Goal: Task Accomplishment & Management: Complete application form

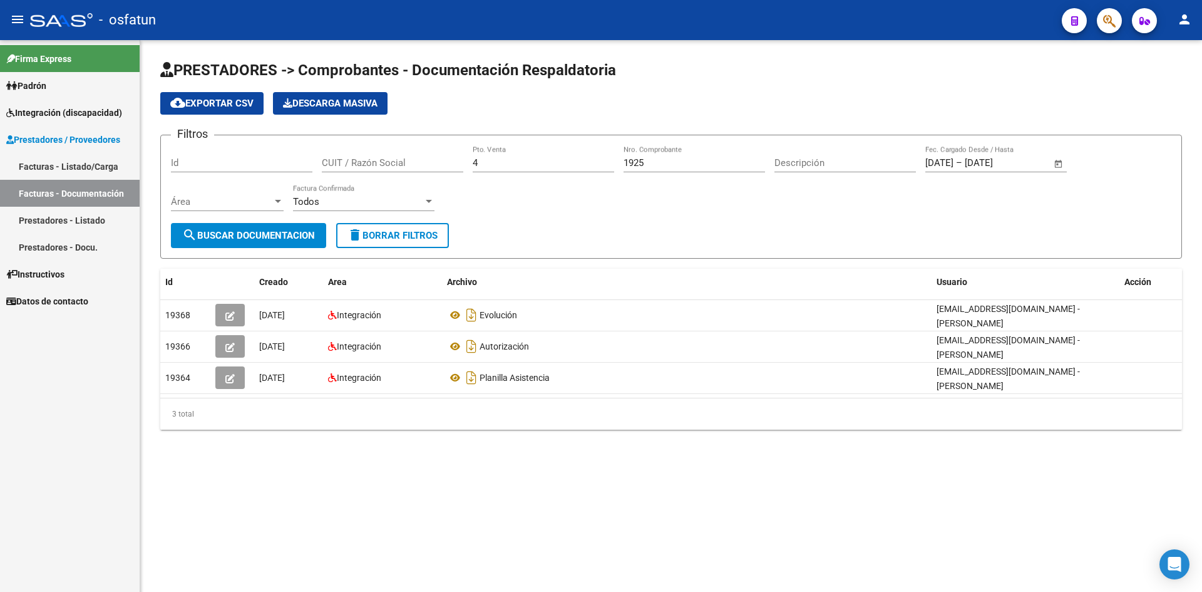
click at [71, 158] on link "Facturas - Listado/Carga" at bounding box center [70, 166] width 140 height 27
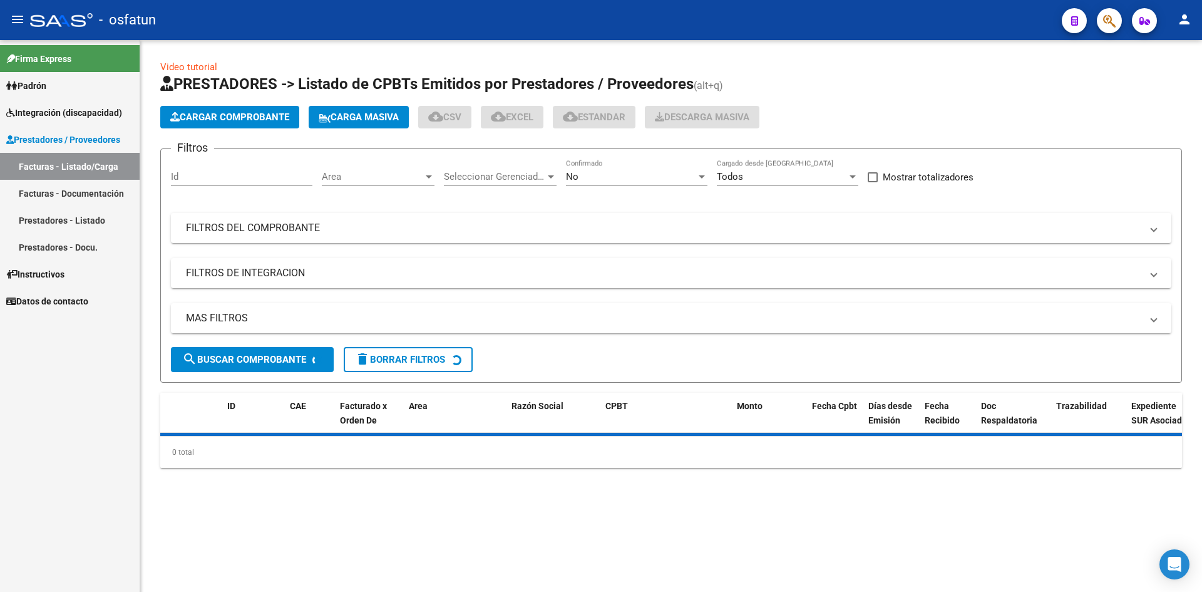
click at [220, 115] on span "Cargar Comprobante" at bounding box center [229, 116] width 119 height 11
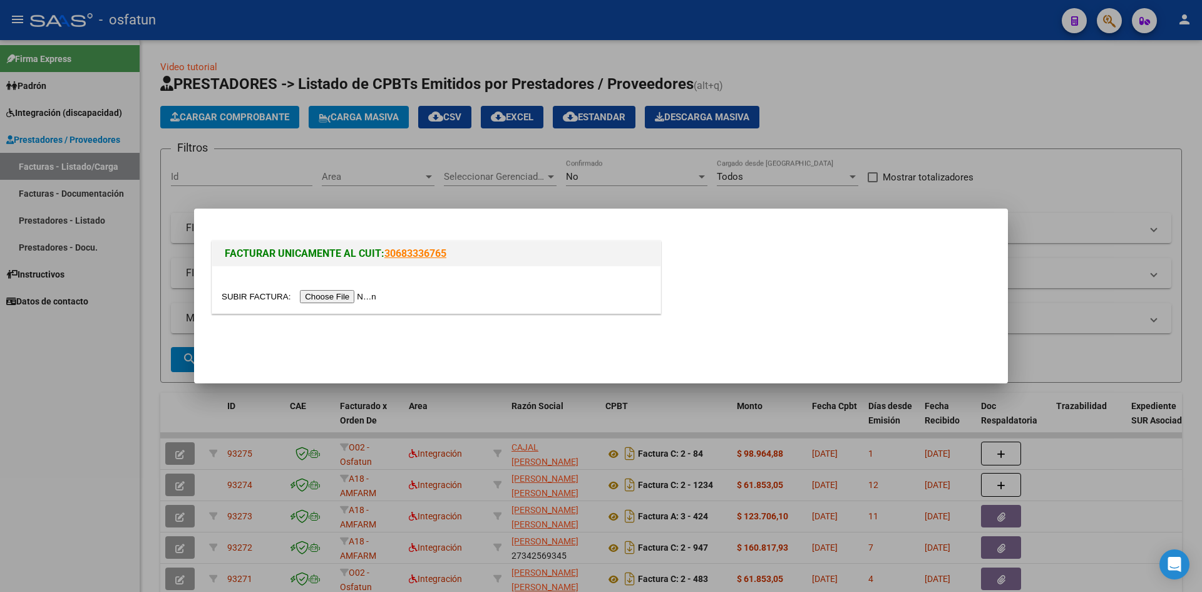
click at [345, 301] on input "file" at bounding box center [301, 296] width 158 height 13
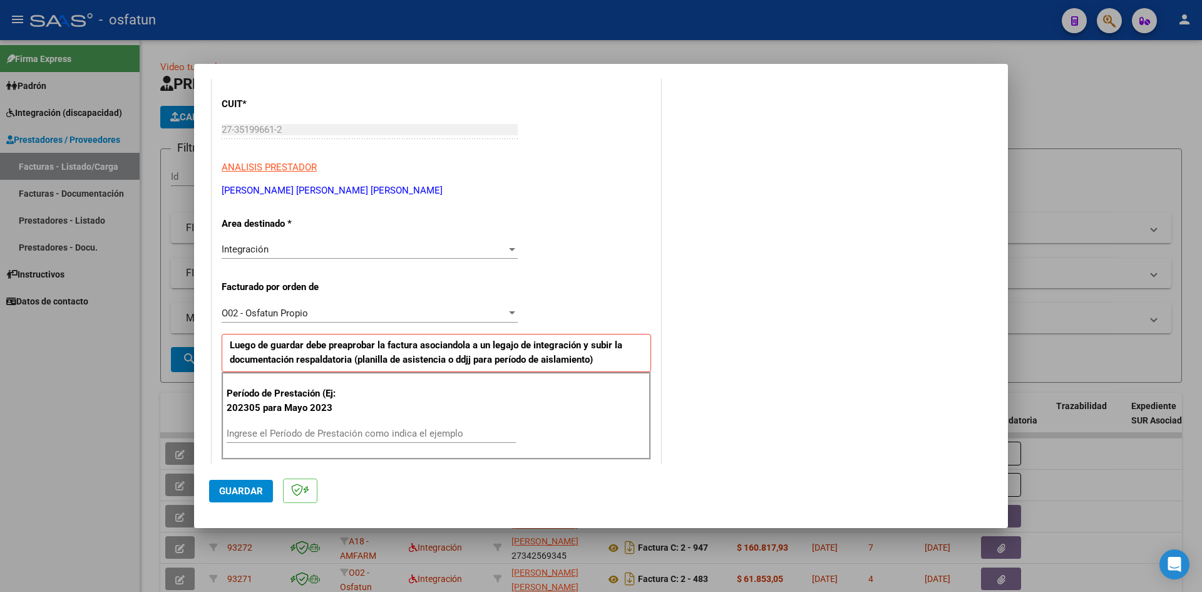
scroll to position [188, 0]
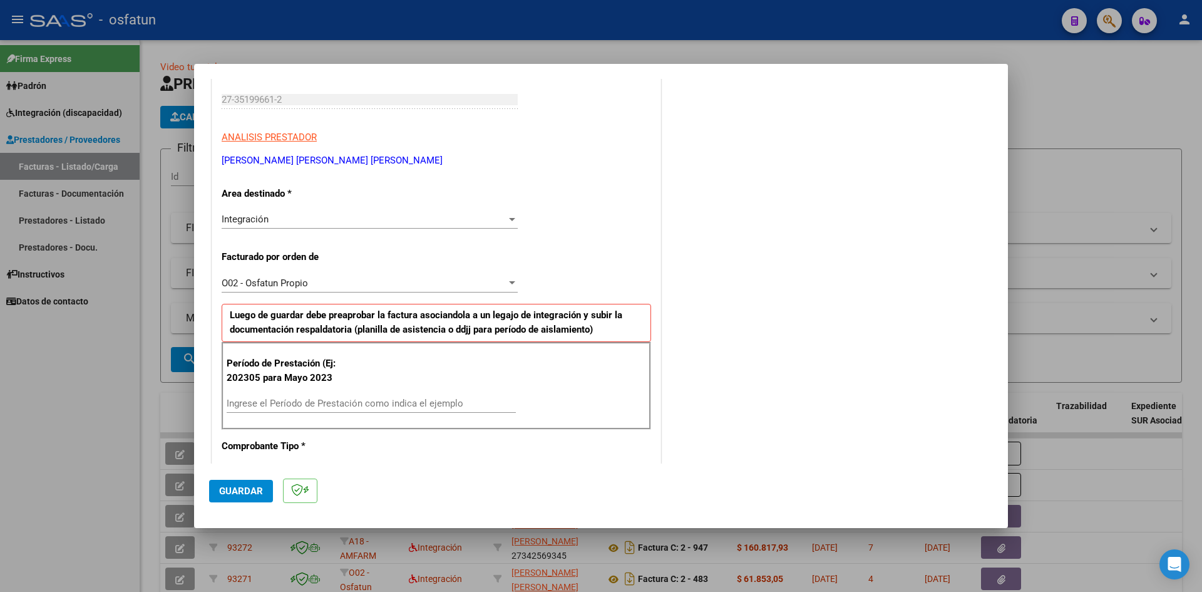
drag, startPoint x: 312, startPoint y: 408, endPoint x: 319, endPoint y: 408, distance: 6.9
click at [311, 408] on input "Ingrese el Período de Prestación como indica el ejemplo" at bounding box center [371, 403] width 289 height 11
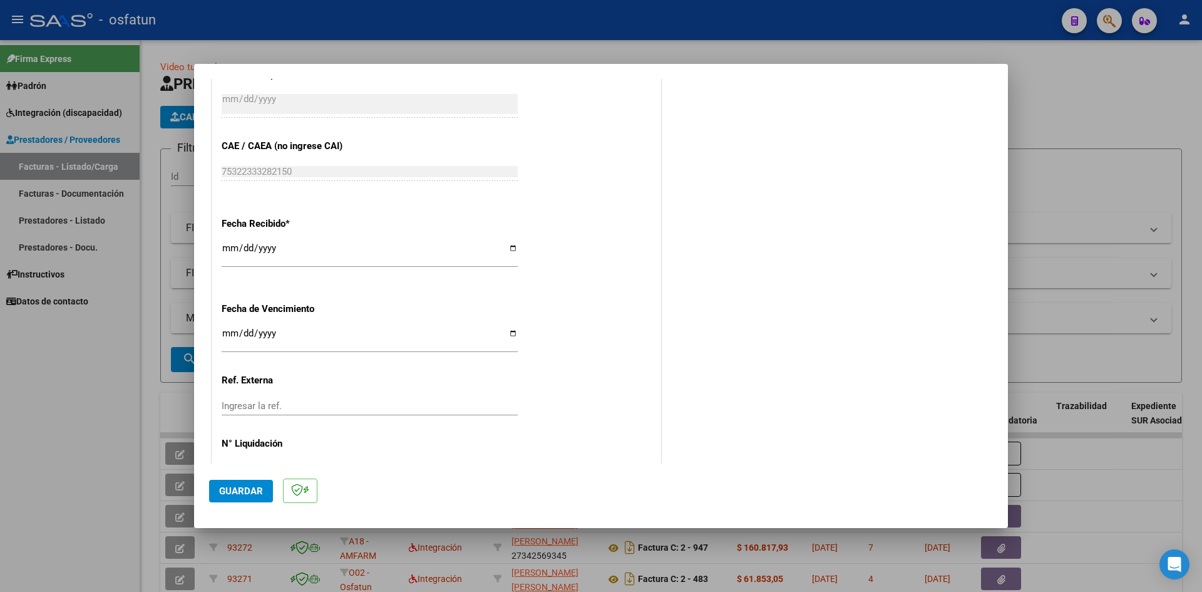
scroll to position [814, 0]
type input "202507"
click at [245, 484] on button "Guardar" at bounding box center [241, 491] width 64 height 23
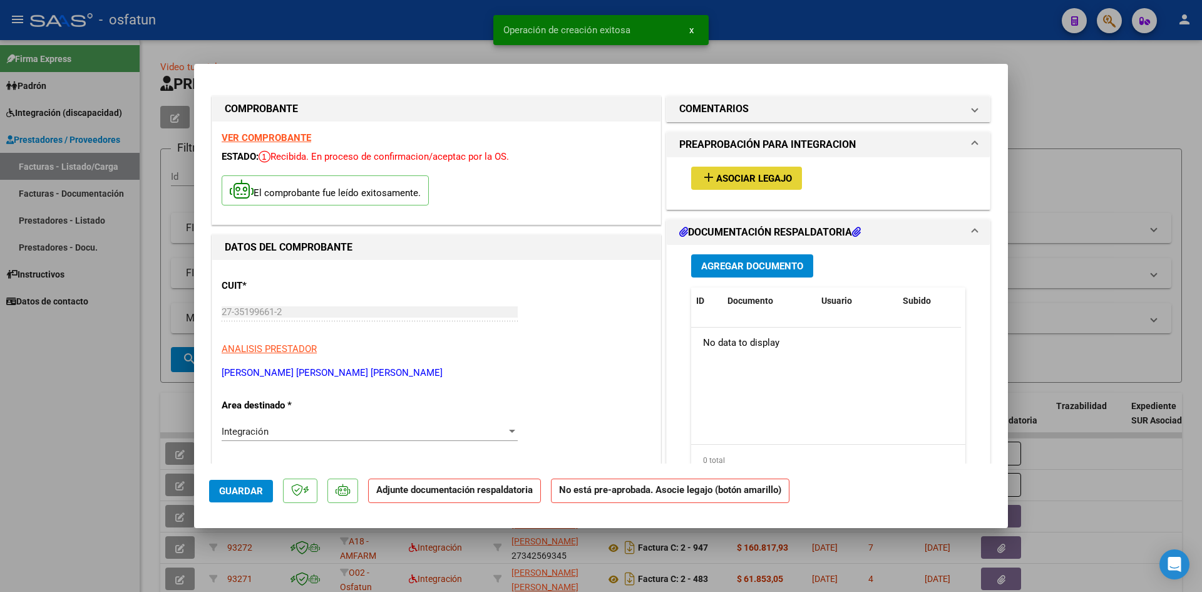
click at [721, 178] on span "Asociar Legajo" at bounding box center [754, 178] width 76 height 11
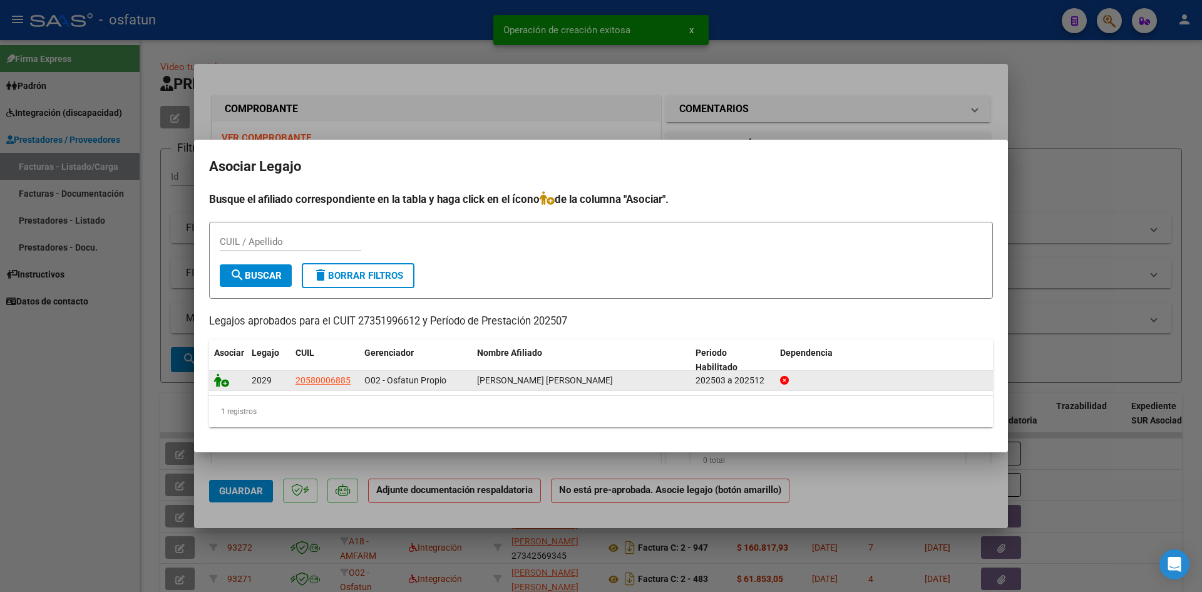
drag, startPoint x: 208, startPoint y: 379, endPoint x: 222, endPoint y: 383, distance: 14.9
click at [210, 379] on mat-dialog-content "Busque el afiliado correspondiente en la tabla y [PERSON_NAME] click en el ícon…" at bounding box center [601, 314] width 814 height 246
drag, startPoint x: 222, startPoint y: 381, endPoint x: 411, endPoint y: 393, distance: 189.4
click at [222, 383] on icon at bounding box center [221, 380] width 15 height 14
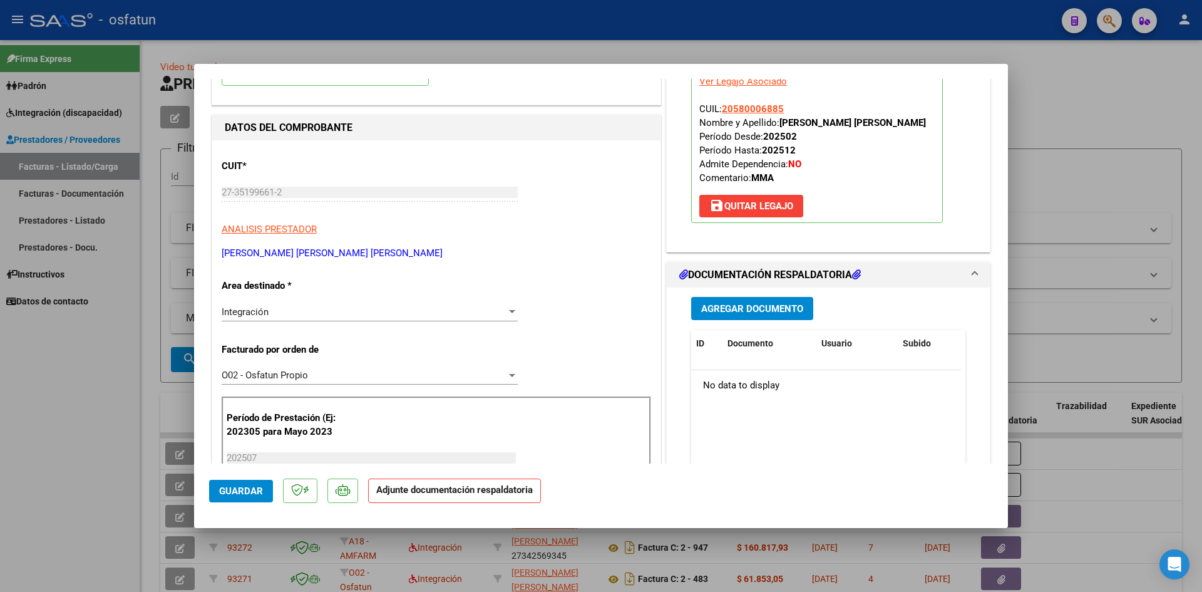
scroll to position [125, 0]
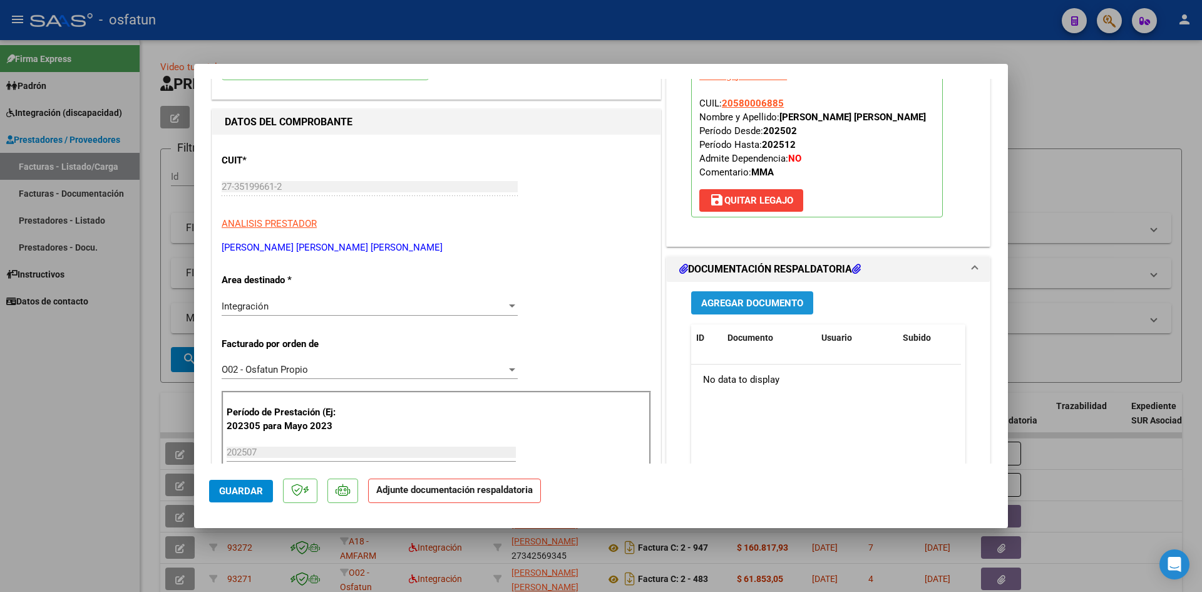
click at [720, 307] on button "Agregar Documento" at bounding box center [752, 302] width 122 height 23
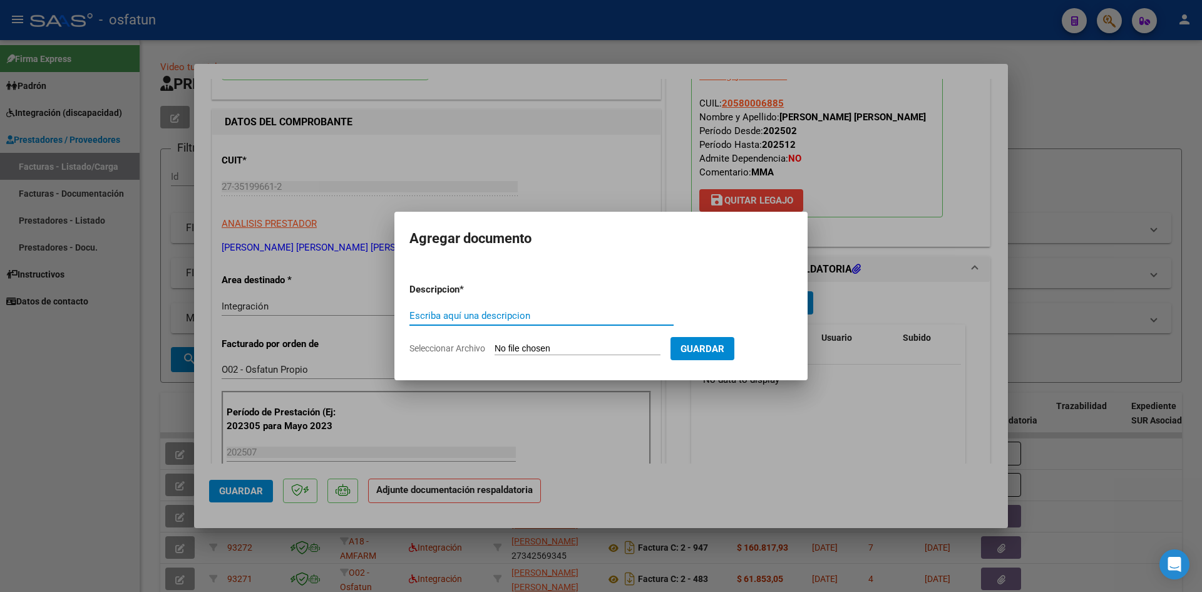
drag, startPoint x: 477, startPoint y: 319, endPoint x: 489, endPoint y: 327, distance: 14.4
click at [480, 321] on input "Escriba aquí una descripcion" at bounding box center [542, 315] width 264 height 11
type input "P"
type input "ASISTENCIA"
click at [526, 344] on input "Seleccionar Archivo" at bounding box center [578, 349] width 166 height 12
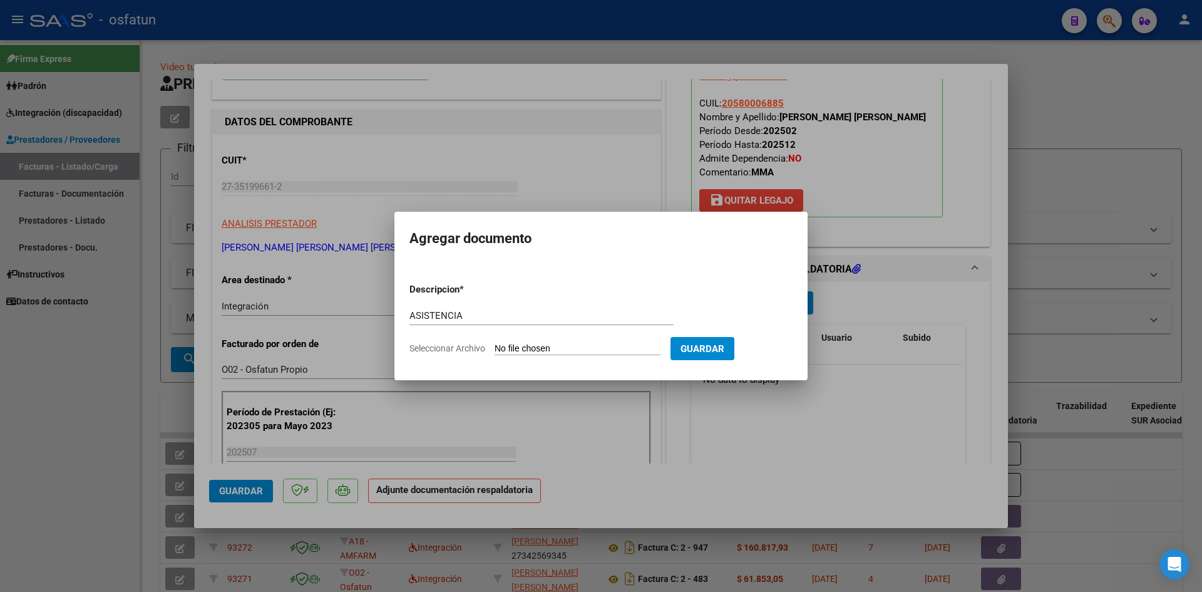
type input "C:\fakepath\PLANILLA ASISTENCIA - MAESTRA DE AP - [DATE].pdf"
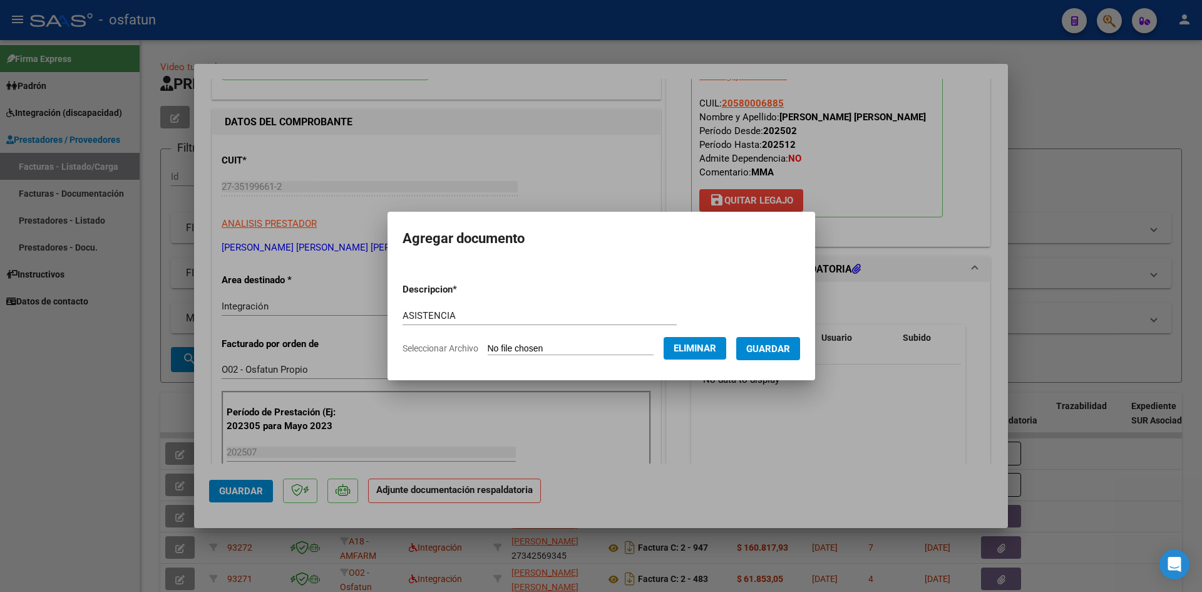
click at [783, 348] on span "Guardar" at bounding box center [768, 348] width 44 height 11
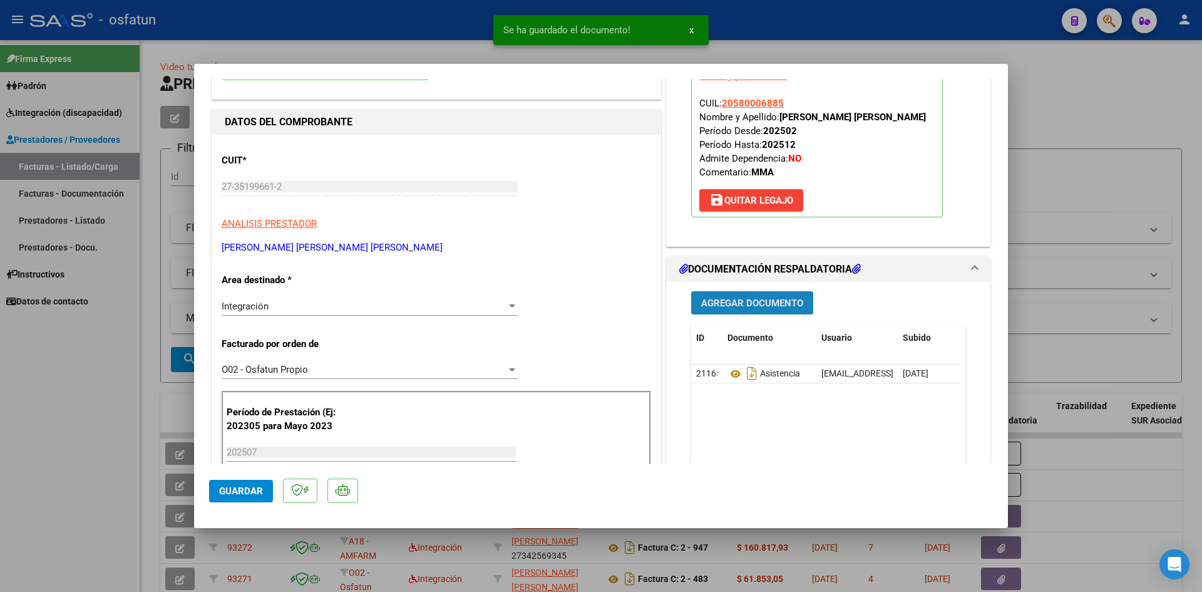
click at [749, 302] on span "Agregar Documento" at bounding box center [752, 302] width 102 height 11
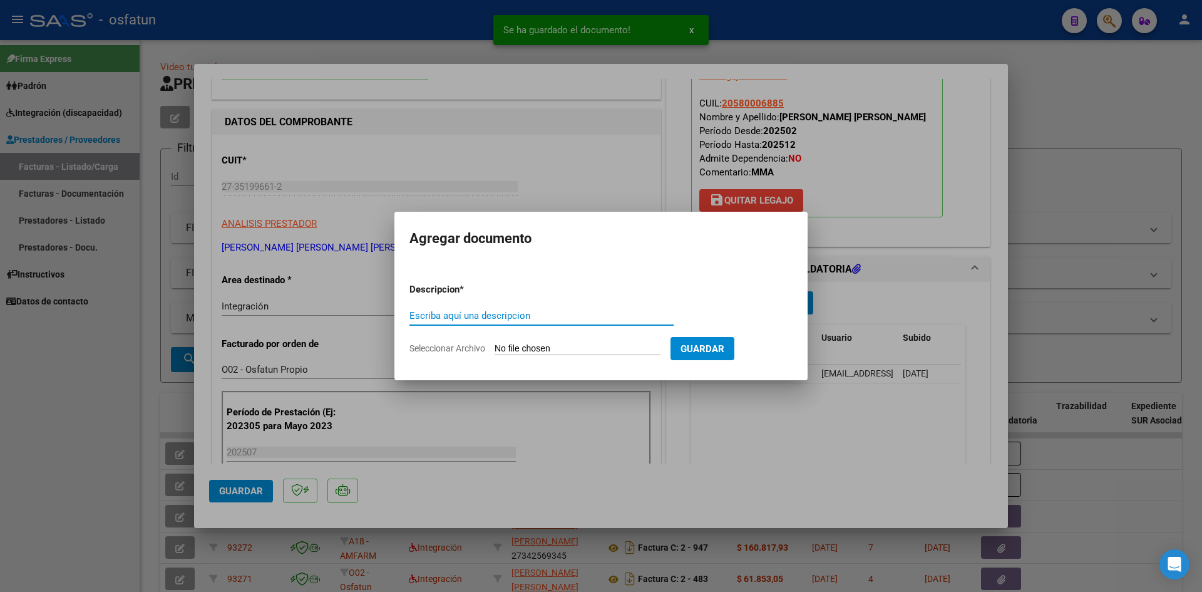
click at [540, 311] on input "Escriba aquí una descripcion" at bounding box center [542, 315] width 264 height 11
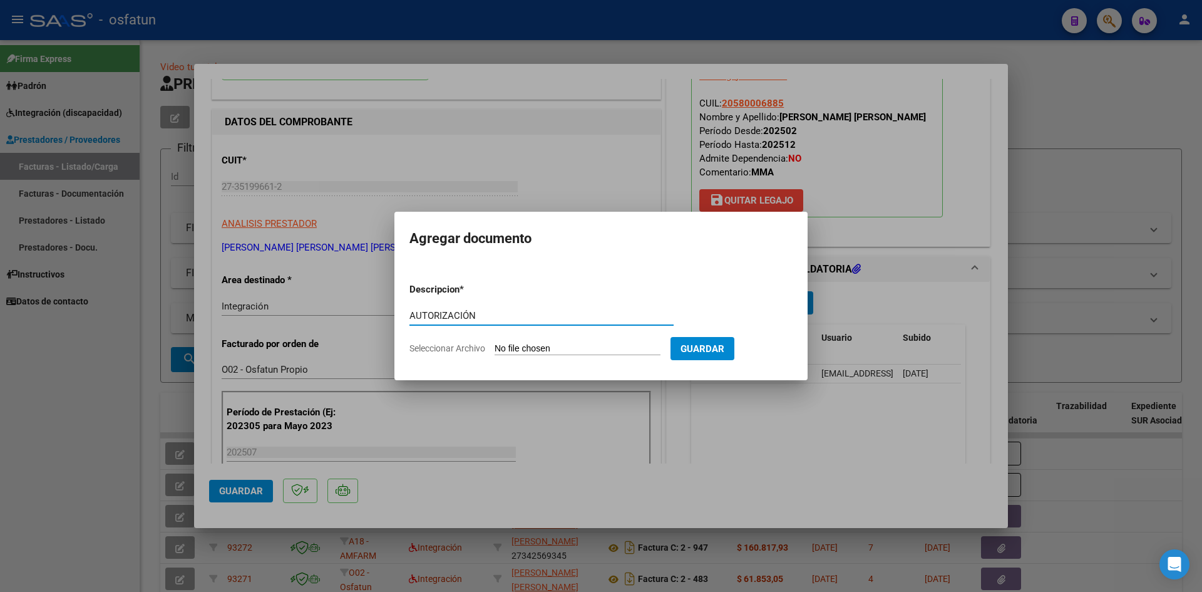
type input "AUTORIZACIÓN"
click at [502, 350] on input "Seleccionar Archivo" at bounding box center [578, 349] width 166 height 12
type input "C:\fakepath\PRESUPUESTO AUTORIZADO - MAESTRA DE AP - 2025.pdf"
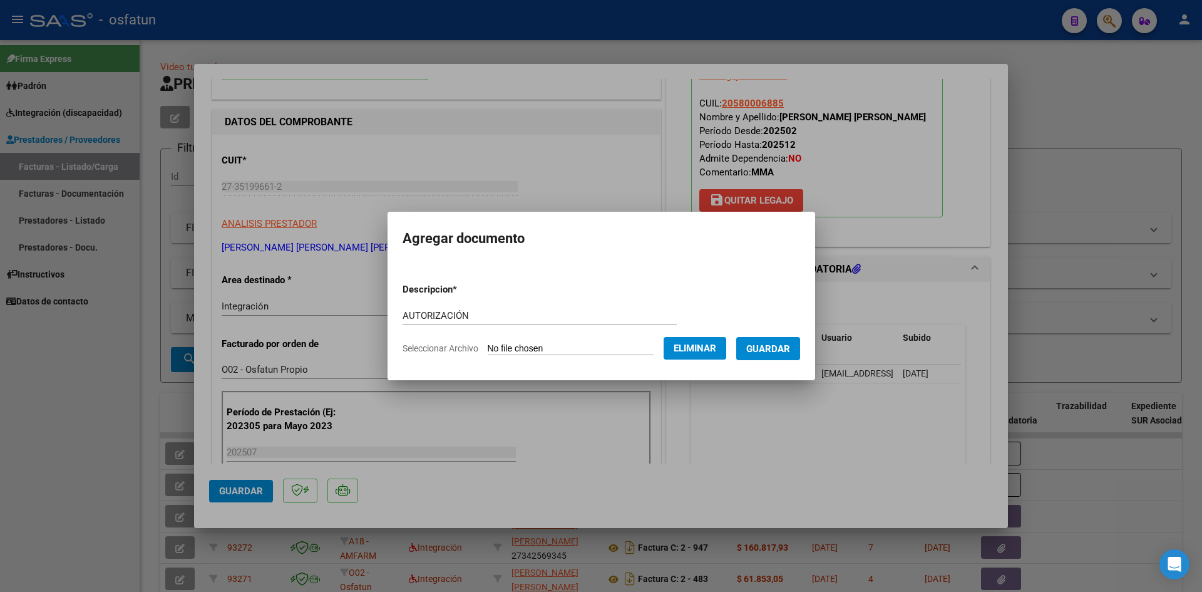
click at [790, 351] on span "Guardar" at bounding box center [768, 348] width 44 height 11
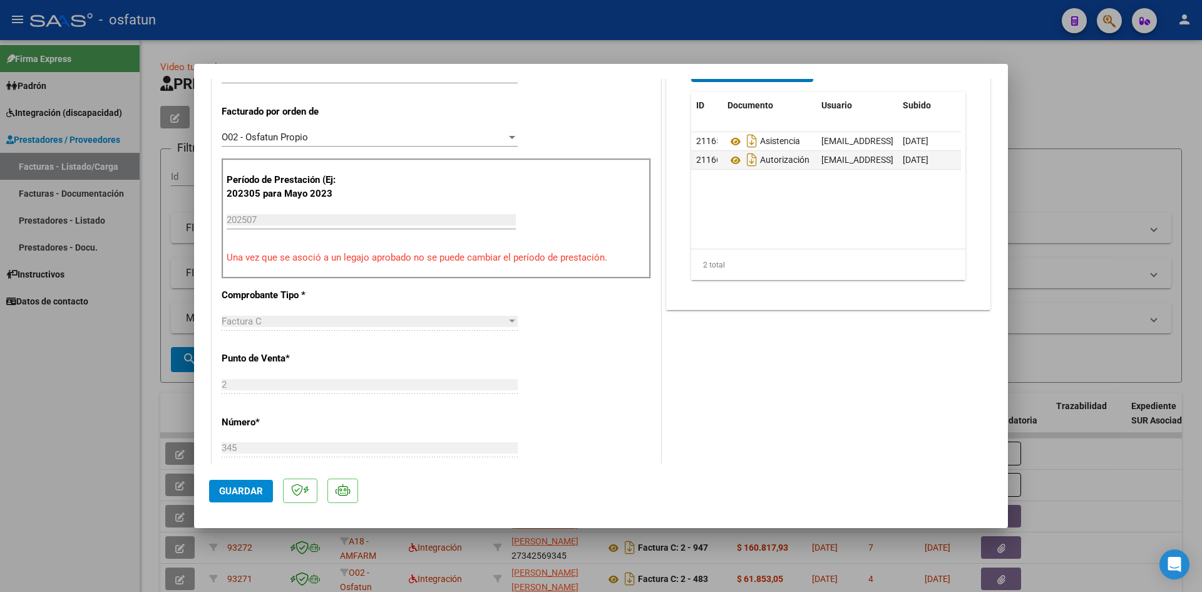
scroll to position [501, 0]
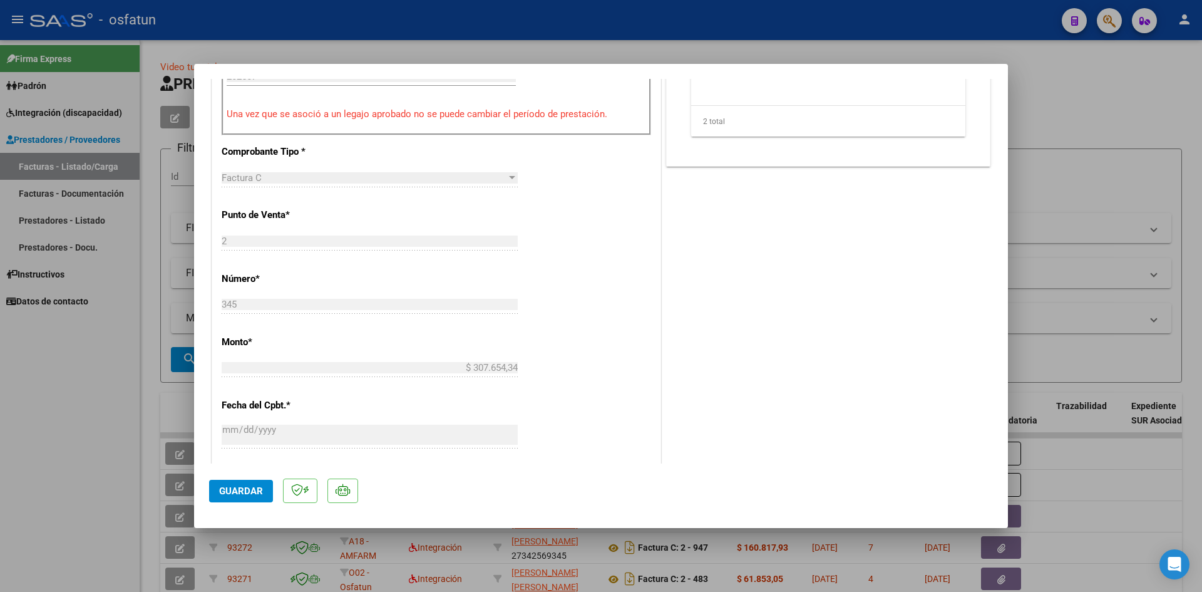
click at [227, 498] on button "Guardar" at bounding box center [241, 491] width 64 height 23
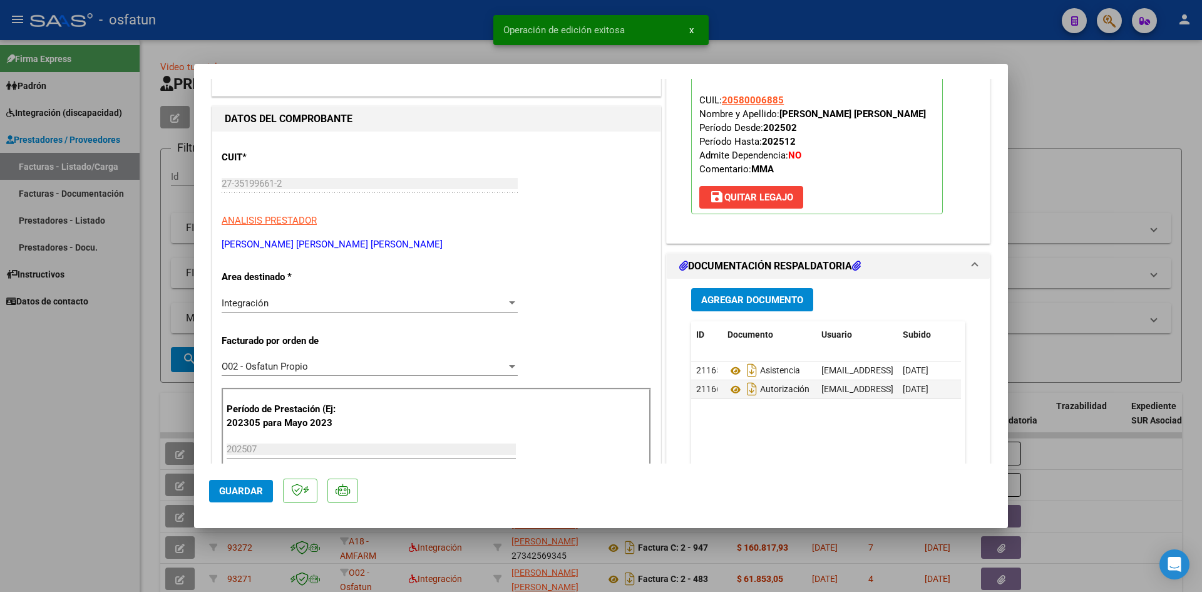
scroll to position [0, 0]
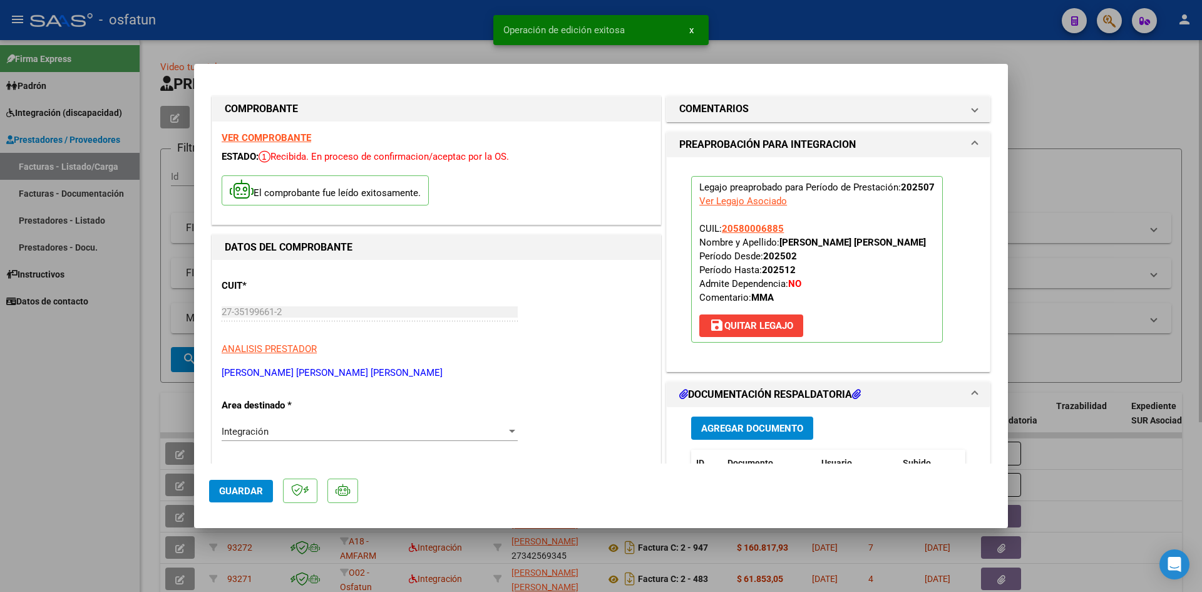
drag, startPoint x: 438, startPoint y: 38, endPoint x: 475, endPoint y: 66, distance: 47.0
click at [436, 38] on div at bounding box center [601, 296] width 1202 height 592
type input "$ 0,00"
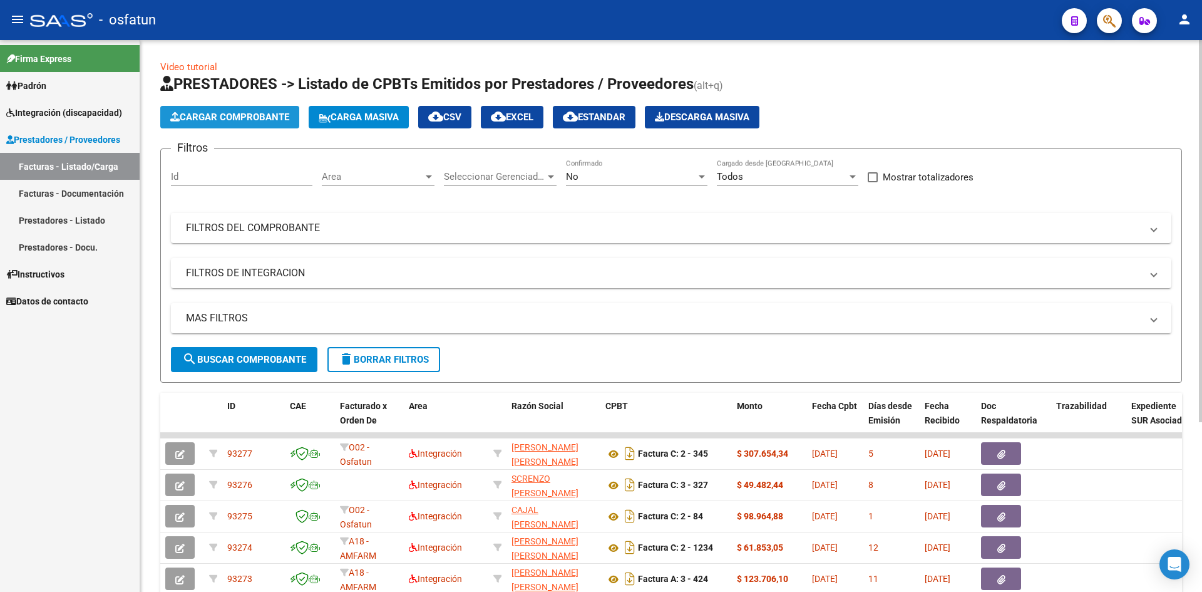
click at [236, 119] on span "Cargar Comprobante" at bounding box center [229, 116] width 119 height 11
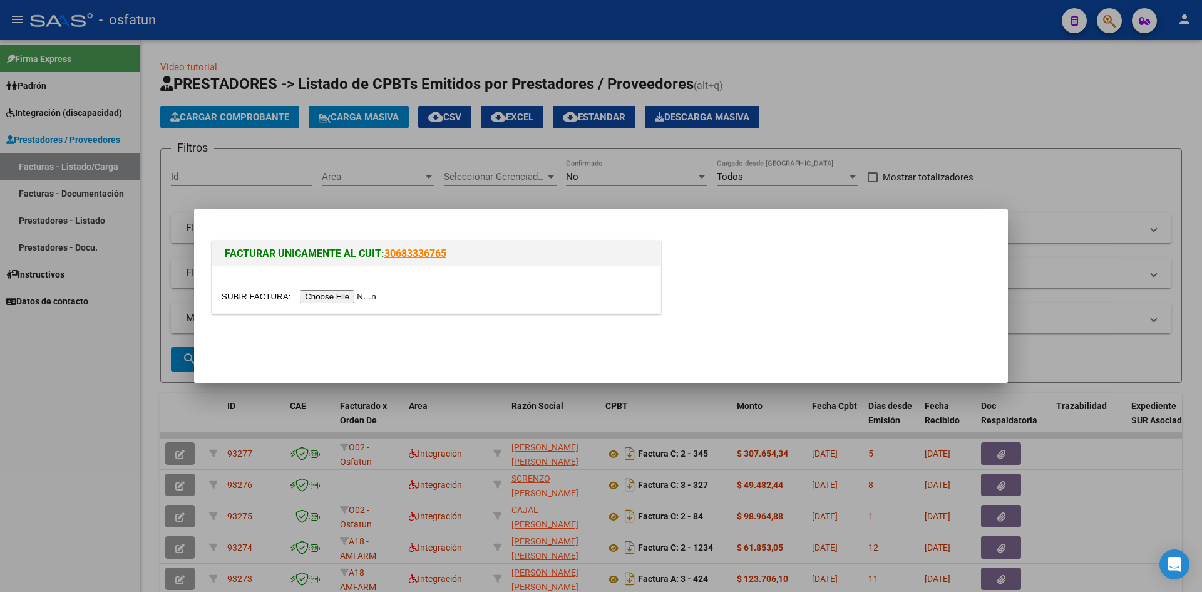
click at [334, 298] on input "file" at bounding box center [301, 296] width 158 height 13
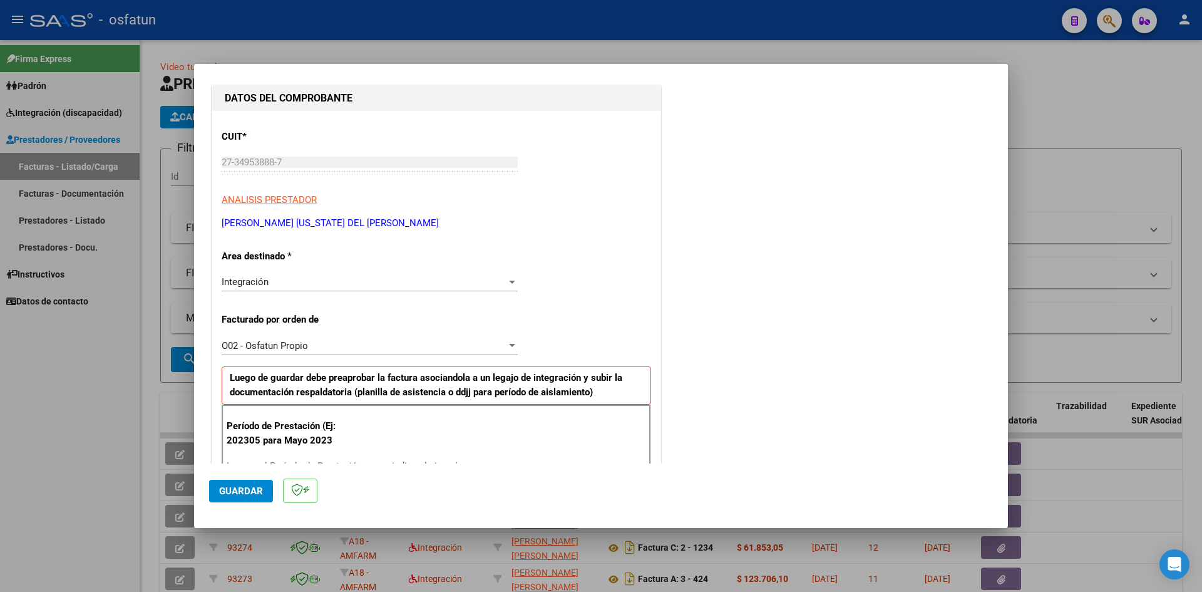
scroll to position [188, 0]
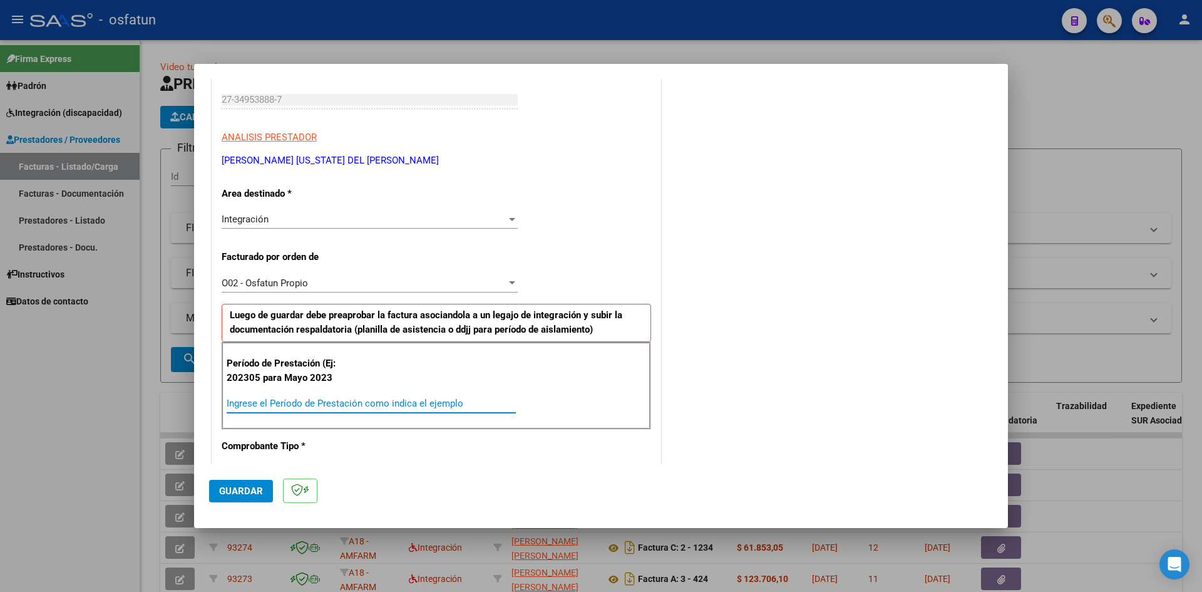
drag, startPoint x: 277, startPoint y: 400, endPoint x: 277, endPoint y: 370, distance: 30.1
click at [279, 397] on div "Ingrese el Período de Prestación como indica el ejemplo" at bounding box center [371, 403] width 289 height 19
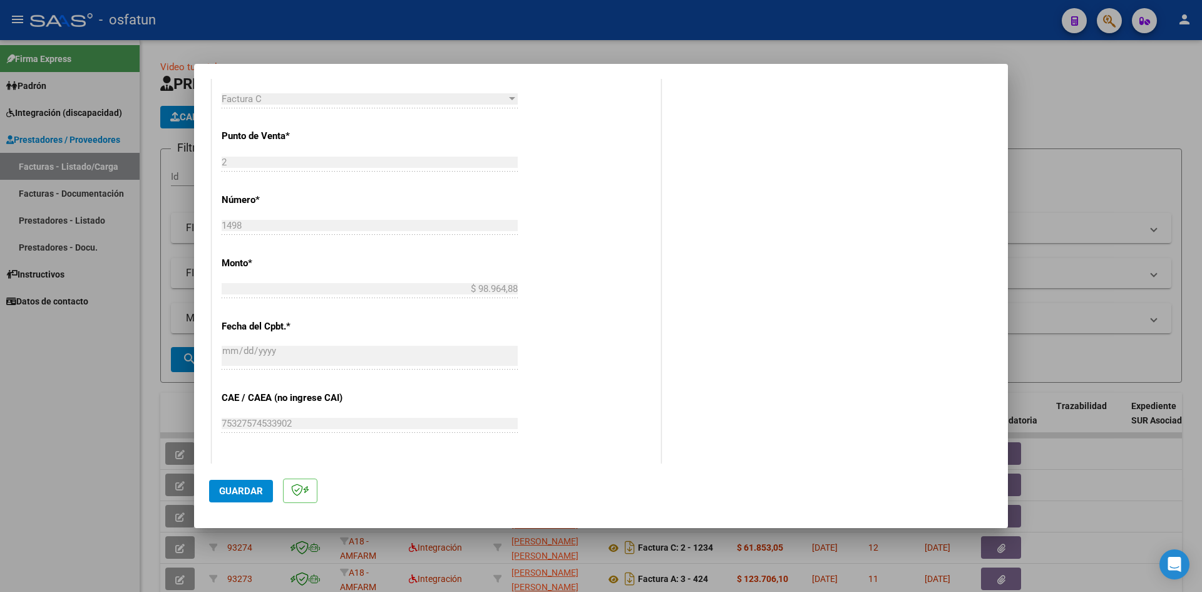
scroll to position [564, 0]
type input "202507"
click at [251, 491] on span "Guardar" at bounding box center [241, 490] width 44 height 11
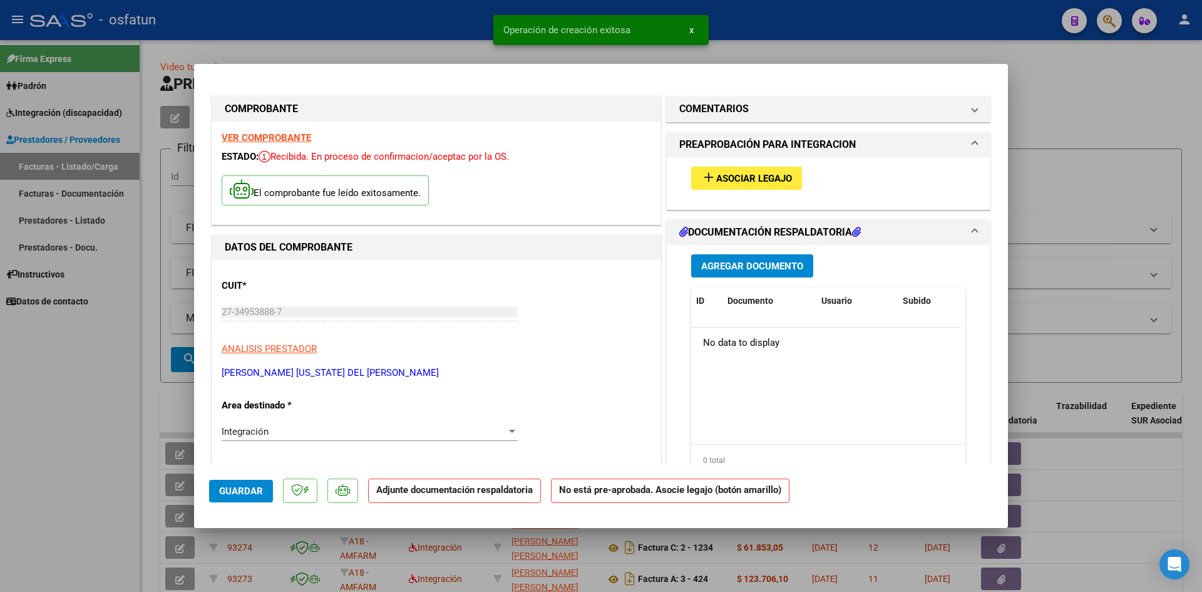
click at [715, 186] on button "add Asociar Legajo" at bounding box center [746, 178] width 111 height 23
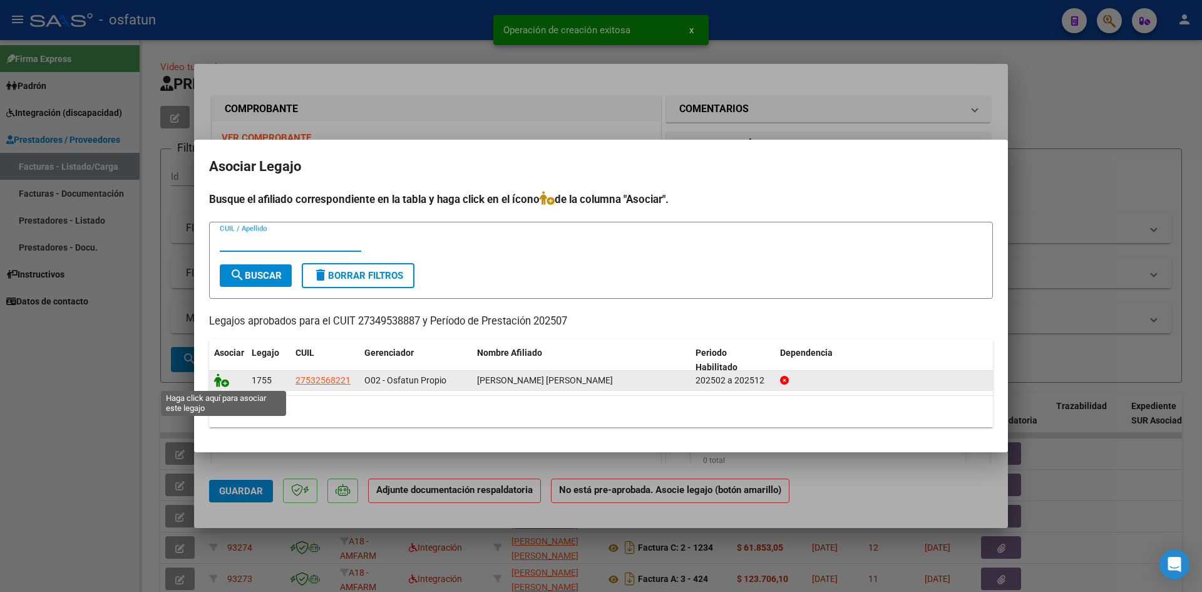
drag, startPoint x: 222, startPoint y: 384, endPoint x: 237, endPoint y: 377, distance: 16.5
click at [222, 384] on icon at bounding box center [221, 380] width 15 height 14
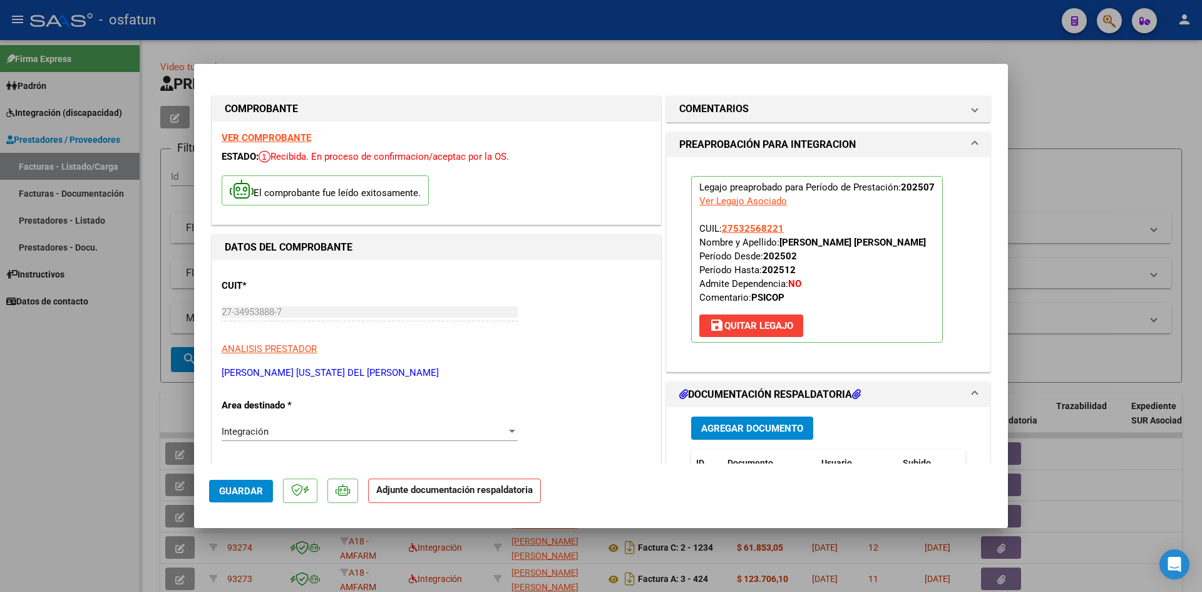
scroll to position [125, 0]
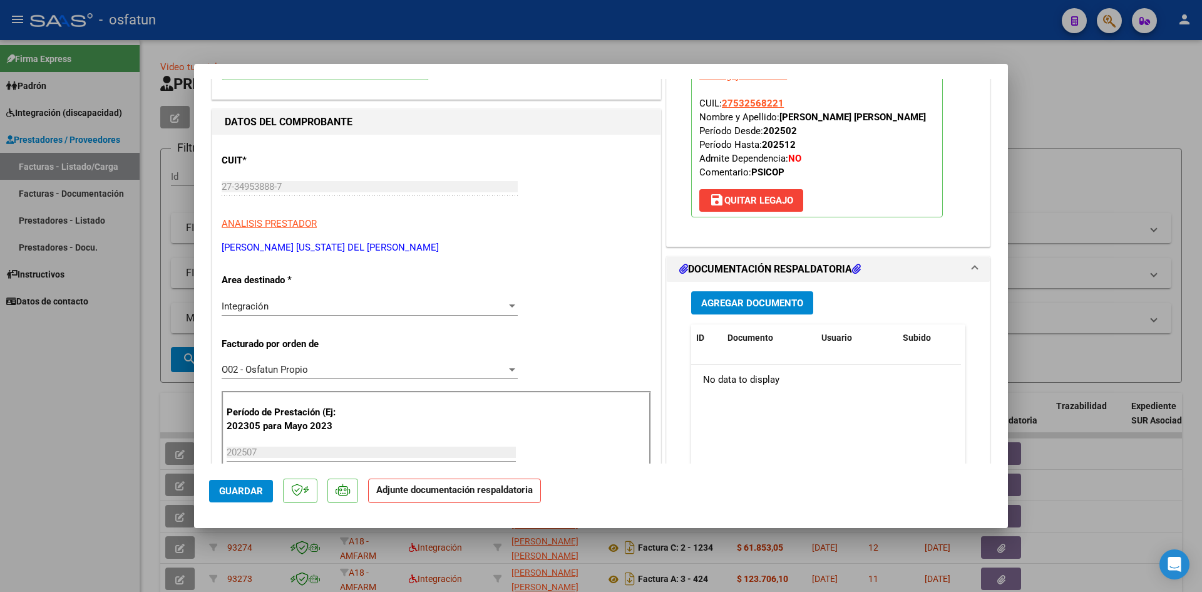
click at [732, 300] on span "Agregar Documento" at bounding box center [752, 302] width 102 height 11
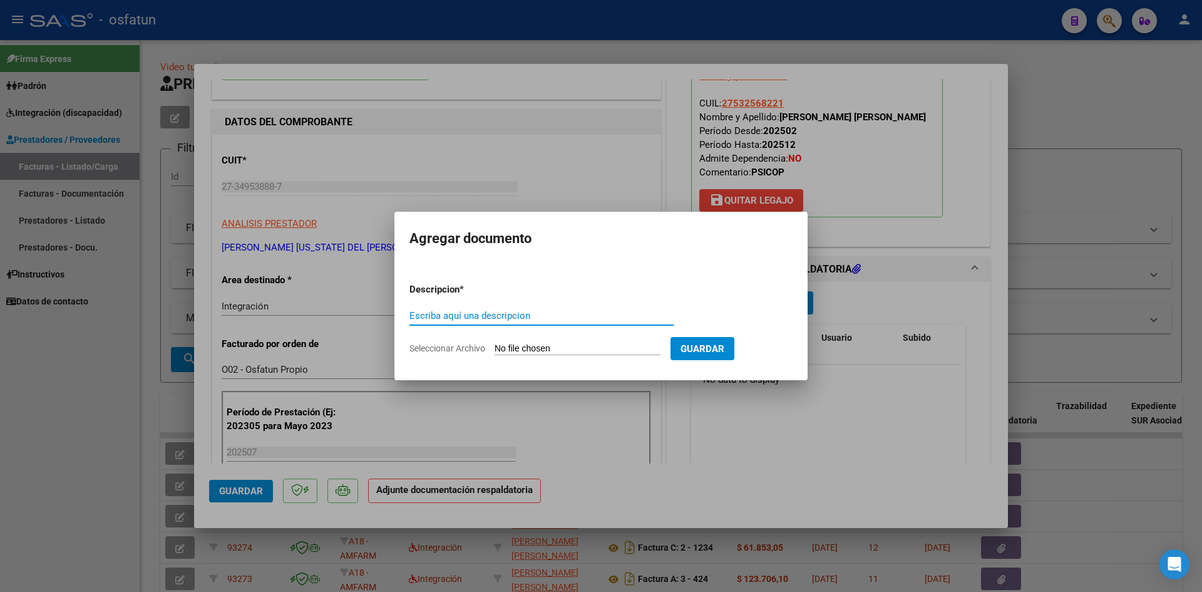
click at [493, 313] on input "Escriba aquí una descripcion" at bounding box center [542, 315] width 264 height 11
type input "ASISTENCIA"
click at [518, 353] on input "Seleccionar Archivo" at bounding box center [578, 349] width 166 height 12
type input "C:\fakepath\PLANILLA ASISTENCIA - PSICOPE - [DATE].pdf"
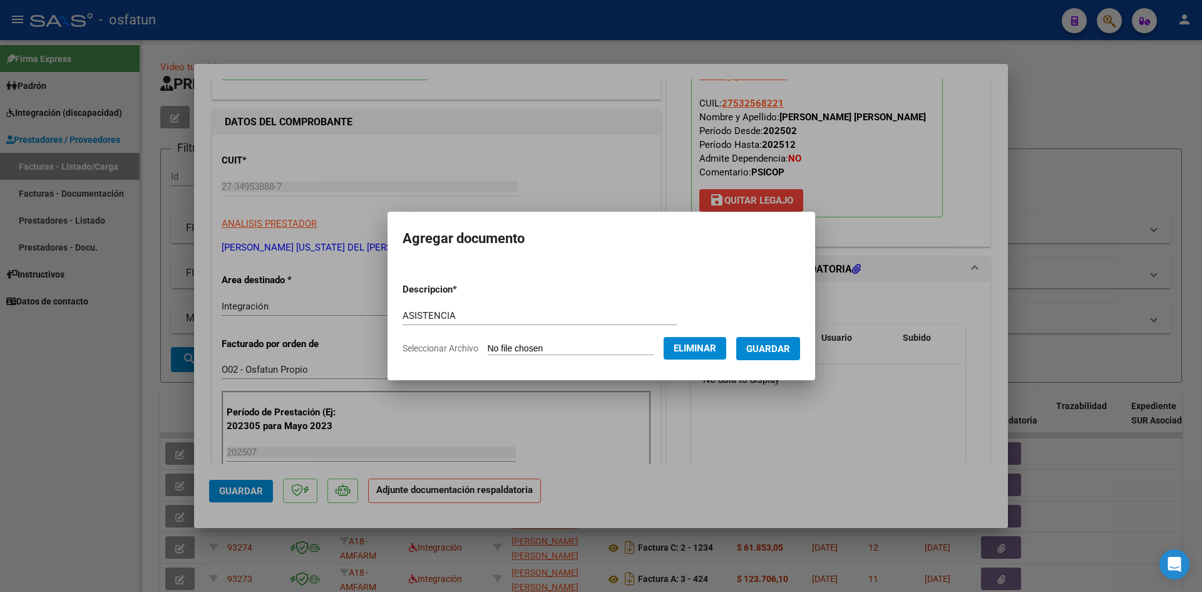
drag, startPoint x: 764, startPoint y: 344, endPoint x: 756, endPoint y: 339, distance: 9.6
click at [764, 344] on span "Guardar" at bounding box center [768, 348] width 44 height 11
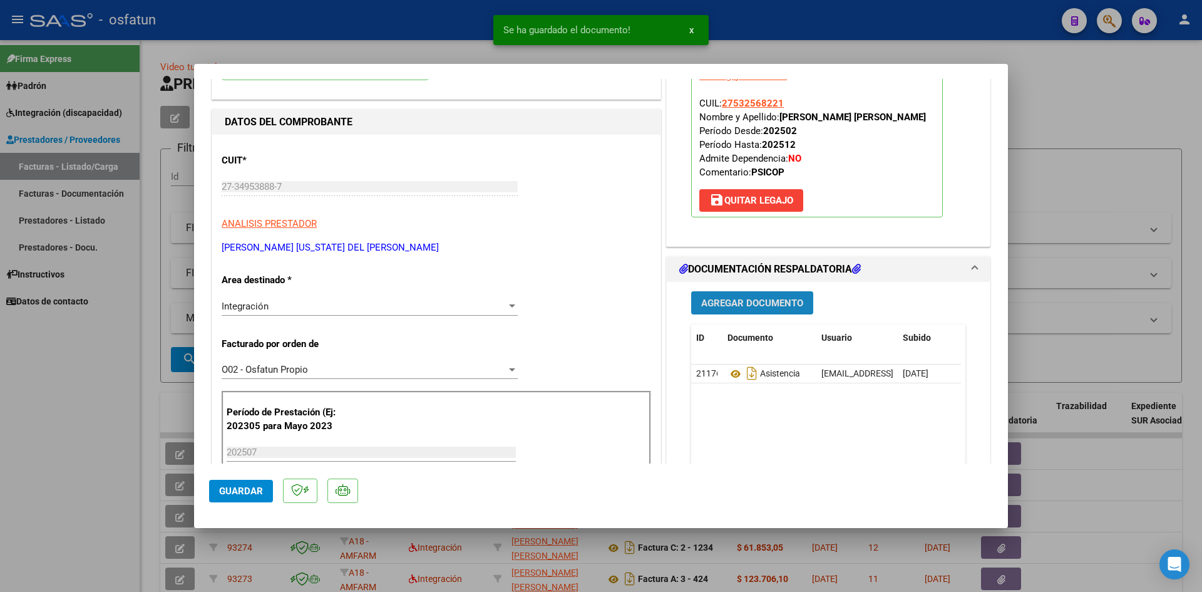
click at [701, 297] on span "Agregar Documento" at bounding box center [752, 302] width 102 height 11
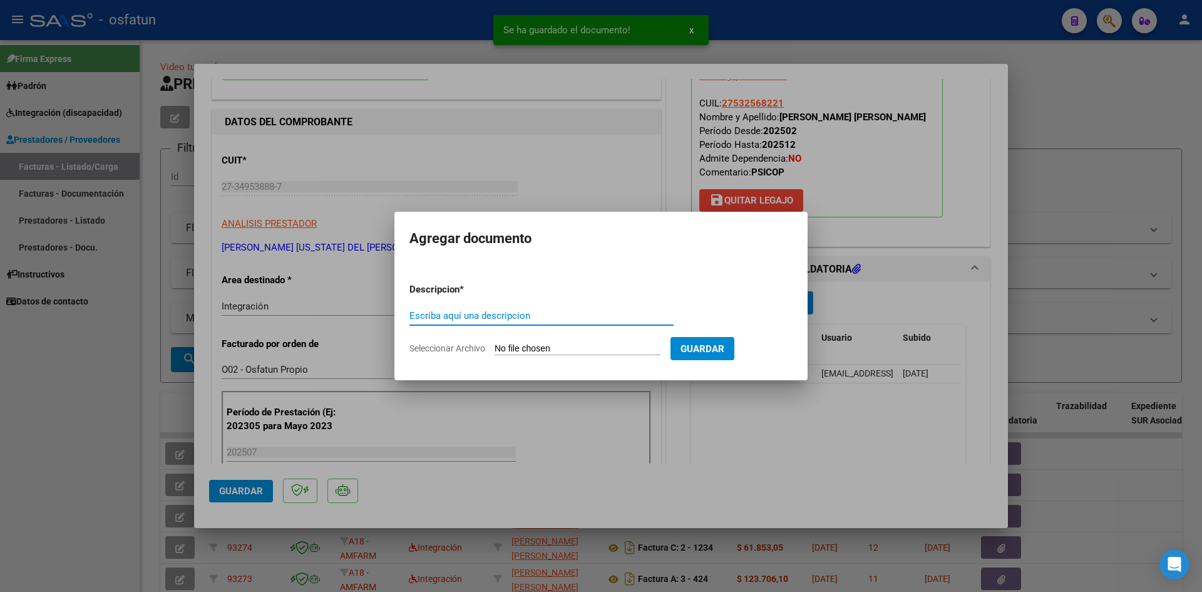
click at [498, 313] on input "Escriba aquí una descripcion" at bounding box center [542, 315] width 264 height 11
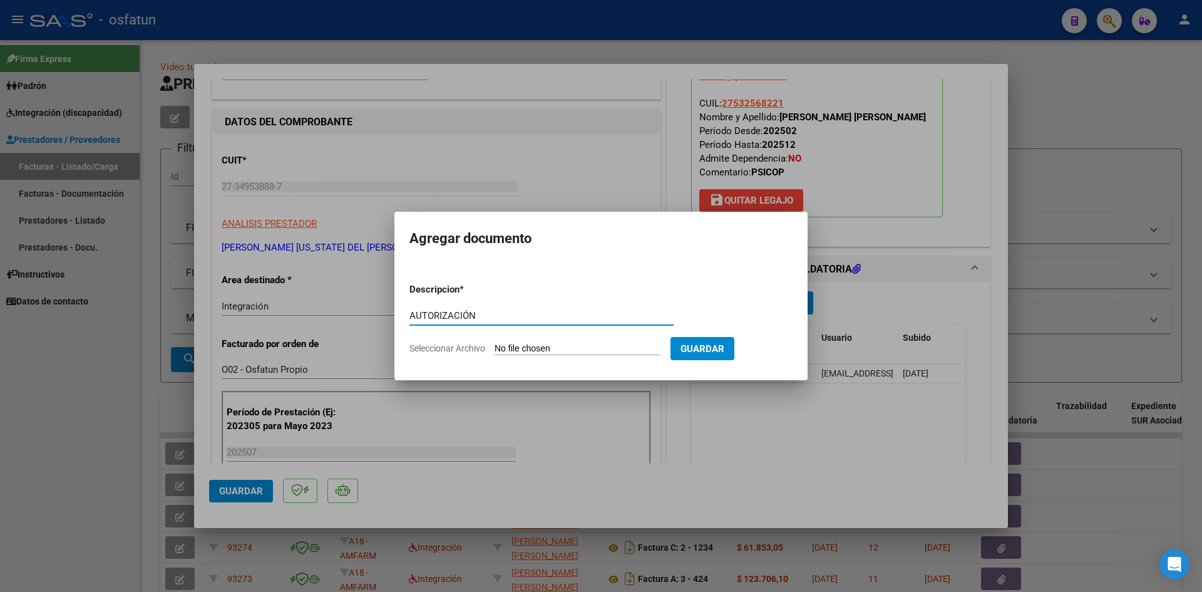
type input "AUTORIZACIÓN"
click at [503, 348] on input "Seleccionar Archivo" at bounding box center [578, 349] width 166 height 12
type input "C:\fakepath\PRESUPUESTO AUTORIZADO - PSICOPE - 2025.pdf"
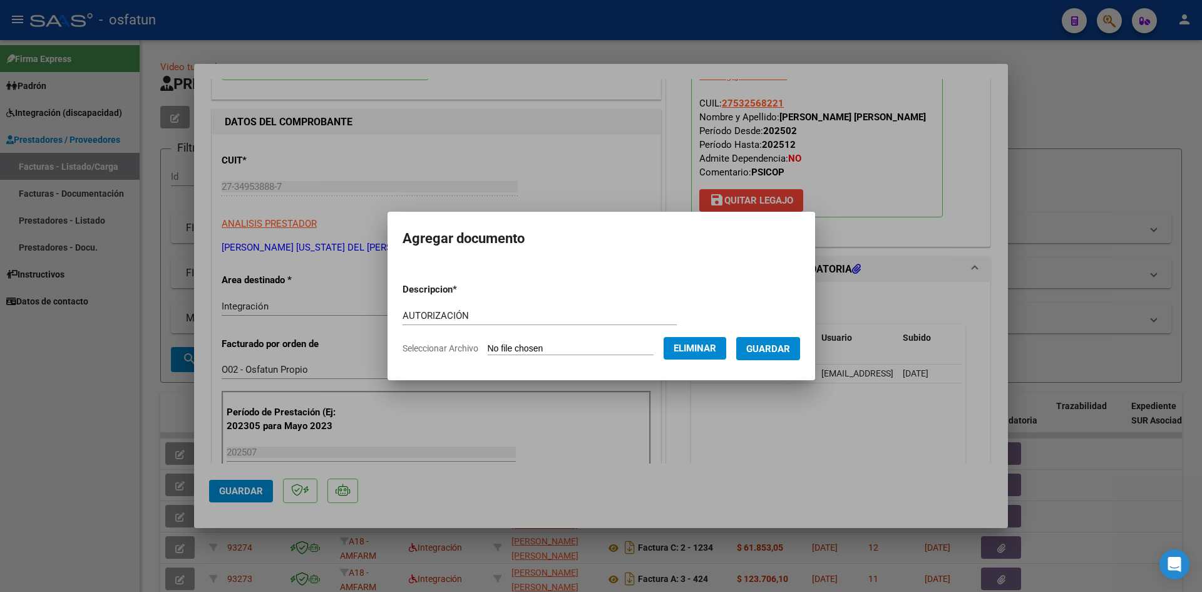
drag, startPoint x: 755, startPoint y: 353, endPoint x: 716, endPoint y: 365, distance: 41.2
click at [753, 351] on button "Guardar" at bounding box center [768, 348] width 64 height 23
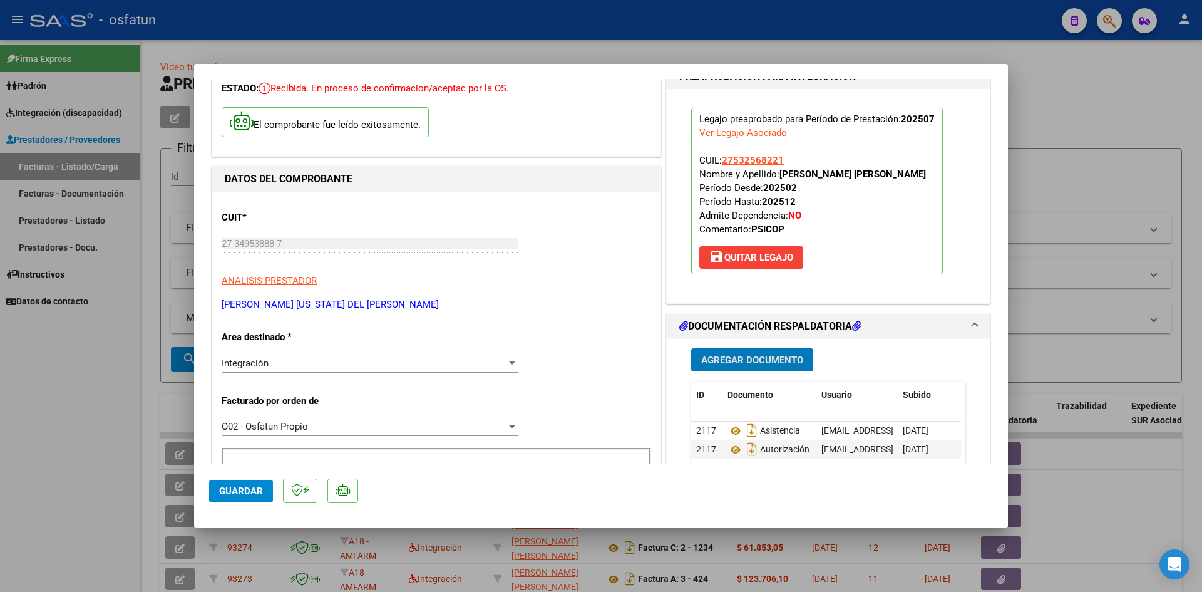
scroll to position [0, 0]
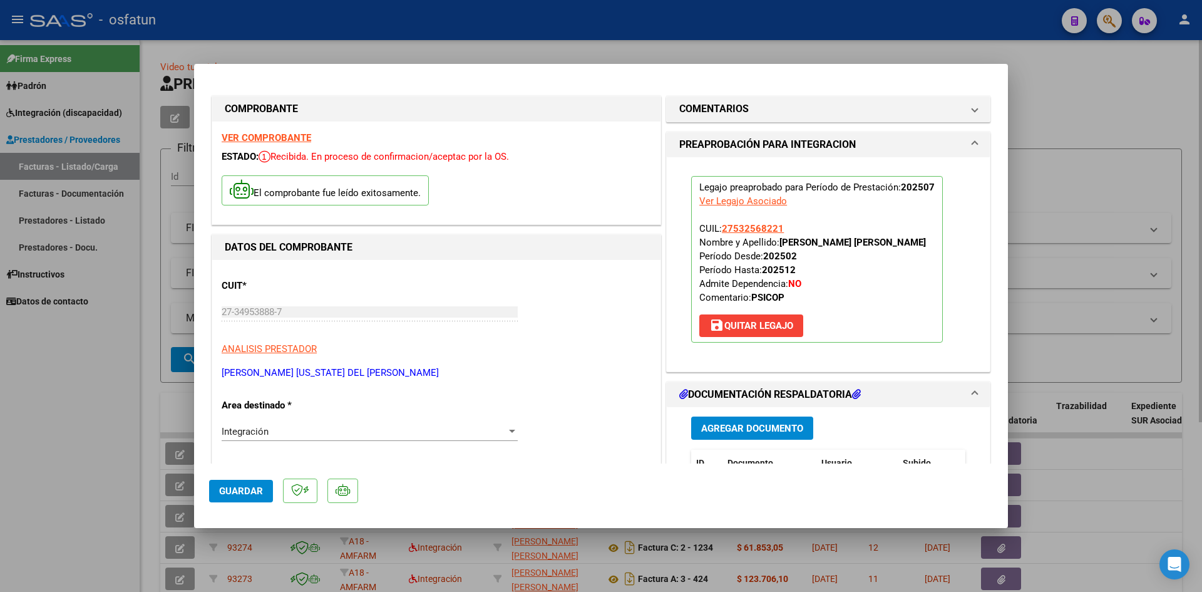
drag, startPoint x: 505, startPoint y: 30, endPoint x: 565, endPoint y: 100, distance: 92.4
click at [506, 29] on div at bounding box center [601, 296] width 1202 height 592
type input "$ 0,00"
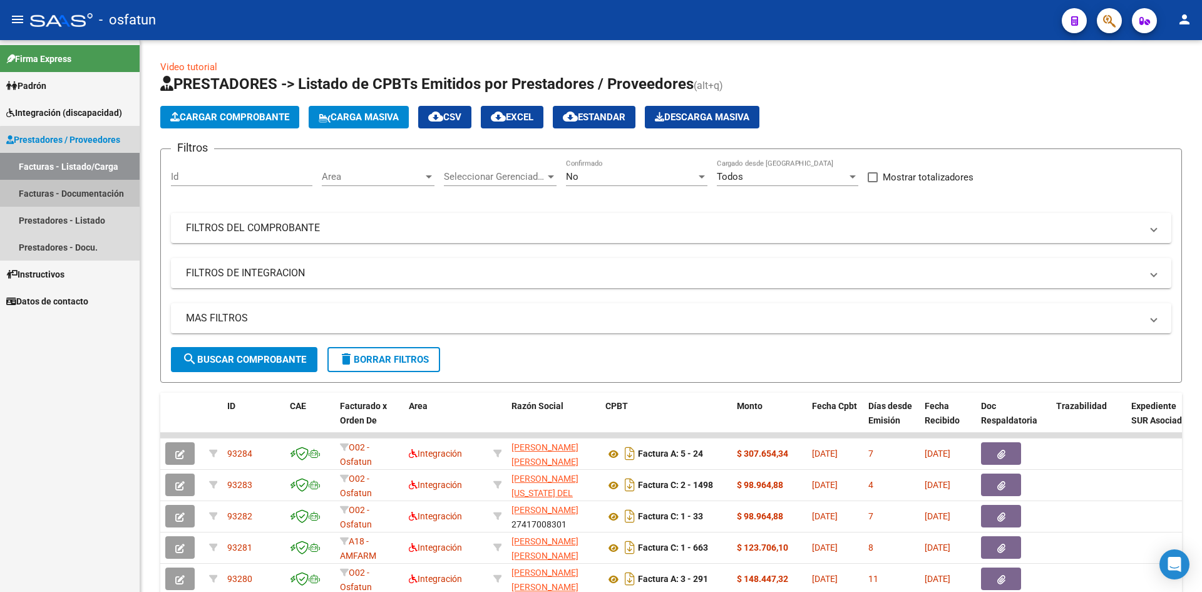
click at [113, 202] on link "Facturas - Documentación" at bounding box center [70, 193] width 140 height 27
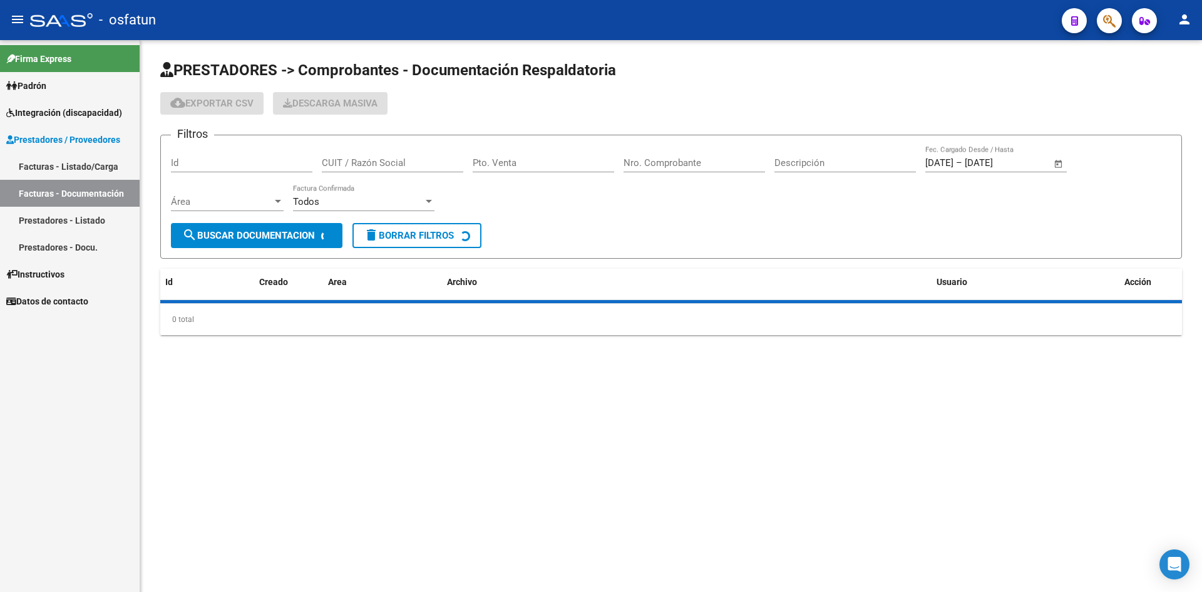
click at [549, 170] on div "Pto. Venta" at bounding box center [544, 158] width 142 height 27
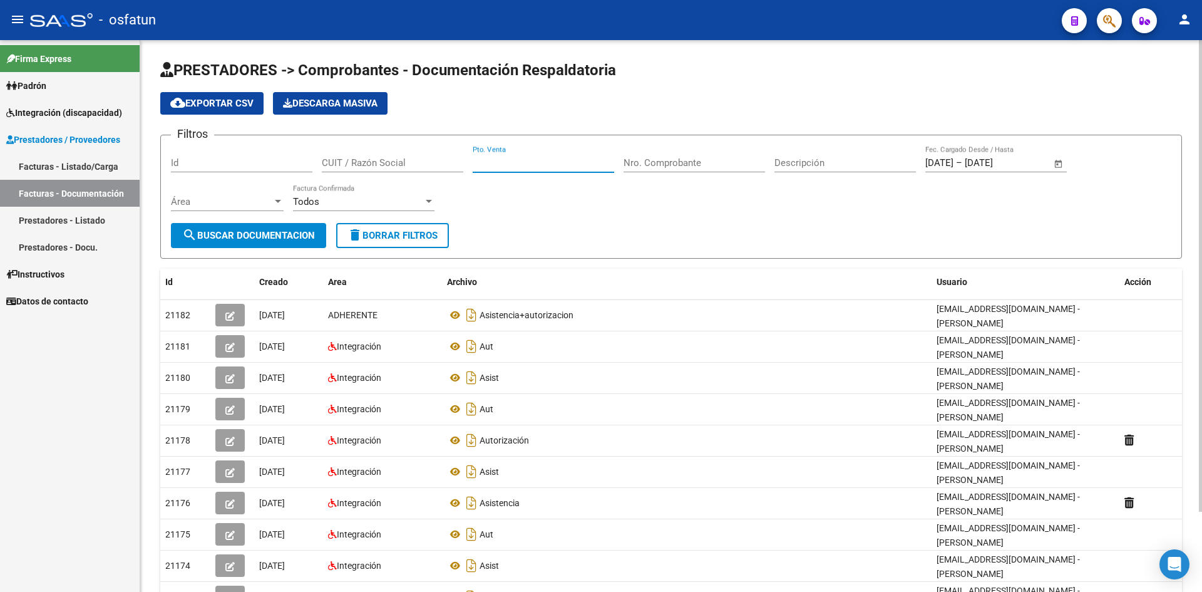
click at [547, 165] on input "Pto. Venta" at bounding box center [544, 162] width 142 height 11
type input "2"
drag, startPoint x: 725, startPoint y: 157, endPoint x: 738, endPoint y: 150, distance: 14.3
click at [727, 154] on div "Nro. Comprobante" at bounding box center [695, 158] width 142 height 27
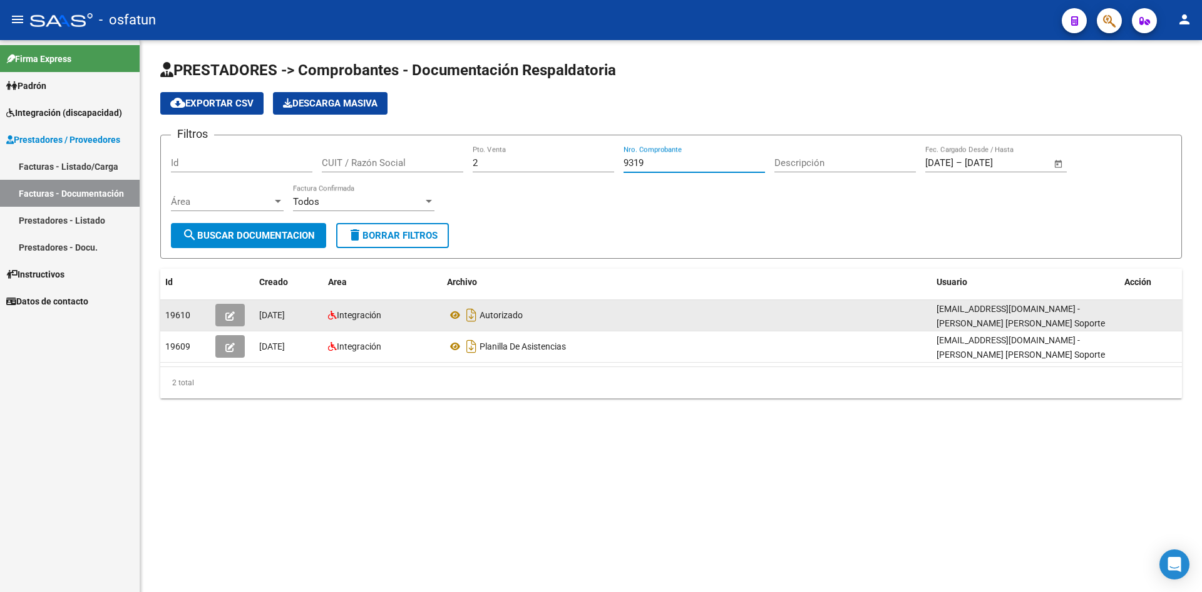
type input "9319"
click at [235, 320] on button "button" at bounding box center [229, 315] width 29 height 23
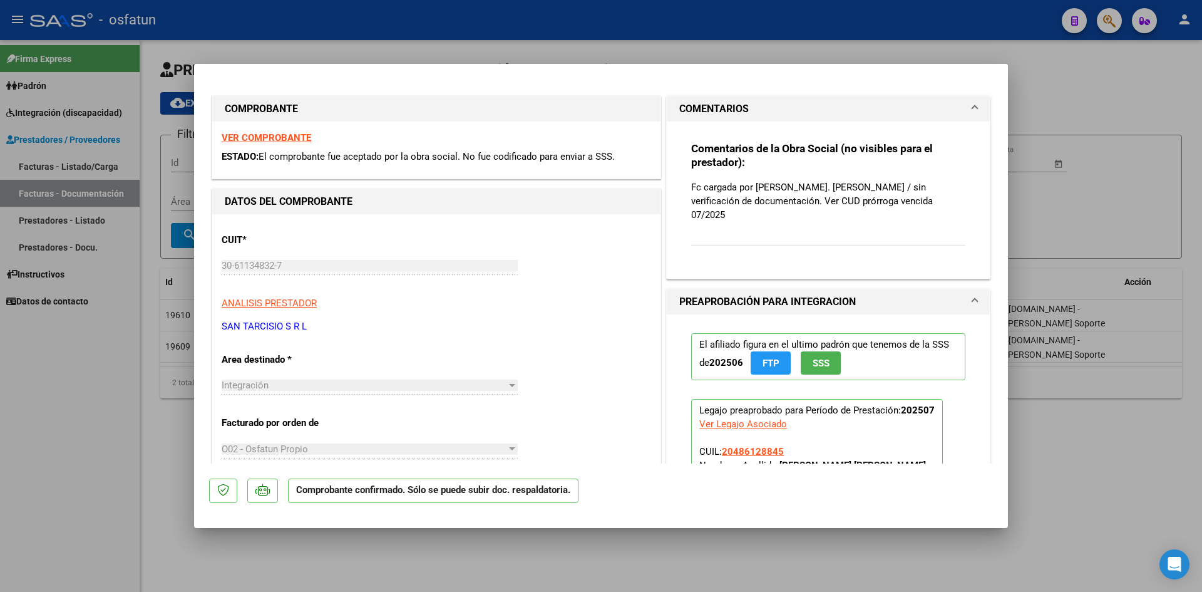
click at [402, 45] on div at bounding box center [601, 296] width 1202 height 592
type input "$ 0,00"
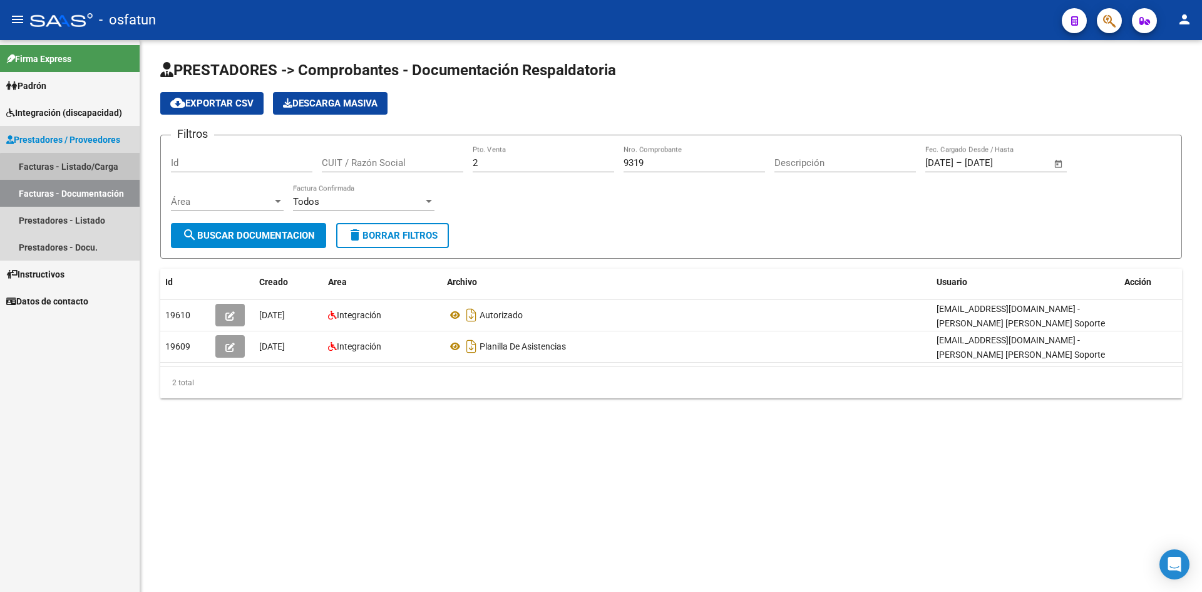
click at [80, 168] on link "Facturas - Listado/Carga" at bounding box center [70, 166] width 140 height 27
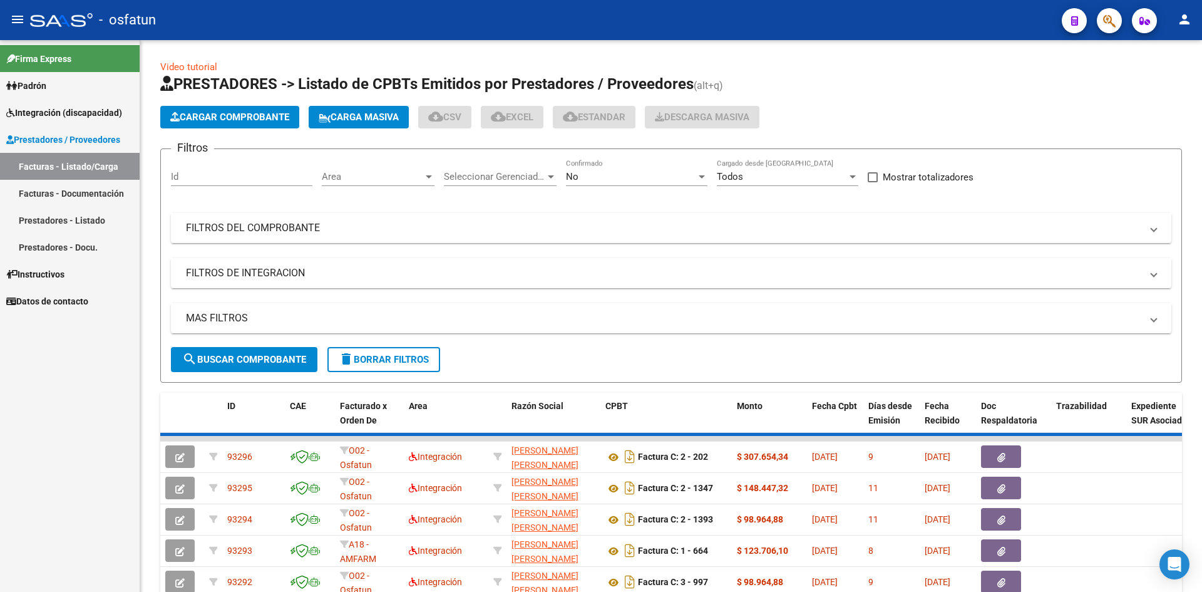
click at [85, 191] on link "Facturas - Documentación" at bounding box center [70, 193] width 140 height 27
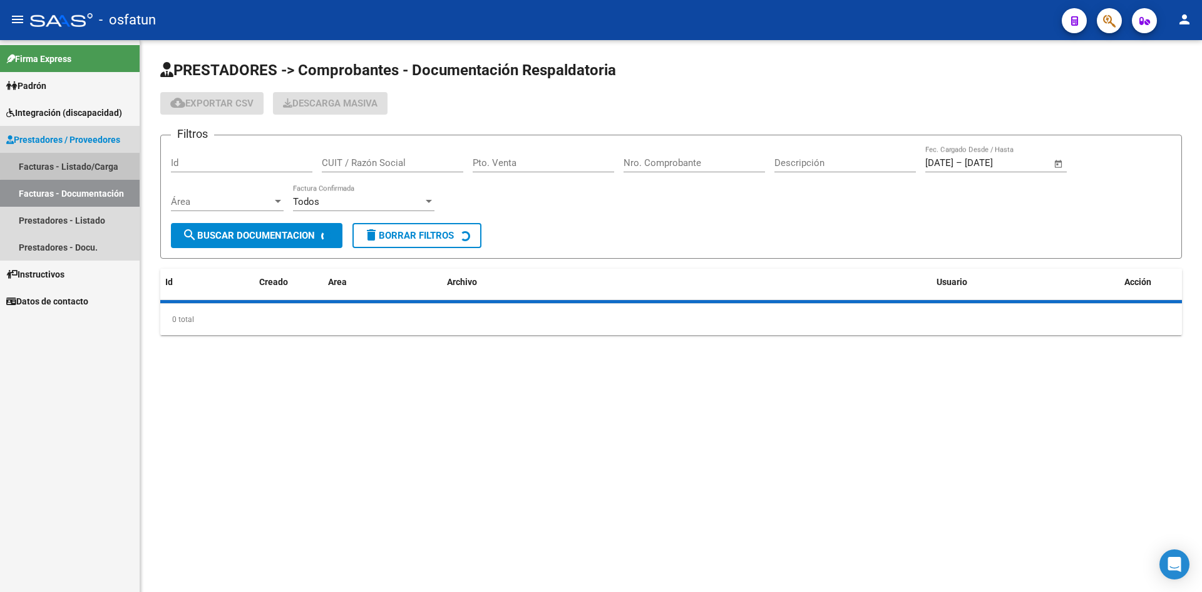
click at [85, 165] on link "Facturas - Listado/Carga" at bounding box center [70, 166] width 140 height 27
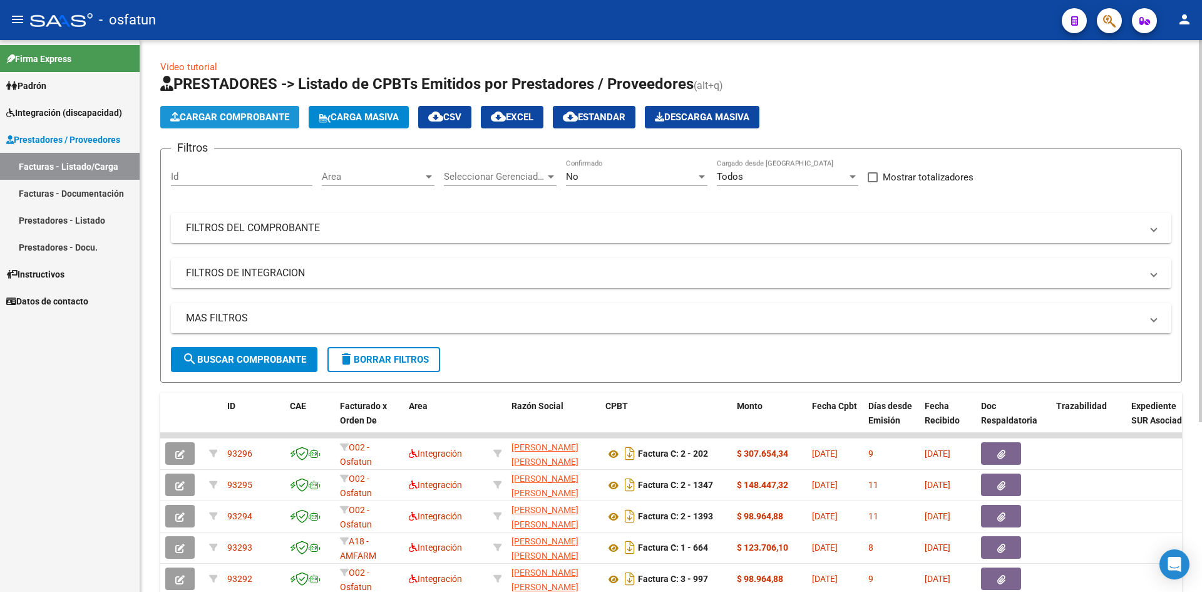
click at [235, 115] on span "Cargar Comprobante" at bounding box center [229, 116] width 119 height 11
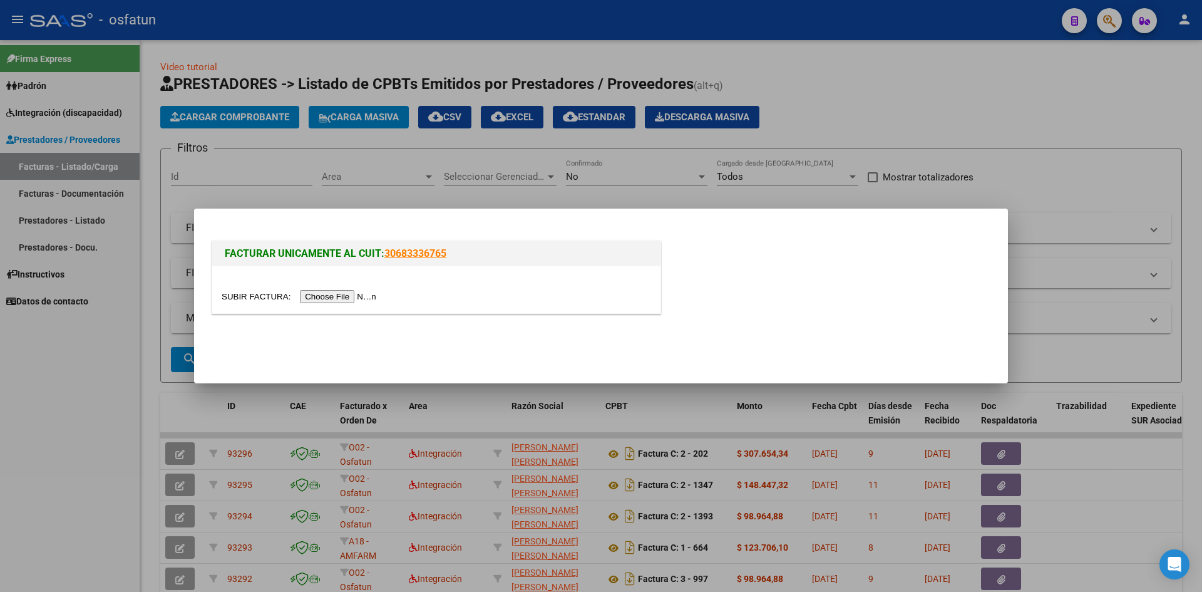
click at [362, 303] on input "file" at bounding box center [301, 296] width 158 height 13
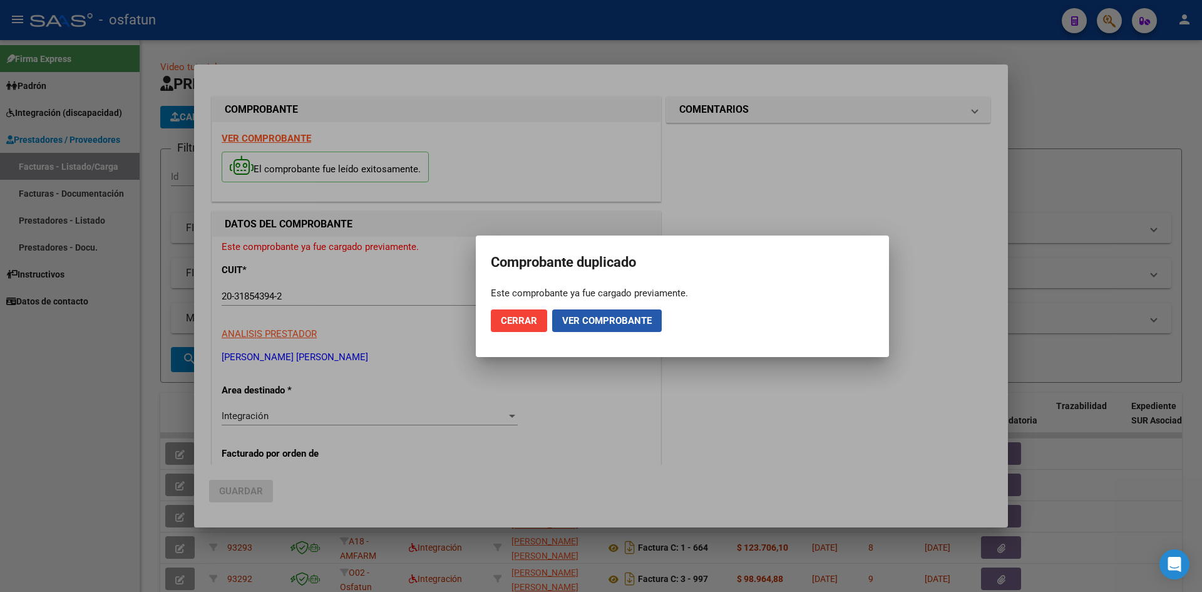
click at [574, 324] on span "Ver comprobante" at bounding box center [607, 320] width 90 height 11
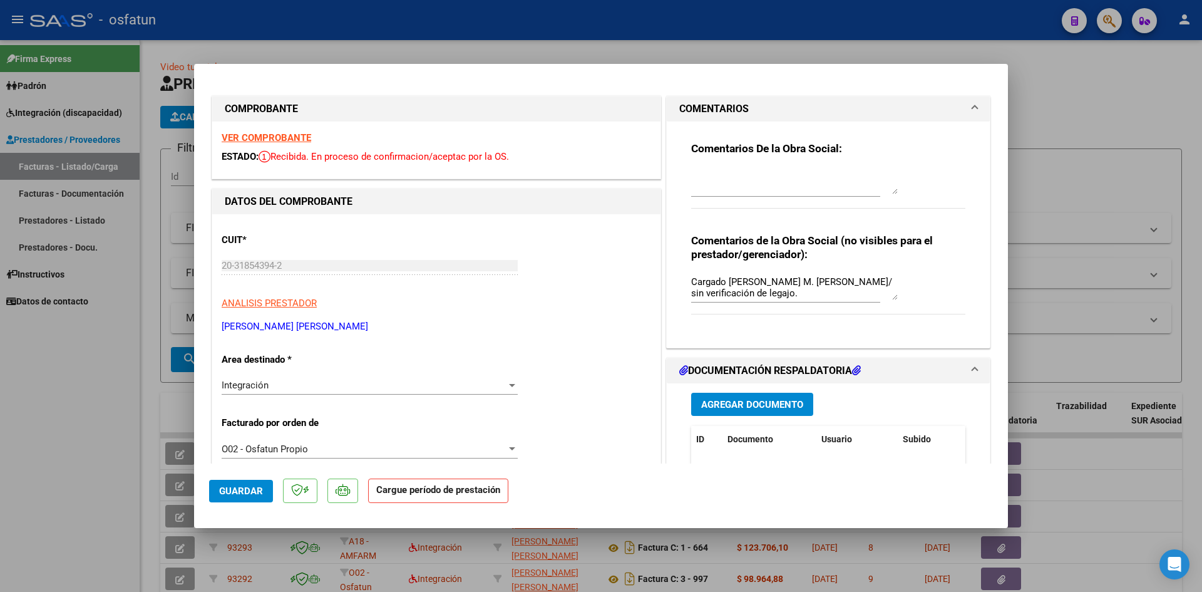
click at [516, 23] on div at bounding box center [601, 296] width 1202 height 592
type input "$ 0,00"
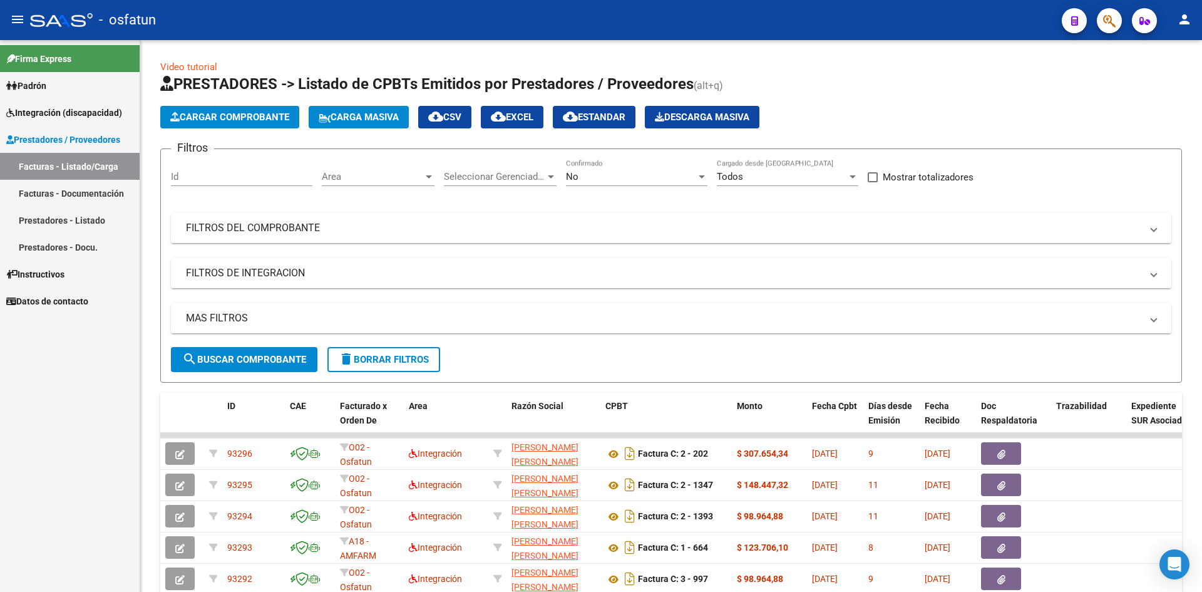
drag, startPoint x: 63, startPoint y: 195, endPoint x: 73, endPoint y: 197, distance: 10.3
click at [63, 194] on link "Facturas - Documentación" at bounding box center [70, 193] width 140 height 27
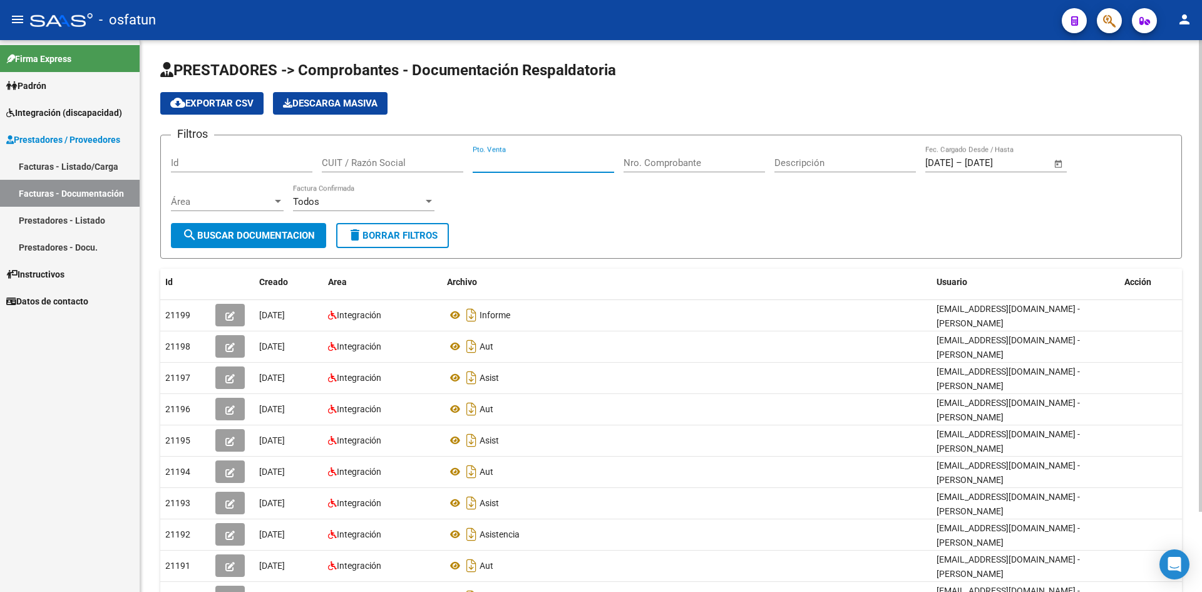
click at [574, 157] on input "Pto. Venta" at bounding box center [544, 162] width 142 height 11
type input "4"
click at [742, 164] on input "Nro. Comprobante" at bounding box center [695, 162] width 142 height 11
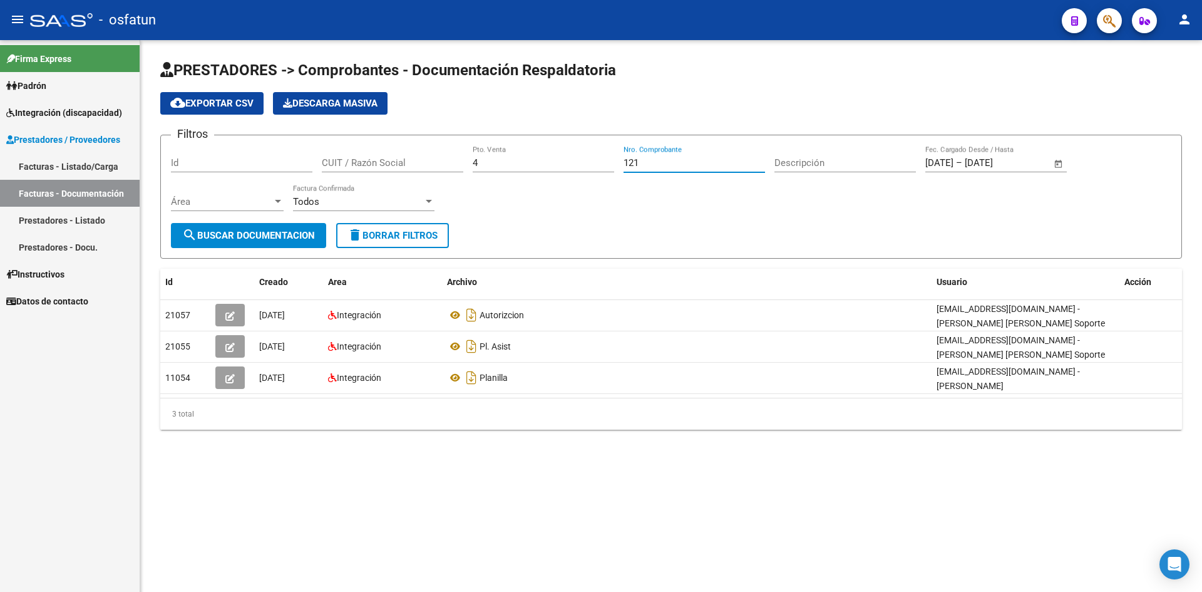
drag, startPoint x: 649, startPoint y: 167, endPoint x: 658, endPoint y: 167, distance: 8.8
click at [649, 167] on input "121" at bounding box center [695, 162] width 142 height 11
type input "1"
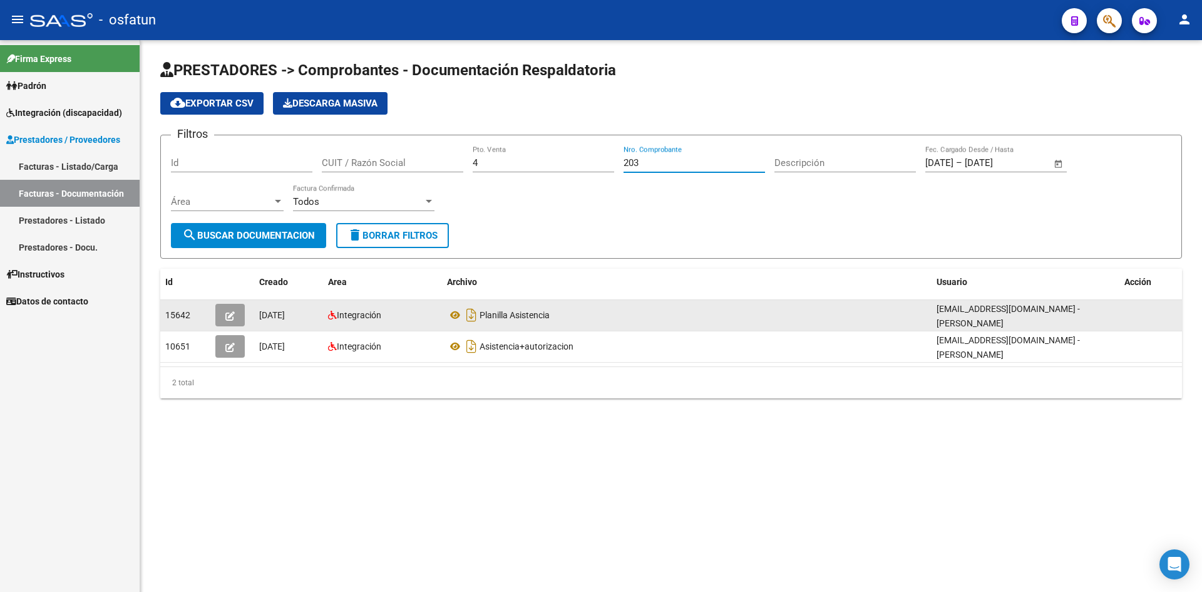
type input "203"
click at [232, 322] on button "button" at bounding box center [229, 315] width 29 height 23
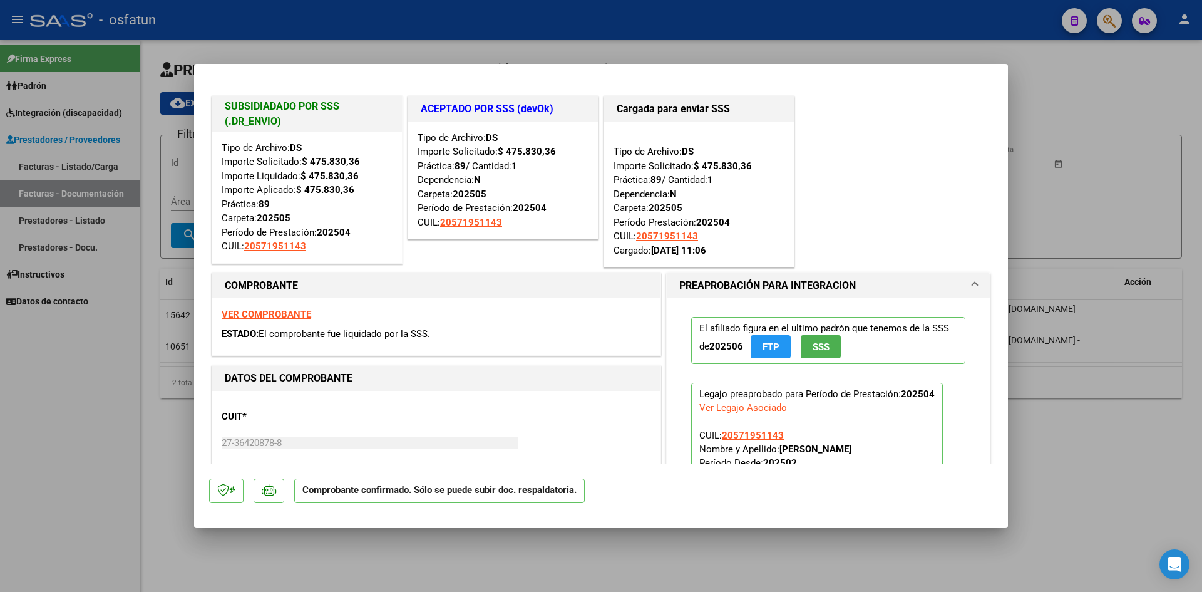
click at [464, 26] on div at bounding box center [601, 296] width 1202 height 592
type input "$ 0,00"
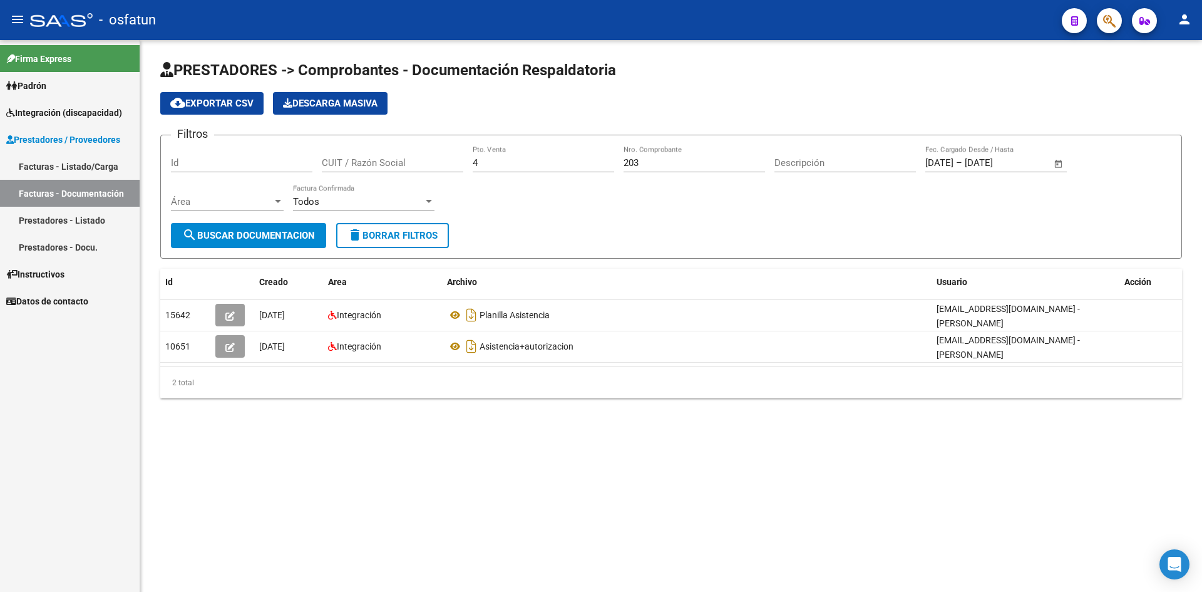
click at [495, 166] on input "4" at bounding box center [544, 162] width 142 height 11
type input "1"
click at [310, 238] on span "search Buscar Documentacion" at bounding box center [248, 235] width 133 height 11
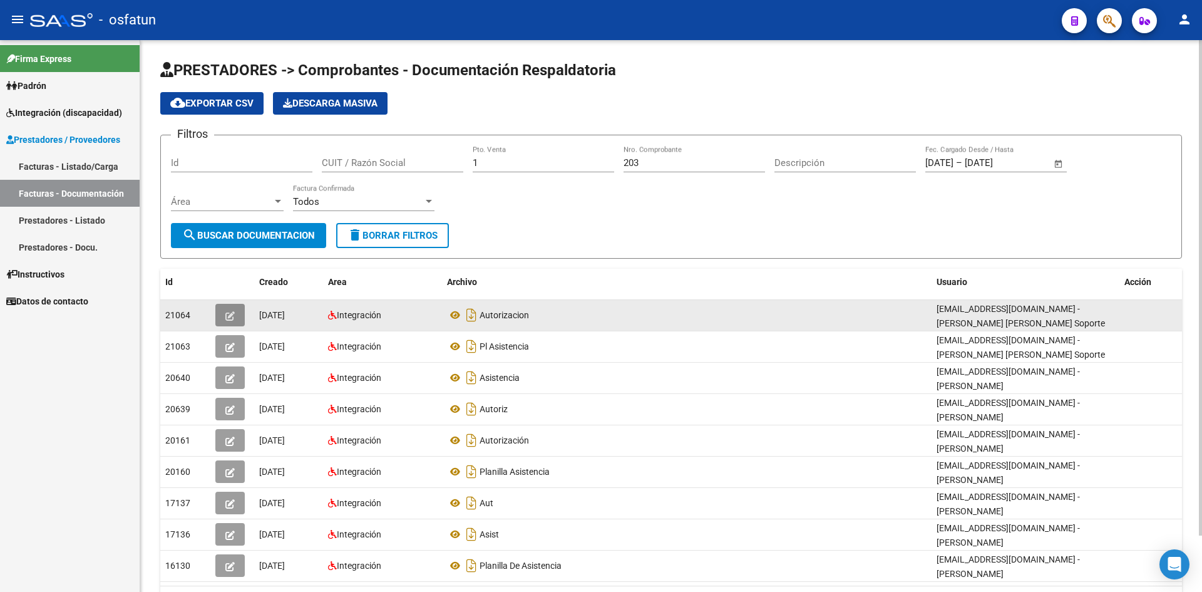
click at [239, 314] on button "button" at bounding box center [229, 315] width 29 height 23
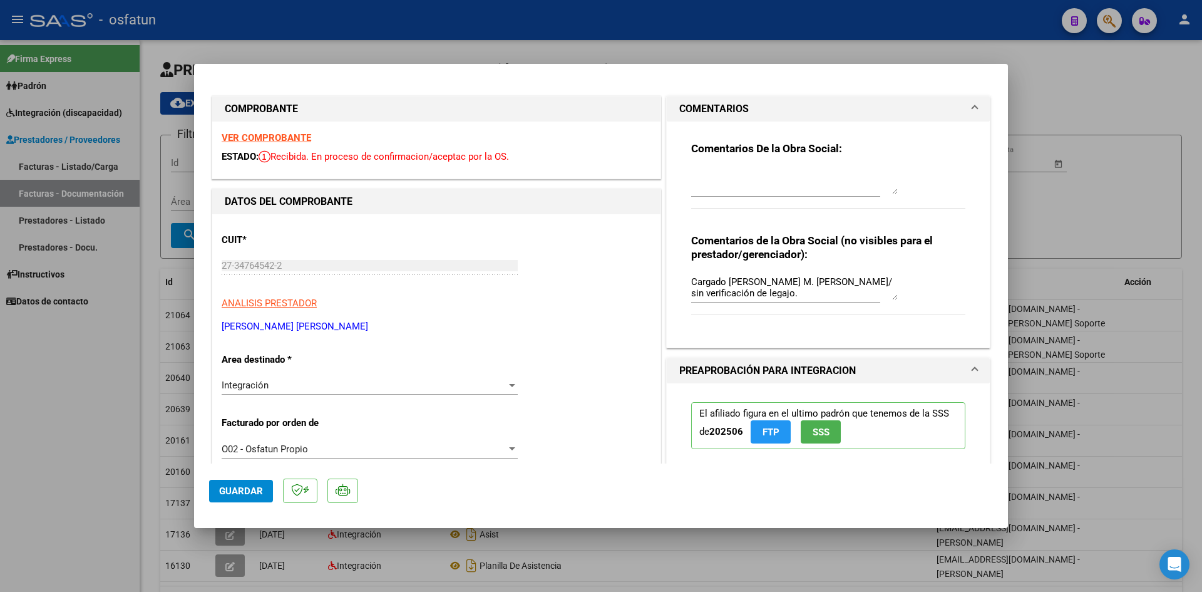
click at [630, 46] on div at bounding box center [601, 296] width 1202 height 592
type input "$ 0,00"
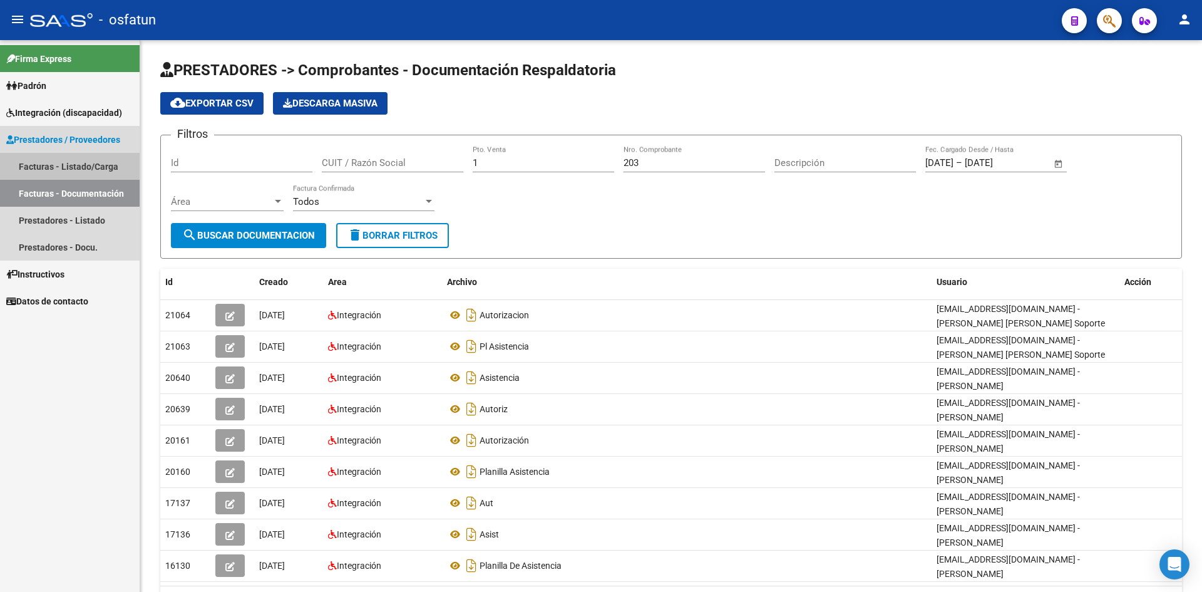
click at [84, 170] on link "Facturas - Listado/Carga" at bounding box center [70, 166] width 140 height 27
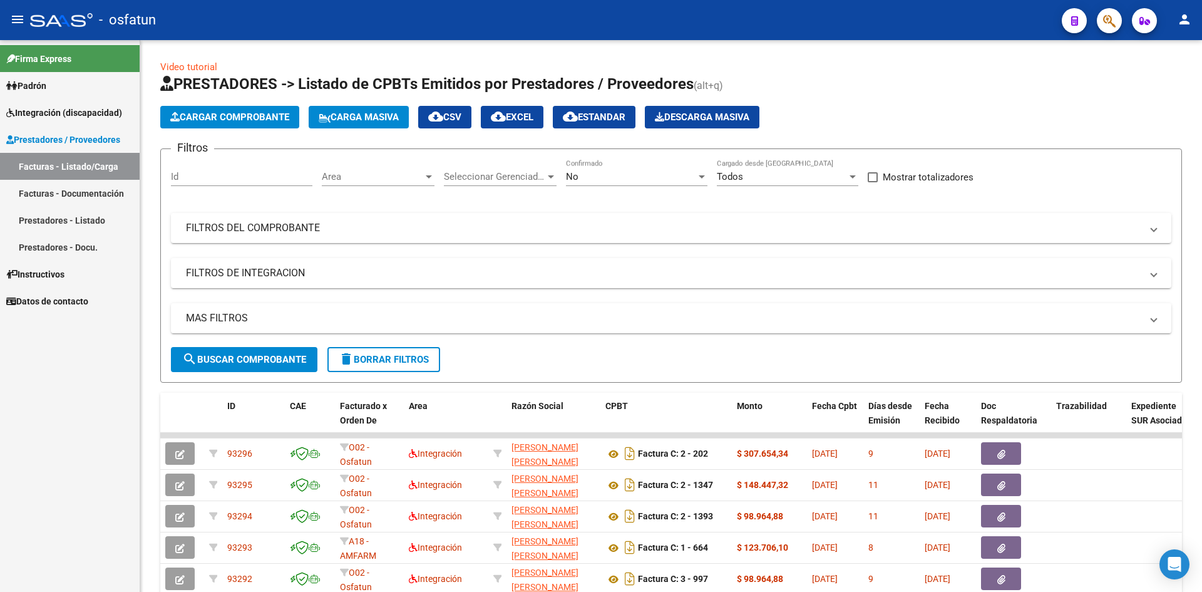
click at [126, 188] on link "Facturas - Documentación" at bounding box center [70, 193] width 140 height 27
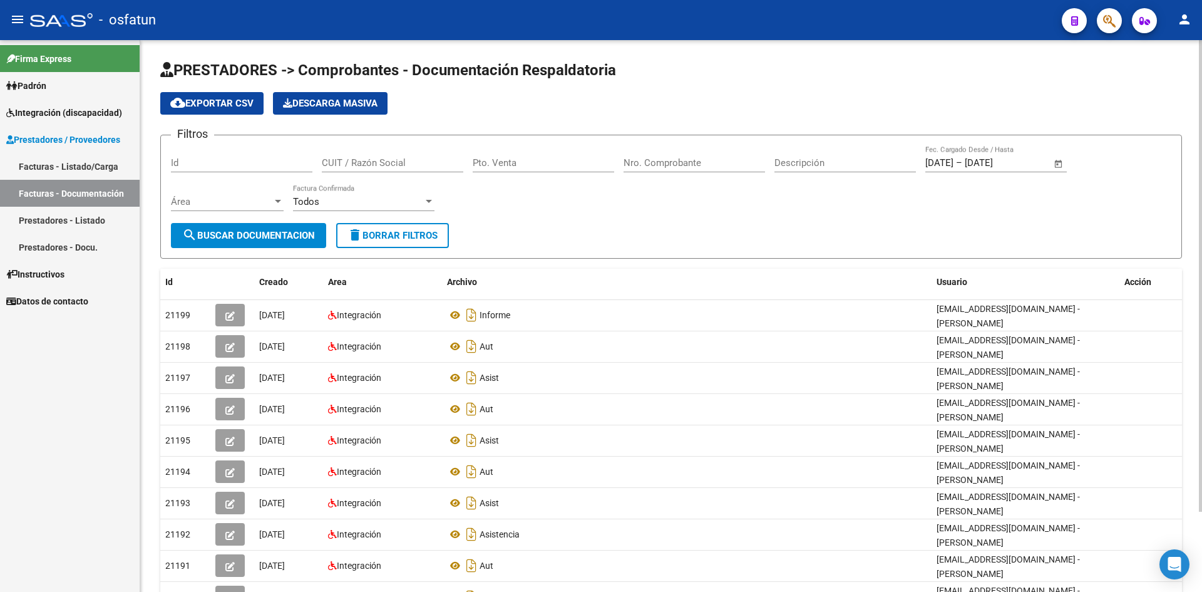
click at [555, 158] on input "Pto. Venta" at bounding box center [544, 162] width 142 height 11
type input "2"
drag, startPoint x: 663, startPoint y: 163, endPoint x: 646, endPoint y: 169, distance: 18.6
click at [661, 163] on input "Nro. Comprobante" at bounding box center [695, 162] width 142 height 11
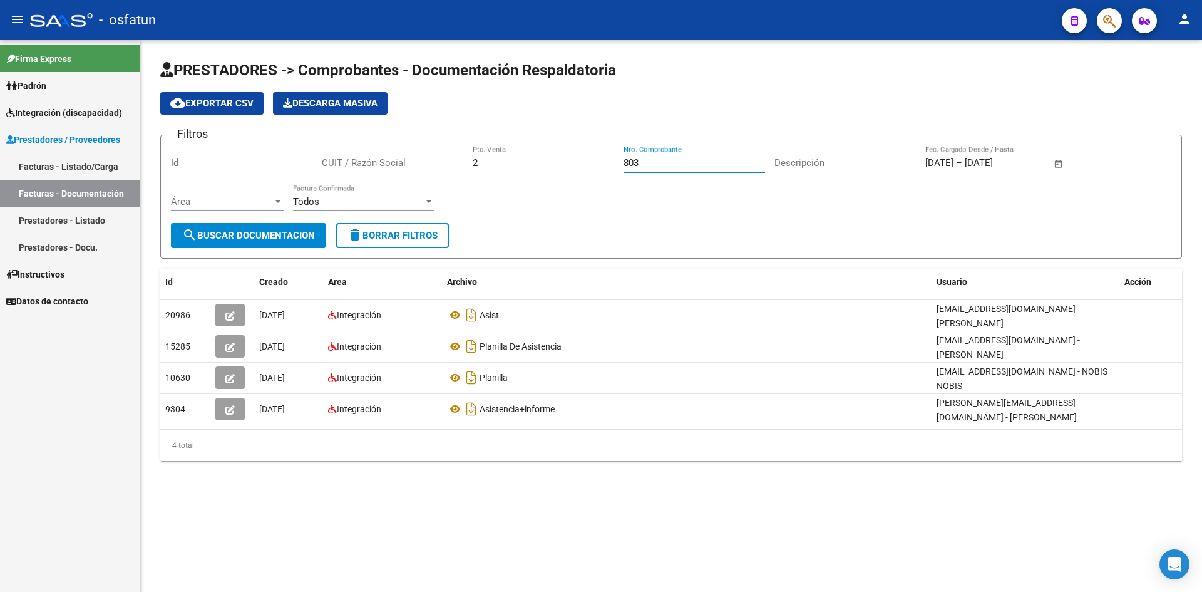
type input "803"
click at [73, 176] on link "Facturas - Listado/Carga" at bounding box center [70, 166] width 140 height 27
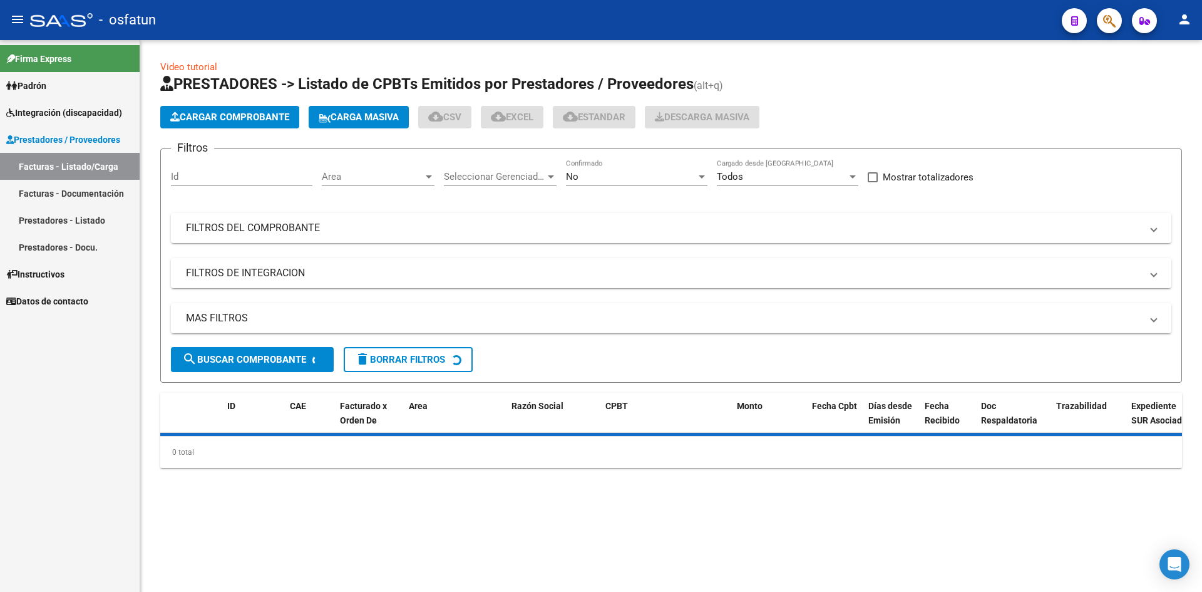
click at [71, 189] on link "Facturas - Documentación" at bounding box center [70, 193] width 140 height 27
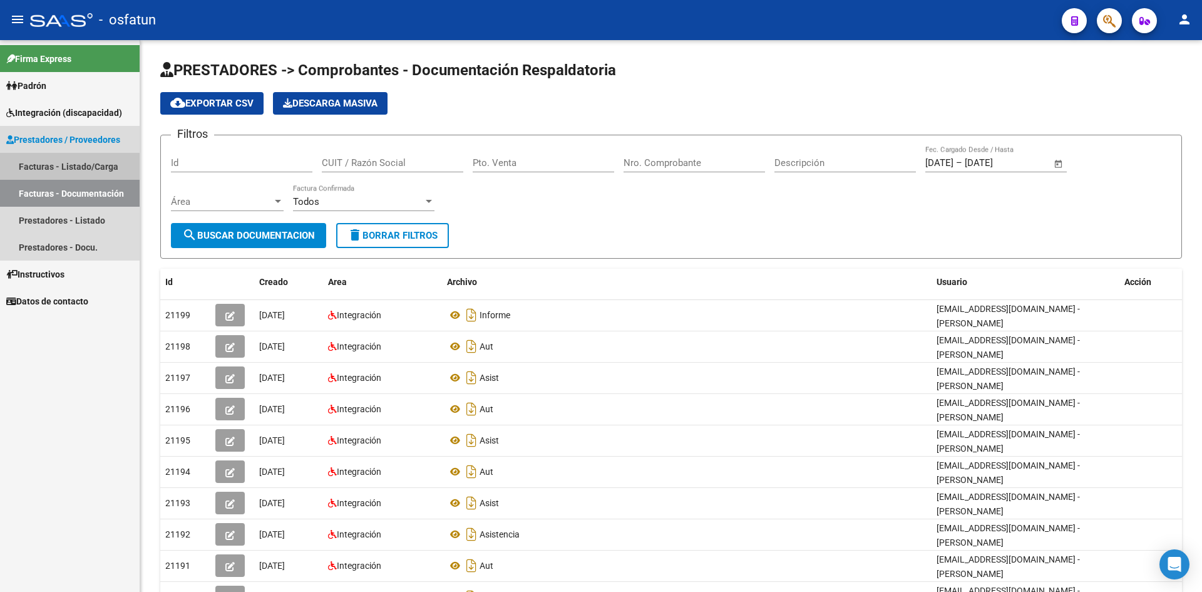
click at [48, 174] on link "Facturas - Listado/Carga" at bounding box center [70, 166] width 140 height 27
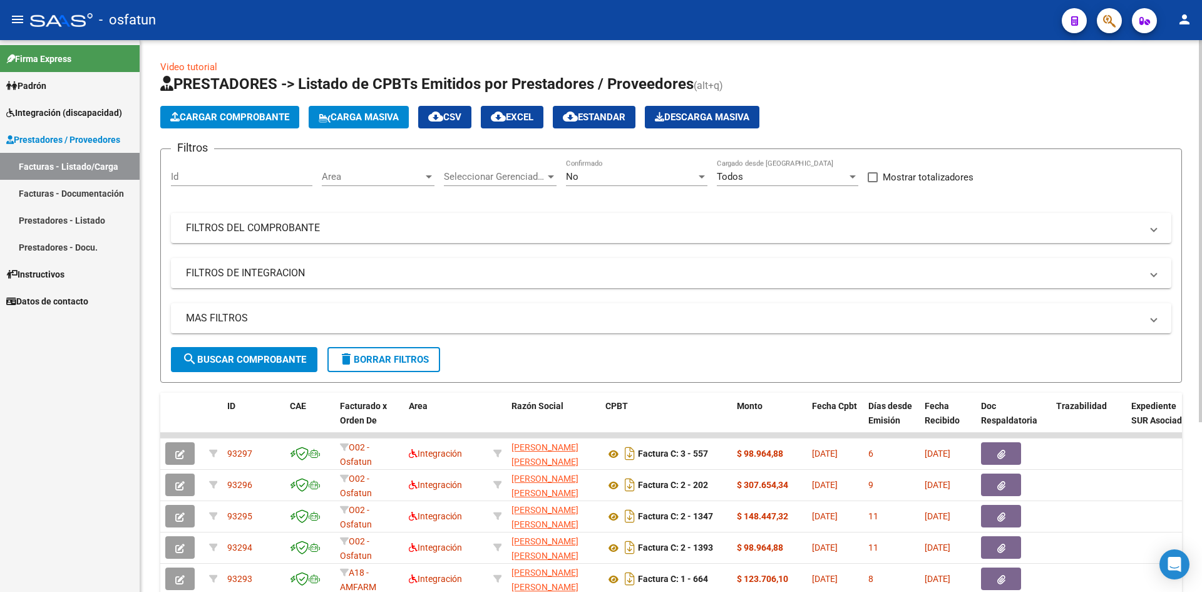
click at [464, 58] on div "Video tutorial PRESTADORES -> Listado de CPBTs Emitidos por Prestadores / Prove…" at bounding box center [671, 433] width 1062 height 787
click at [274, 118] on span "Cargar Comprobante" at bounding box center [229, 116] width 119 height 11
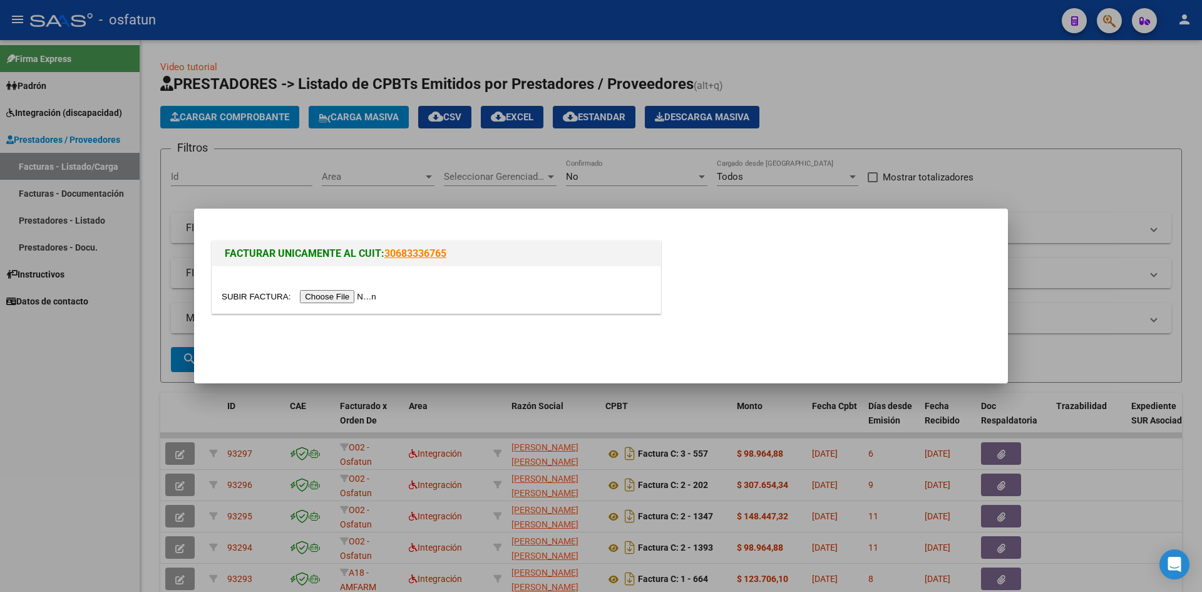
click at [334, 293] on input "file" at bounding box center [301, 296] width 158 height 13
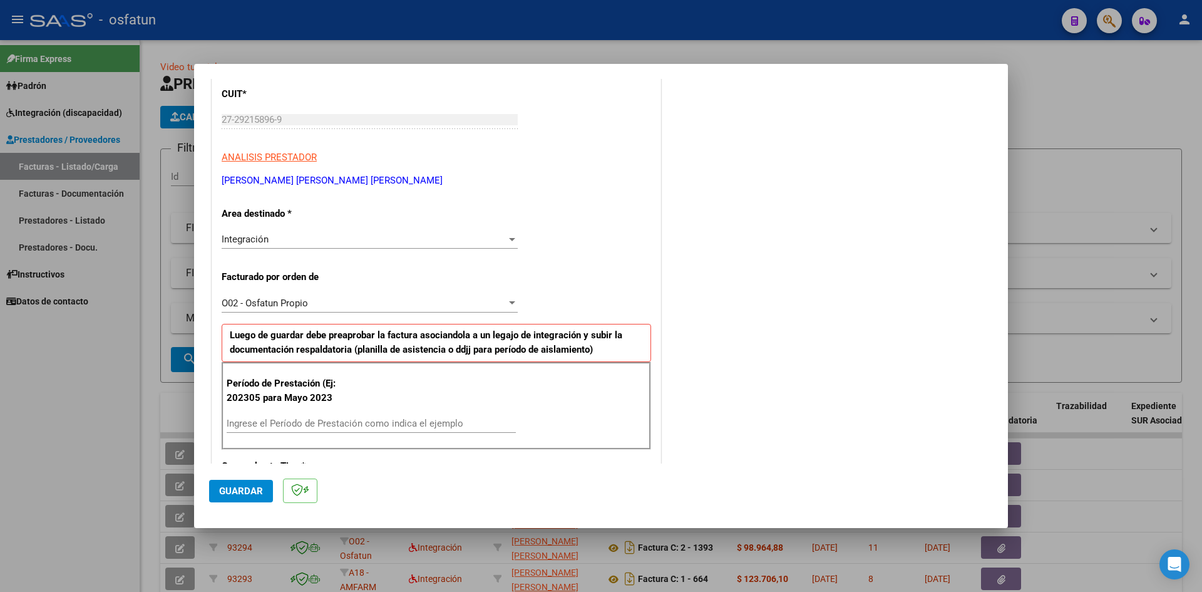
scroll to position [188, 0]
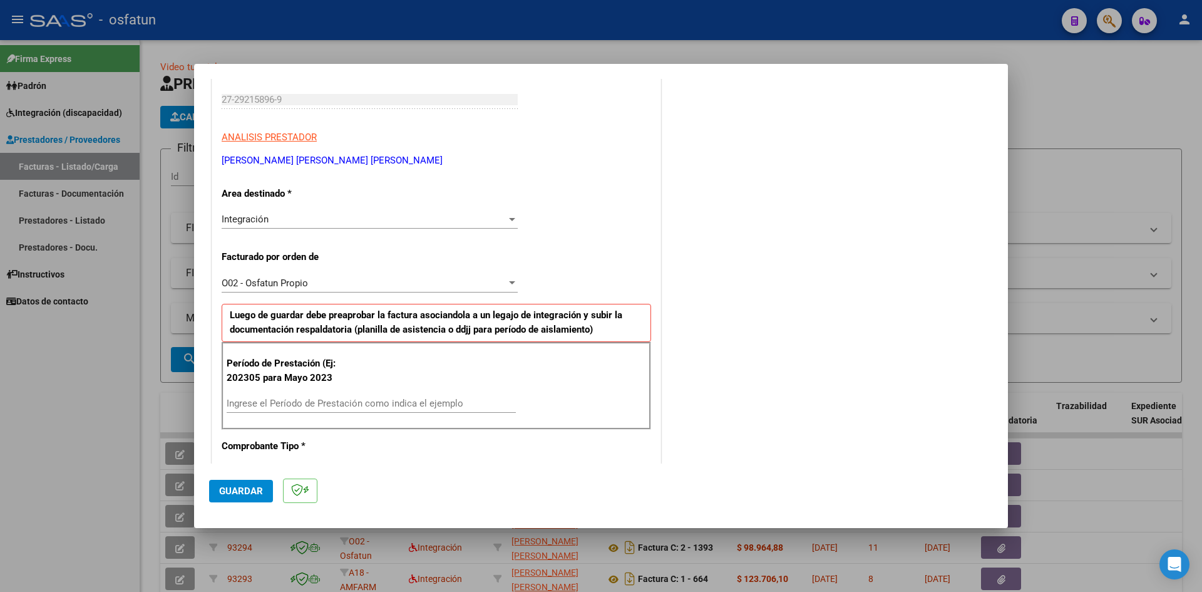
drag, startPoint x: 367, startPoint y: 397, endPoint x: 383, endPoint y: 386, distance: 18.9
click at [369, 393] on div "Período de Prestación (Ej: 202305 para Mayo 2023 Ingrese el Período de Prestaci…" at bounding box center [437, 386] width 430 height 88
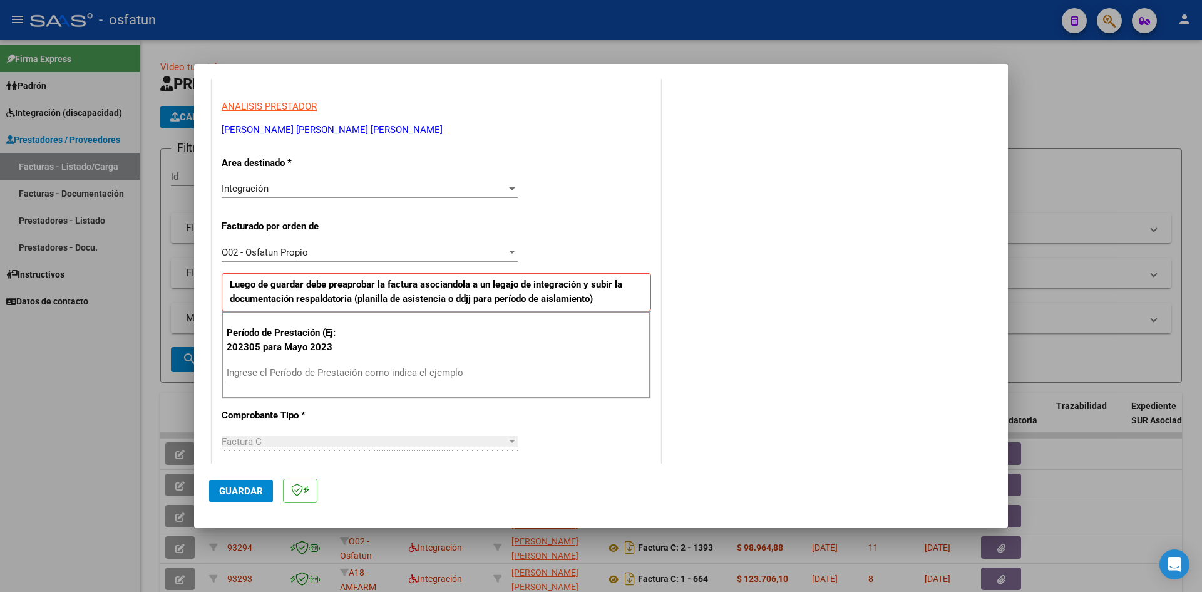
scroll to position [376, 0]
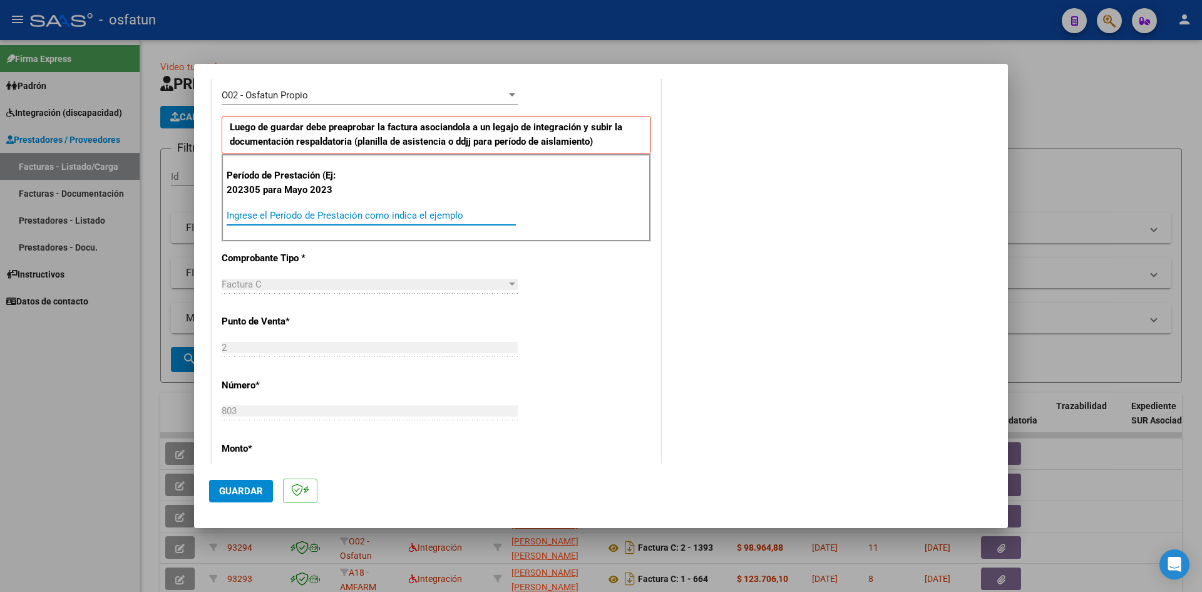
click at [309, 212] on input "Ingrese el Período de Prestación como indica el ejemplo" at bounding box center [371, 215] width 289 height 11
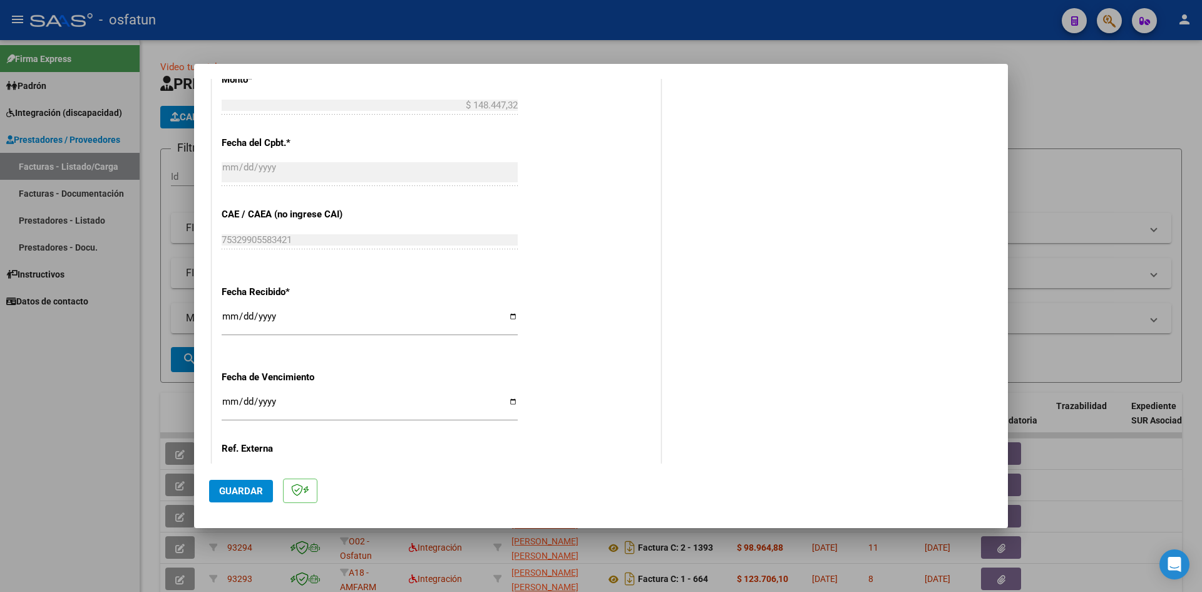
scroll to position [751, 0]
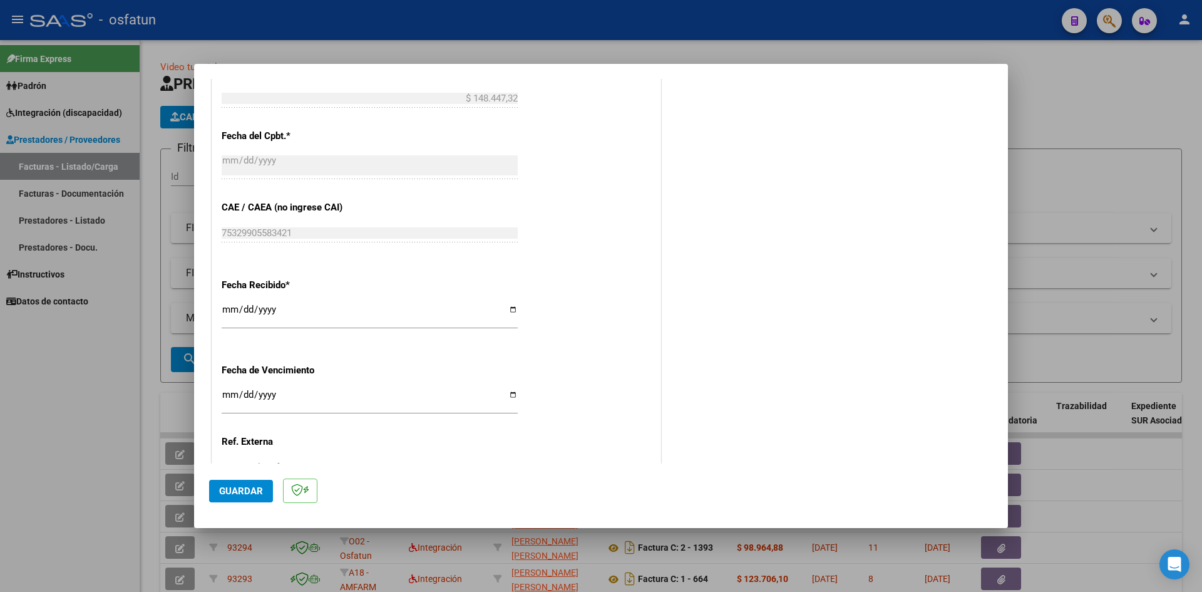
type input "202507"
drag, startPoint x: 239, startPoint y: 488, endPoint x: 252, endPoint y: 487, distance: 13.2
click at [245, 488] on span "Guardar" at bounding box center [241, 490] width 44 height 11
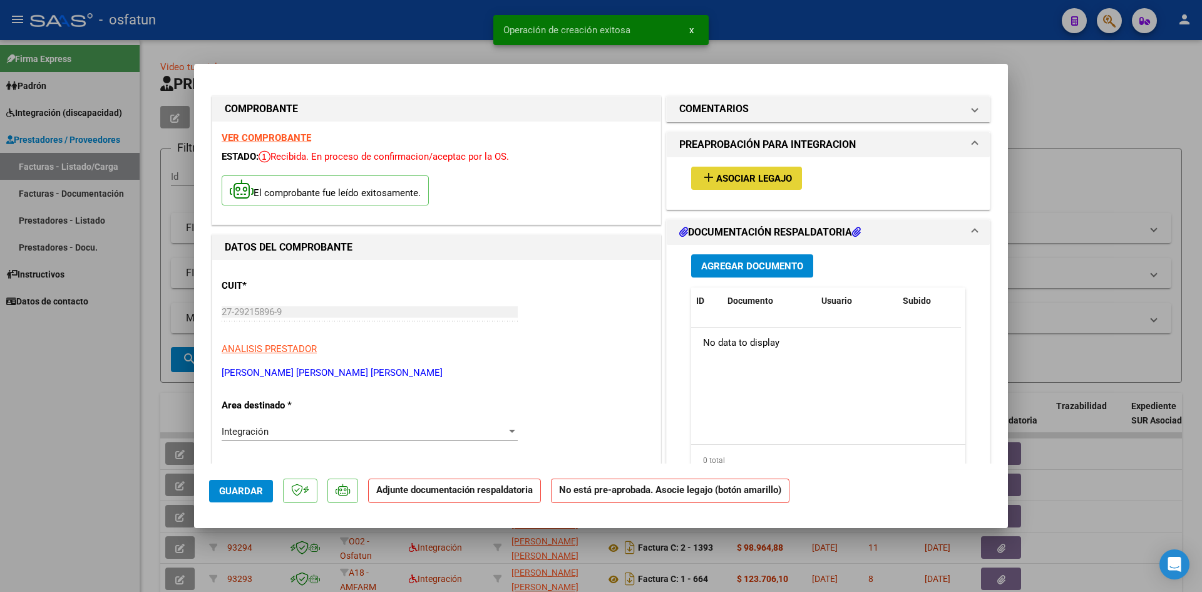
click at [725, 178] on span "Asociar Legajo" at bounding box center [754, 178] width 76 height 11
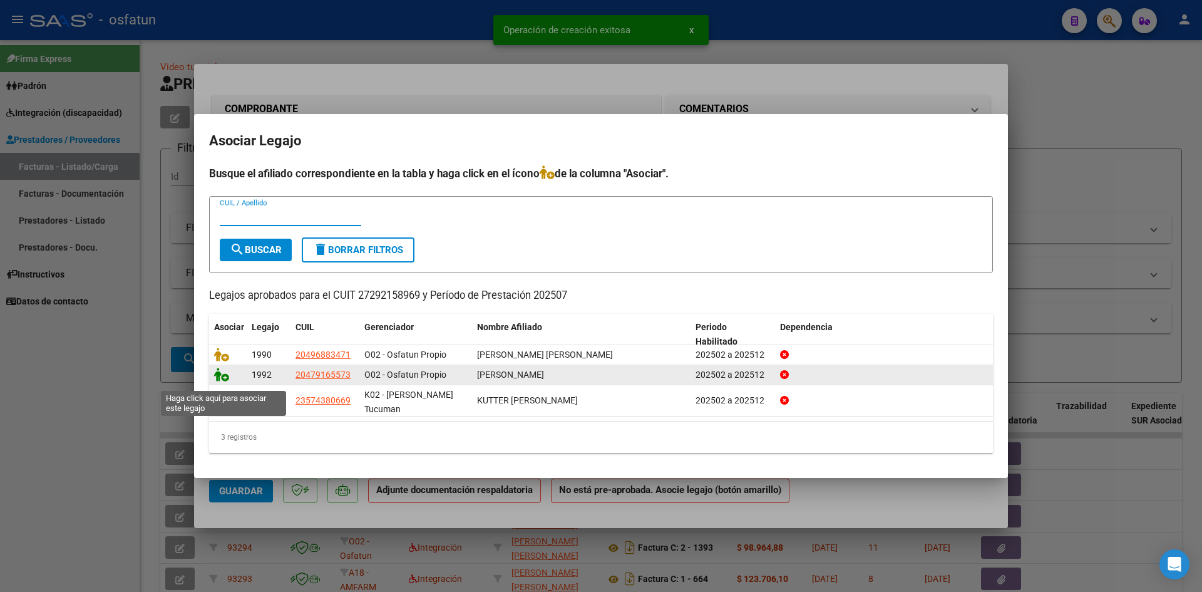
click at [221, 381] on icon at bounding box center [221, 375] width 15 height 14
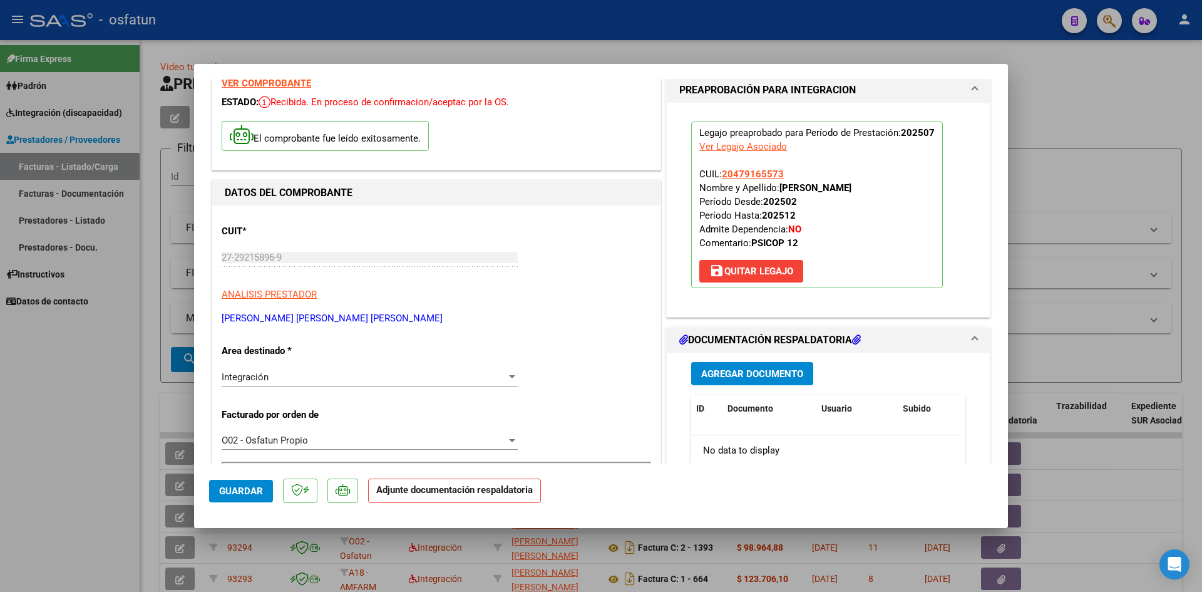
scroll to position [125, 0]
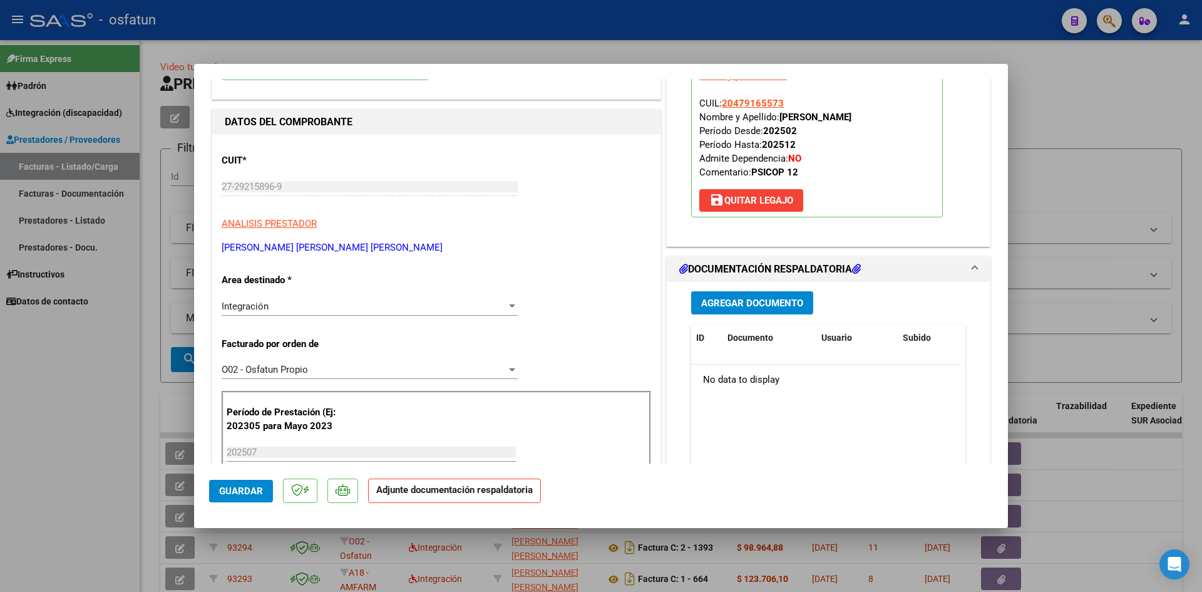
drag, startPoint x: 730, startPoint y: 312, endPoint x: 729, endPoint y: 306, distance: 6.4
click at [729, 306] on button "Agregar Documento" at bounding box center [752, 302] width 122 height 23
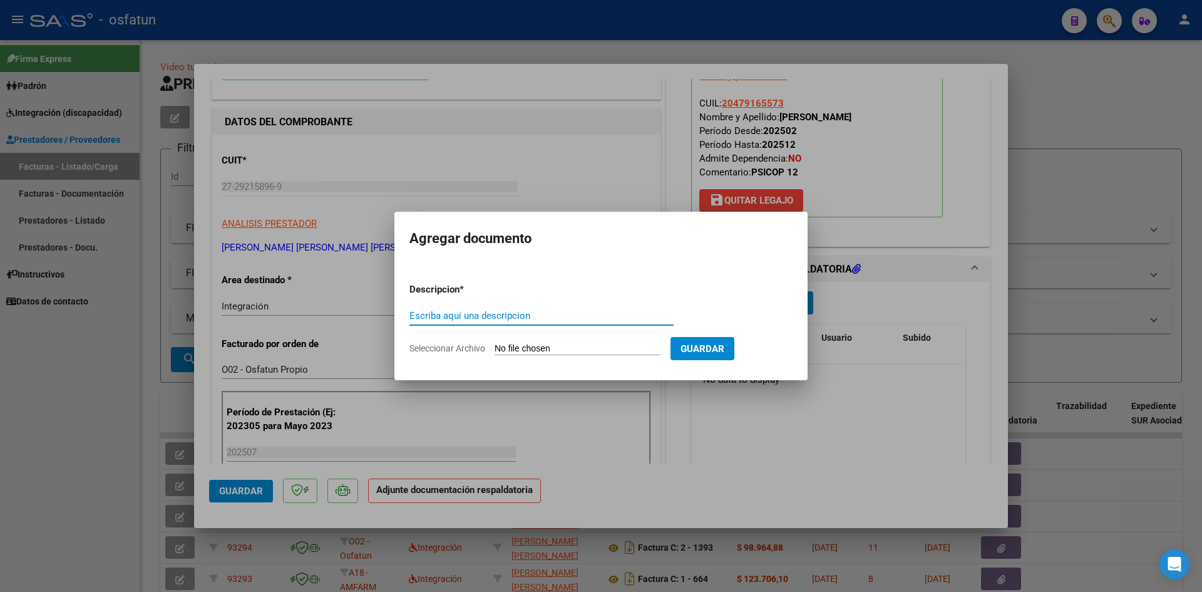
click at [512, 316] on input "Escriba aquí una descripcion" at bounding box center [542, 315] width 264 height 11
type input "P"
type input "ASISTENCIA"
click at [525, 348] on input "Seleccionar Archivo" at bounding box center [578, 349] width 166 height 12
type input "C:\fakepath\PLANILLA ASISTENCIA - PSICOPE - [DATE].pdf"
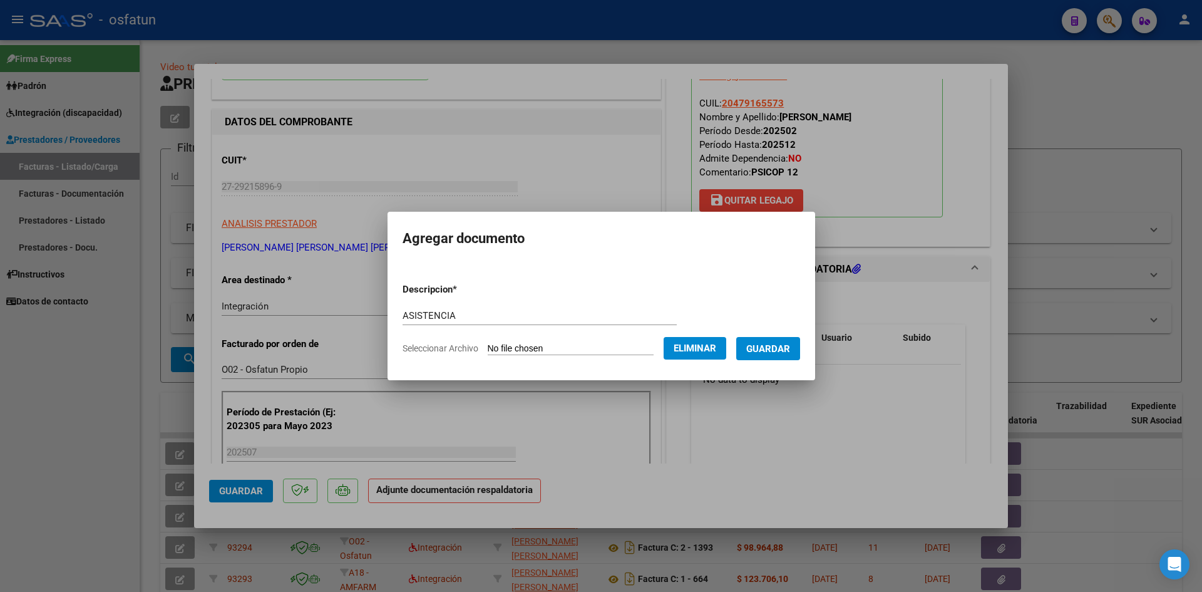
drag, startPoint x: 781, startPoint y: 346, endPoint x: 702, endPoint y: 371, distance: 83.4
click at [781, 345] on span "Guardar" at bounding box center [768, 348] width 44 height 11
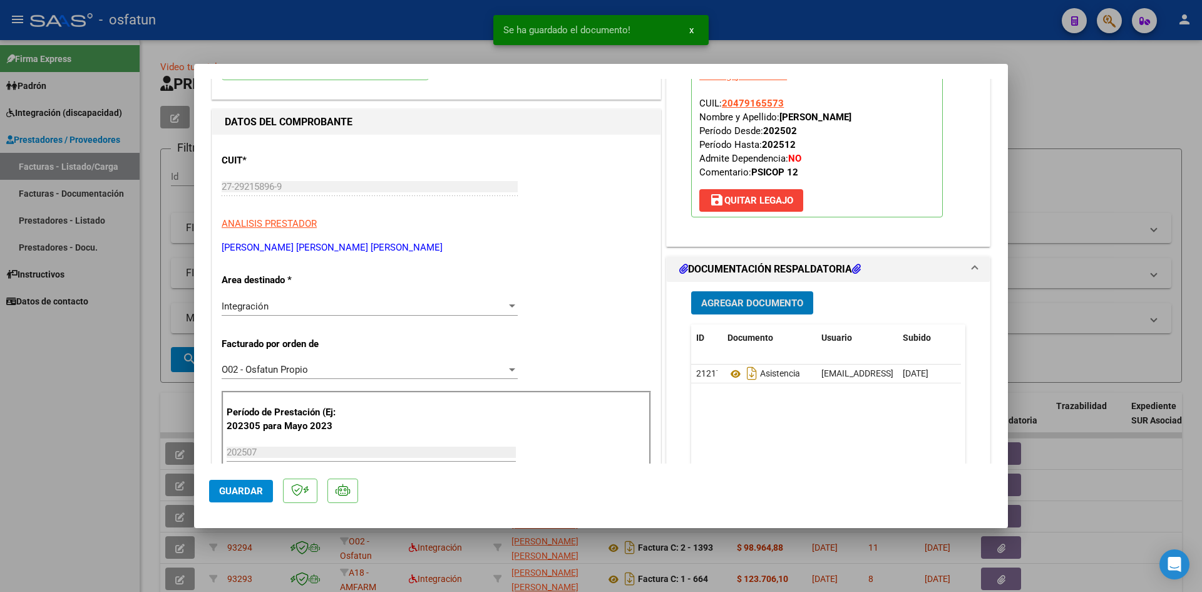
click at [734, 296] on button "Agregar Documento" at bounding box center [752, 302] width 122 height 23
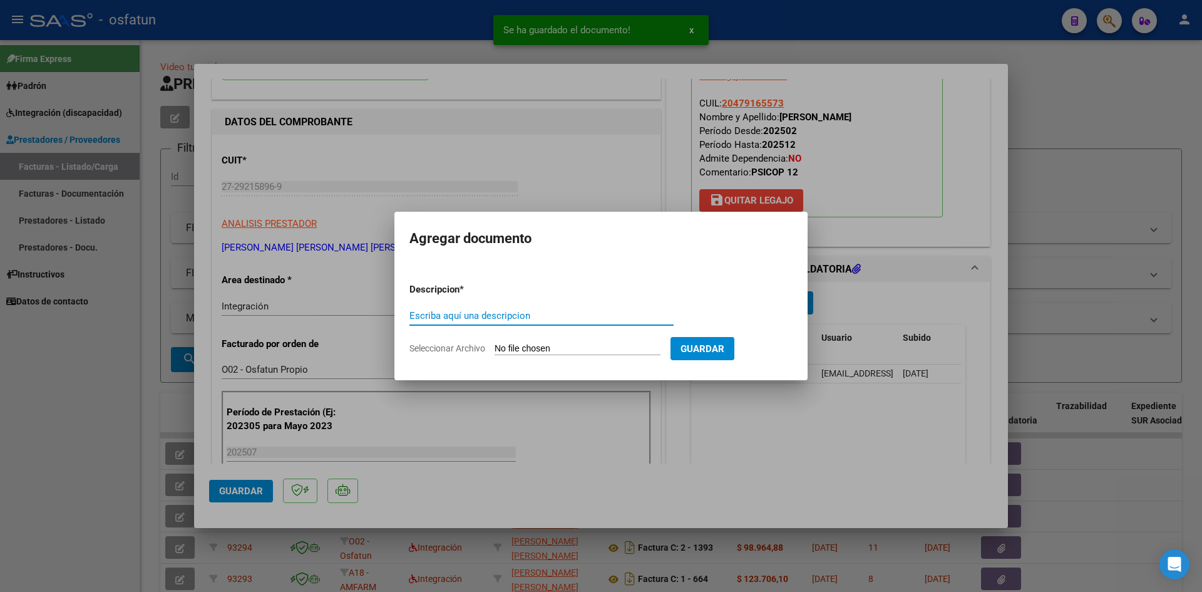
click at [492, 311] on input "Escriba aquí una descripcion" at bounding box center [542, 315] width 264 height 11
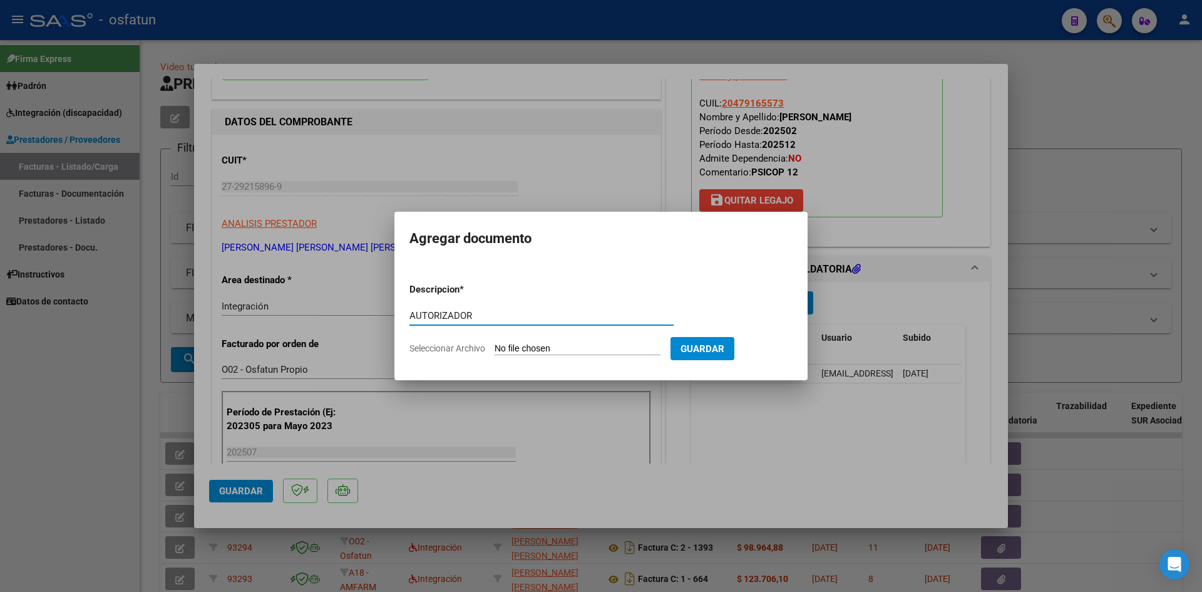
type input "AUTORIZADOR"
click at [545, 349] on input "Seleccionar Archivo" at bounding box center [578, 349] width 166 height 12
type input "C:\fakepath\PRESUPUESTO AUTORIZADO - PSICOPE - 2025.pdf"
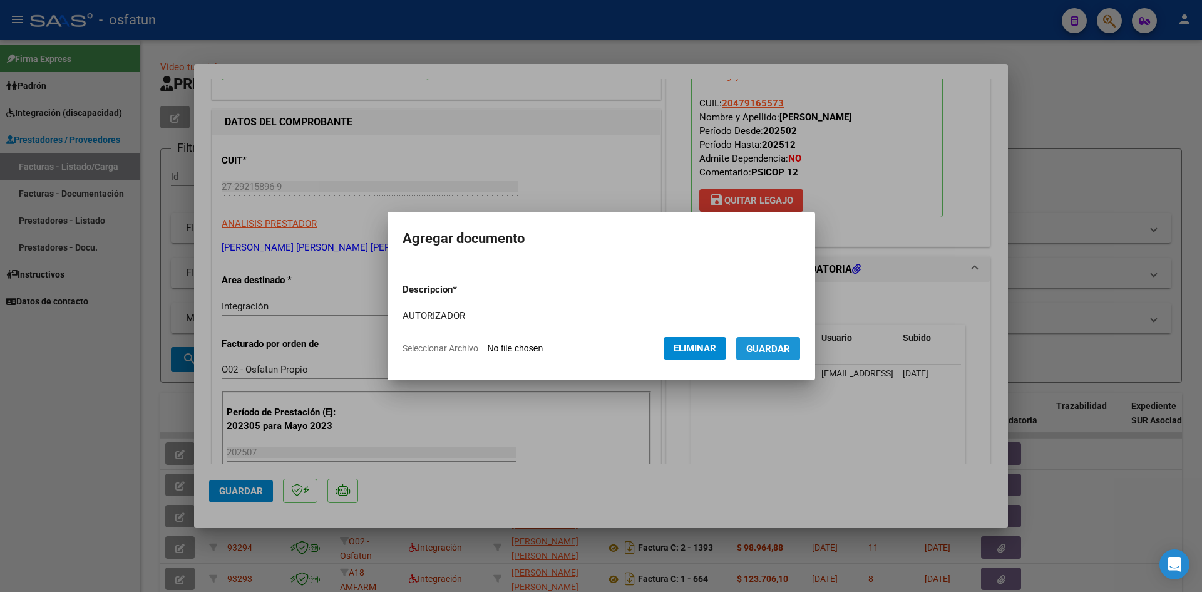
click at [790, 346] on span "Guardar" at bounding box center [768, 348] width 44 height 11
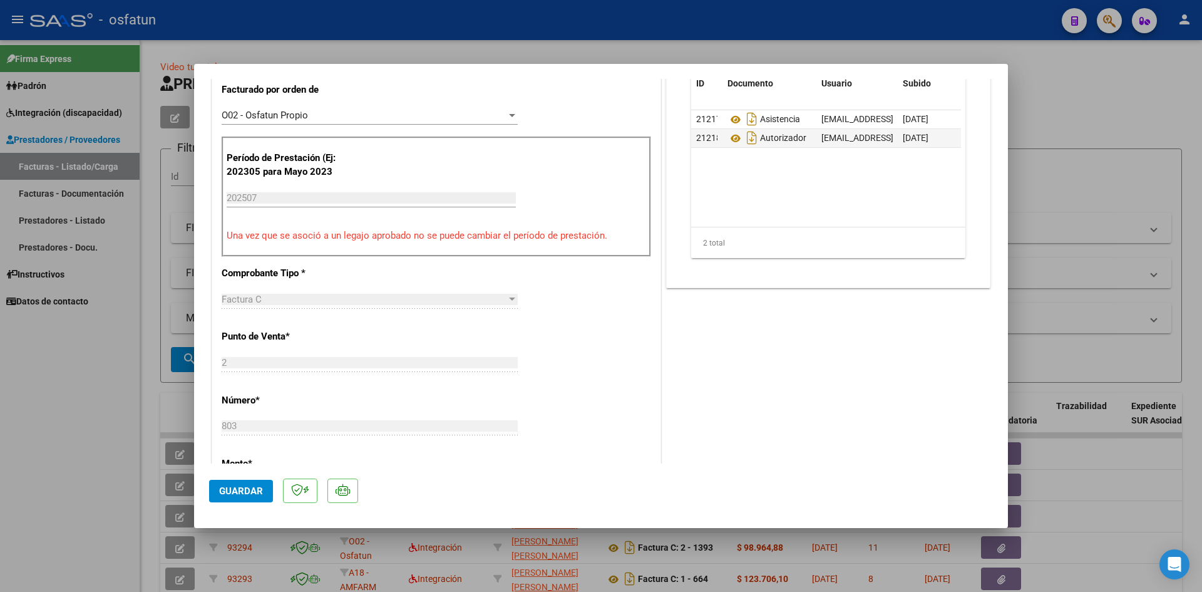
scroll to position [751, 0]
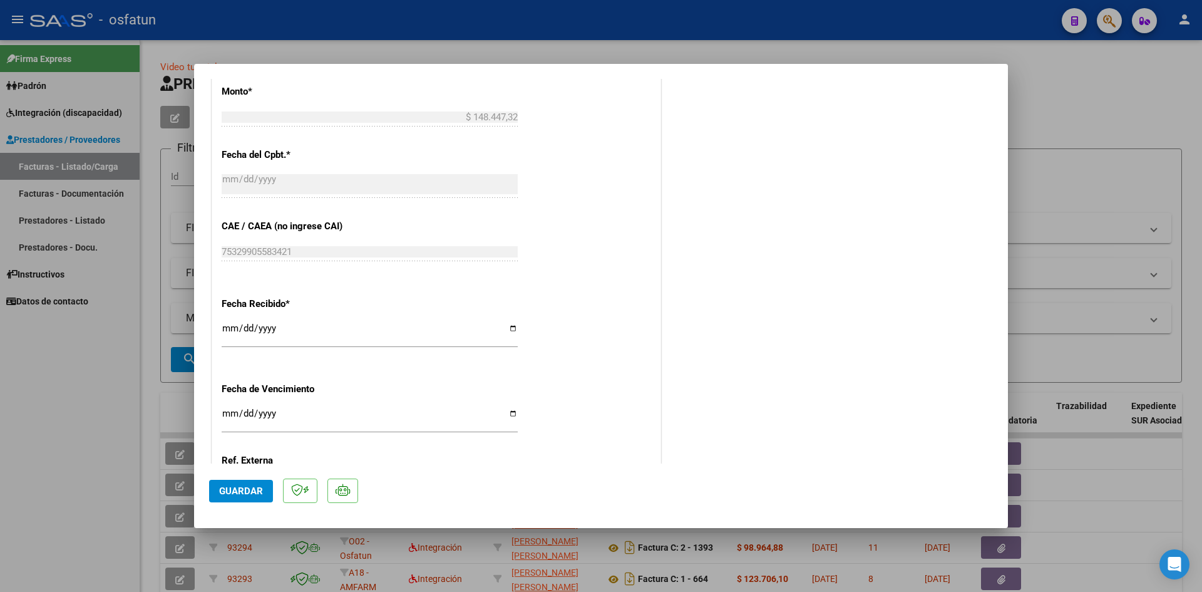
drag, startPoint x: 242, startPoint y: 497, endPoint x: 324, endPoint y: 476, distance: 85.4
click at [243, 495] on button "Guardar" at bounding box center [241, 491] width 64 height 23
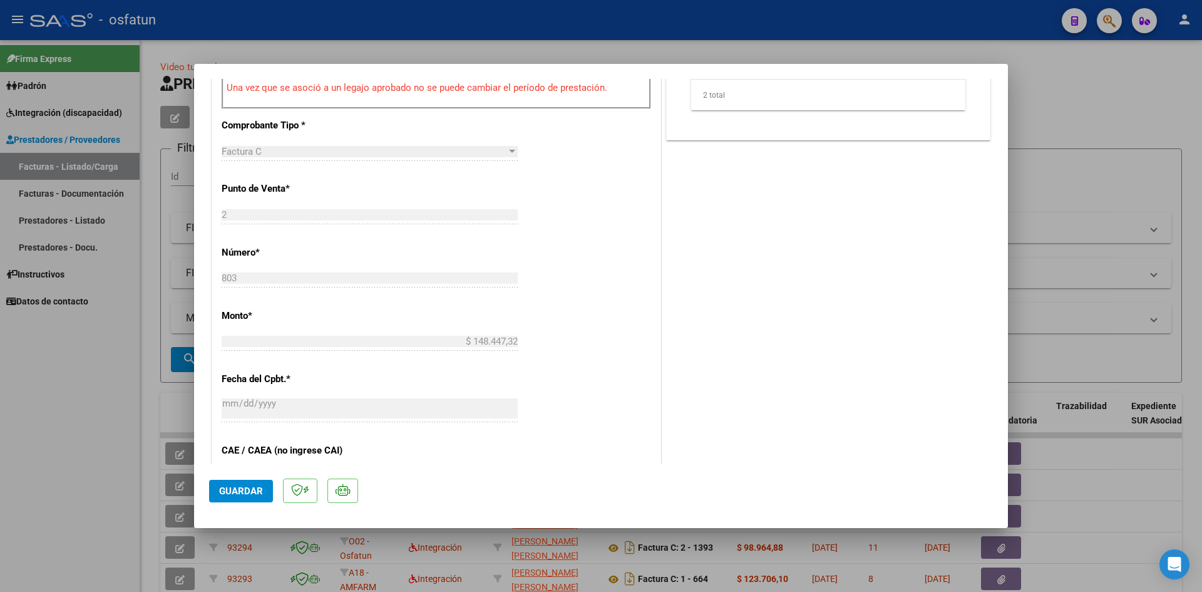
scroll to position [564, 0]
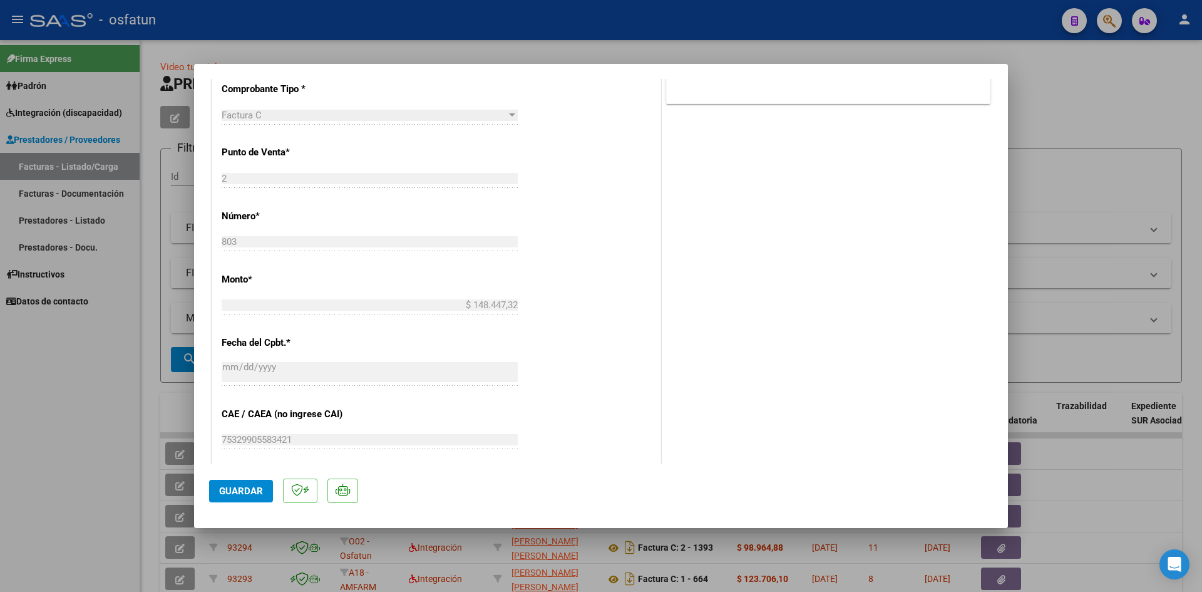
click at [232, 491] on span "Guardar" at bounding box center [241, 490] width 44 height 11
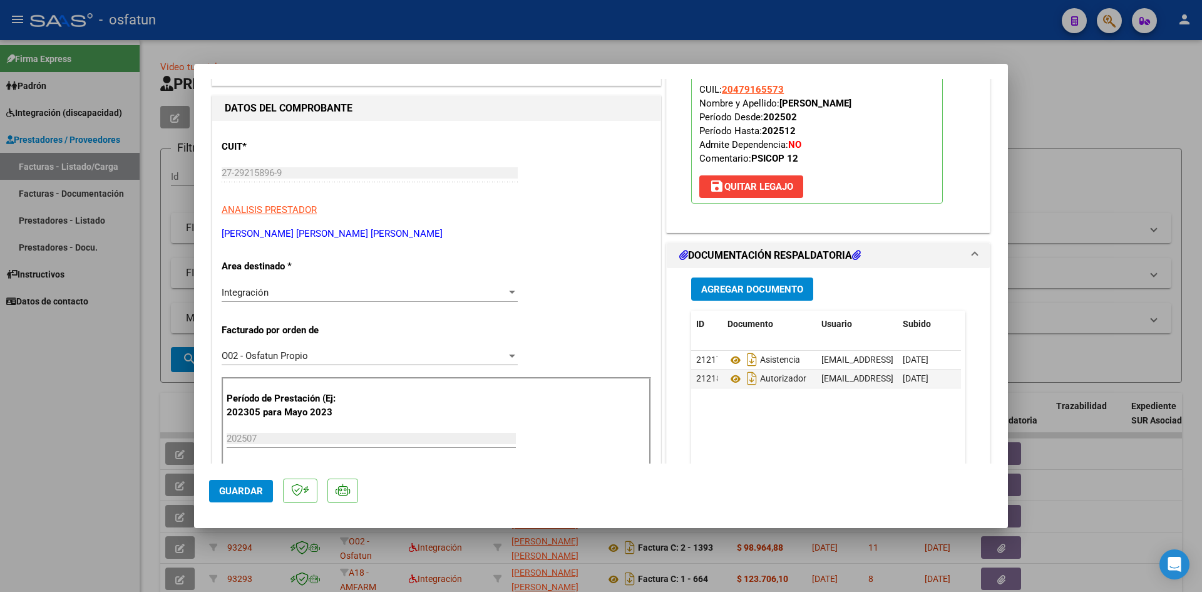
scroll to position [63, 0]
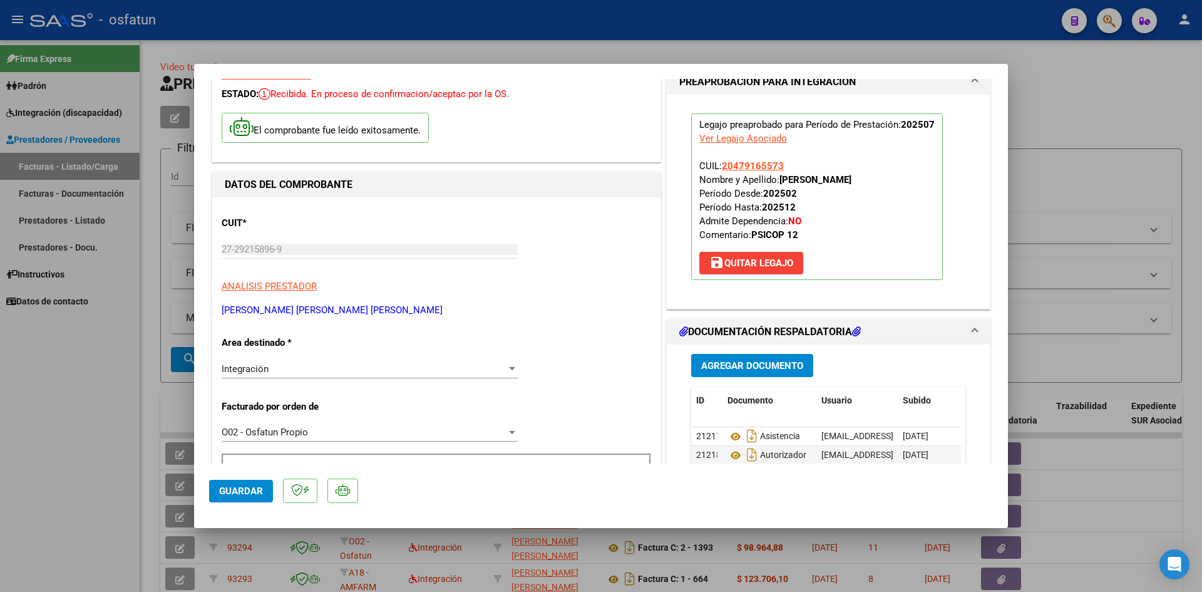
click at [444, 41] on div at bounding box center [601, 296] width 1202 height 592
type input "$ 0,00"
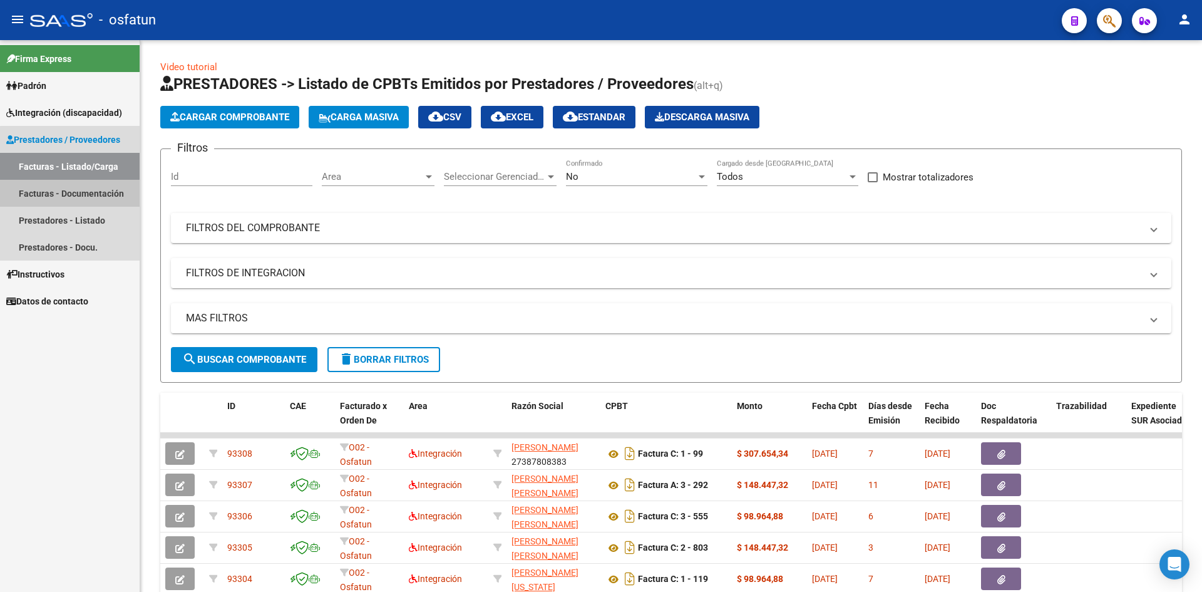
click at [78, 206] on link "Facturas - Documentación" at bounding box center [70, 193] width 140 height 27
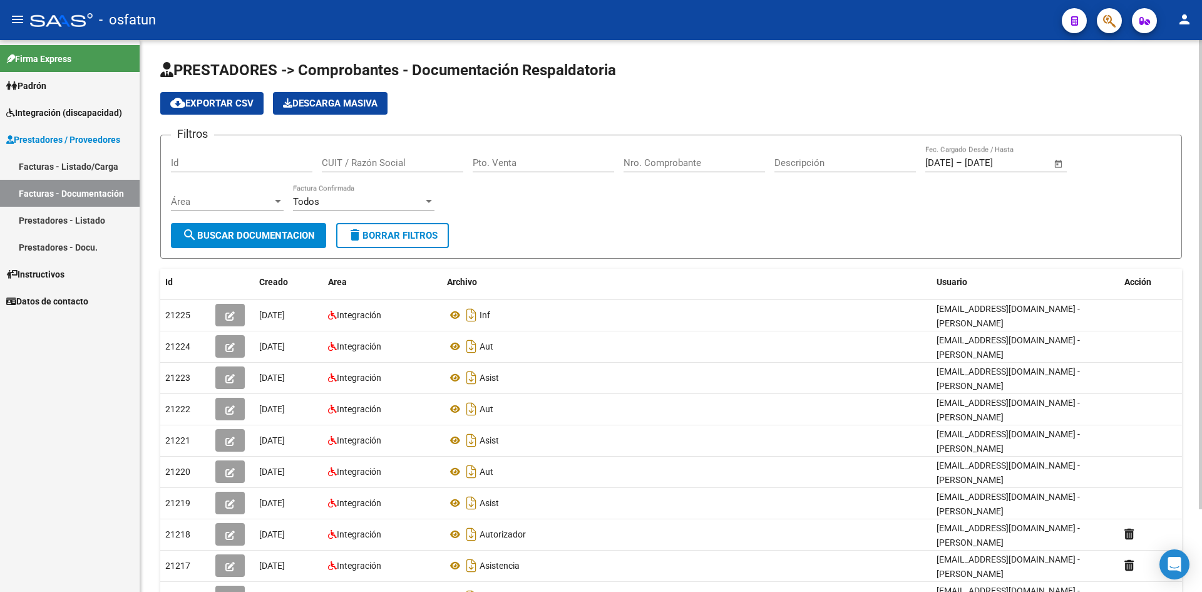
click at [571, 165] on input "Pto. Venta" at bounding box center [544, 162] width 142 height 11
type input "4"
click at [672, 158] on input "Nro. Comprobante" at bounding box center [695, 162] width 142 height 11
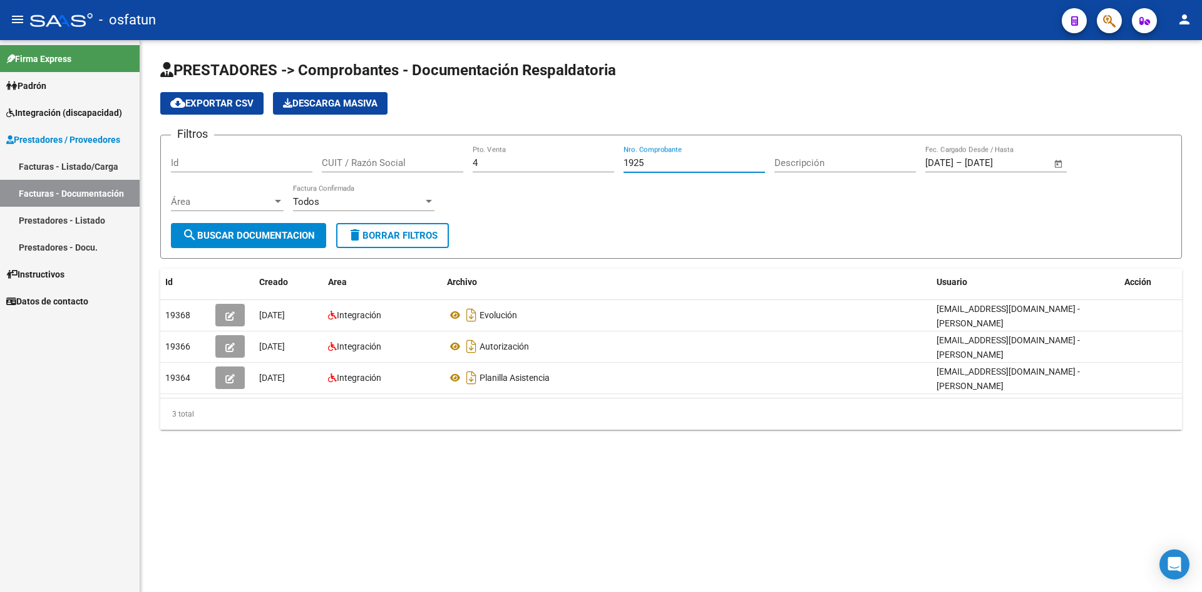
type input "1925"
click at [84, 192] on link "Facturas - Documentación" at bounding box center [70, 193] width 140 height 27
click at [91, 170] on link "Facturas - Listado/Carga" at bounding box center [70, 166] width 140 height 27
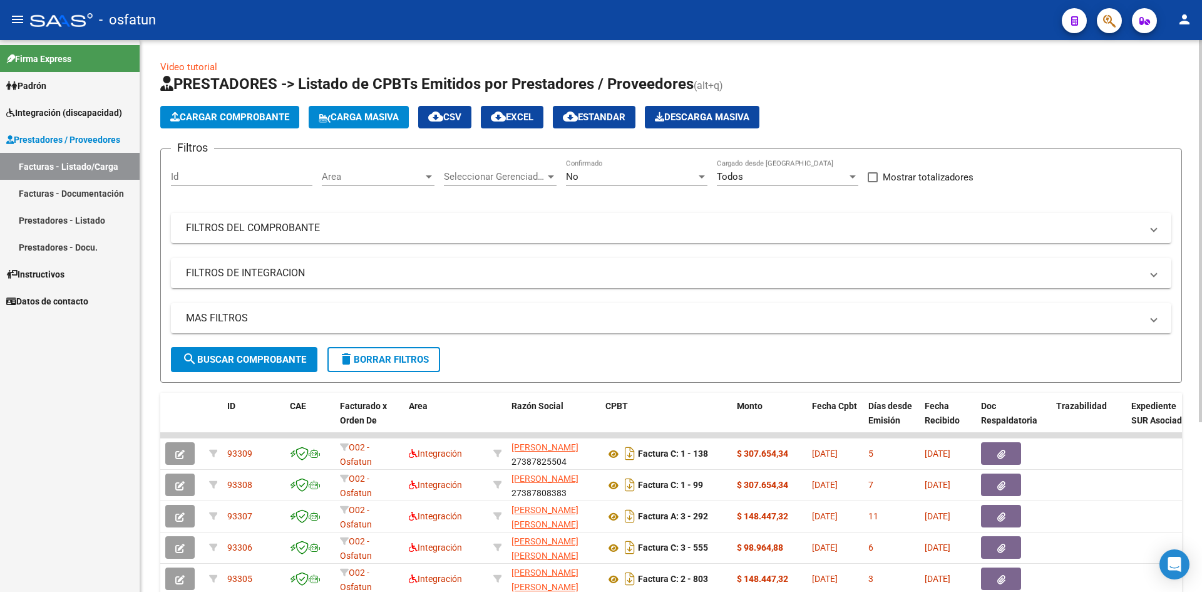
click at [631, 58] on div "Video tutorial PRESTADORES -> Listado de CPBTs Emitidos por Prestadores / Prove…" at bounding box center [671, 433] width 1062 height 787
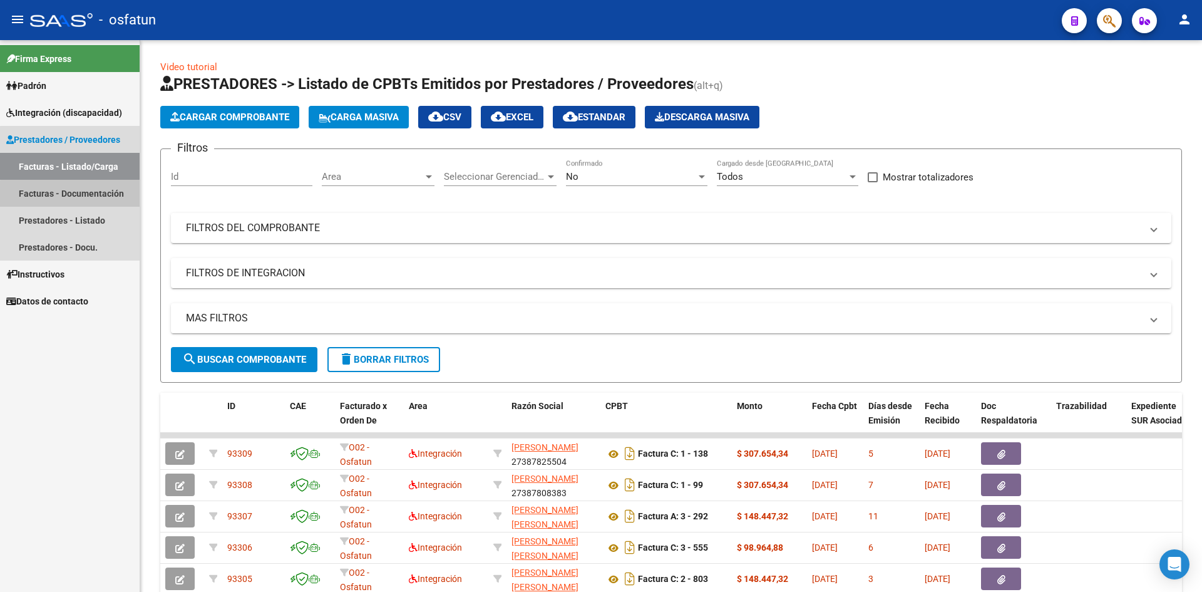
click at [84, 198] on link "Facturas - Documentación" at bounding box center [70, 193] width 140 height 27
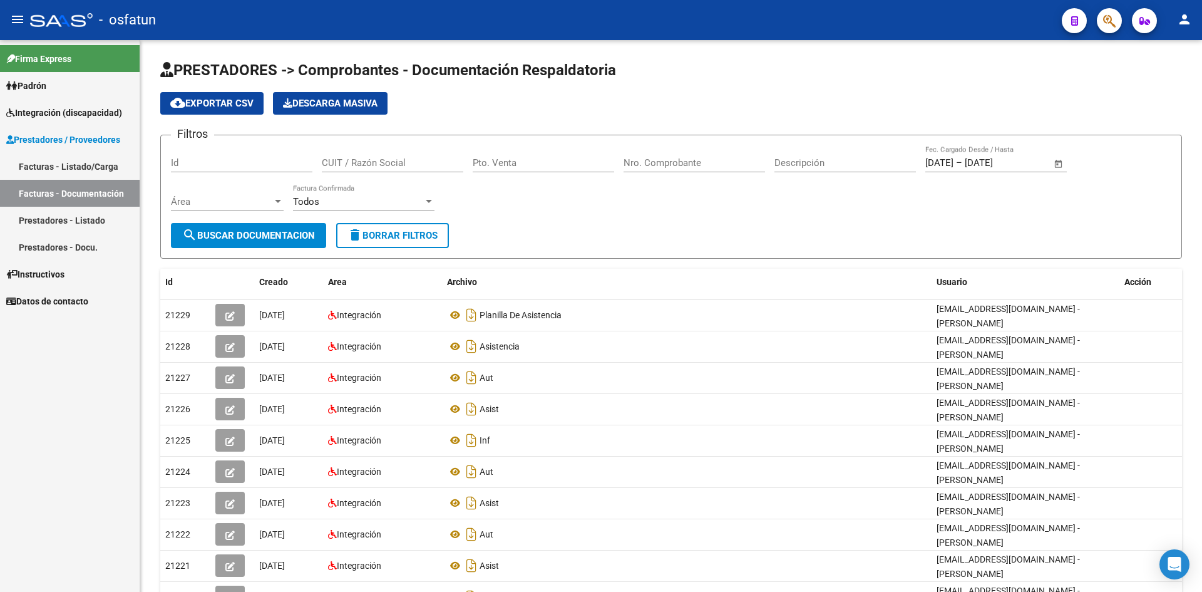
click at [90, 223] on link "Prestadores - Listado" at bounding box center [70, 220] width 140 height 27
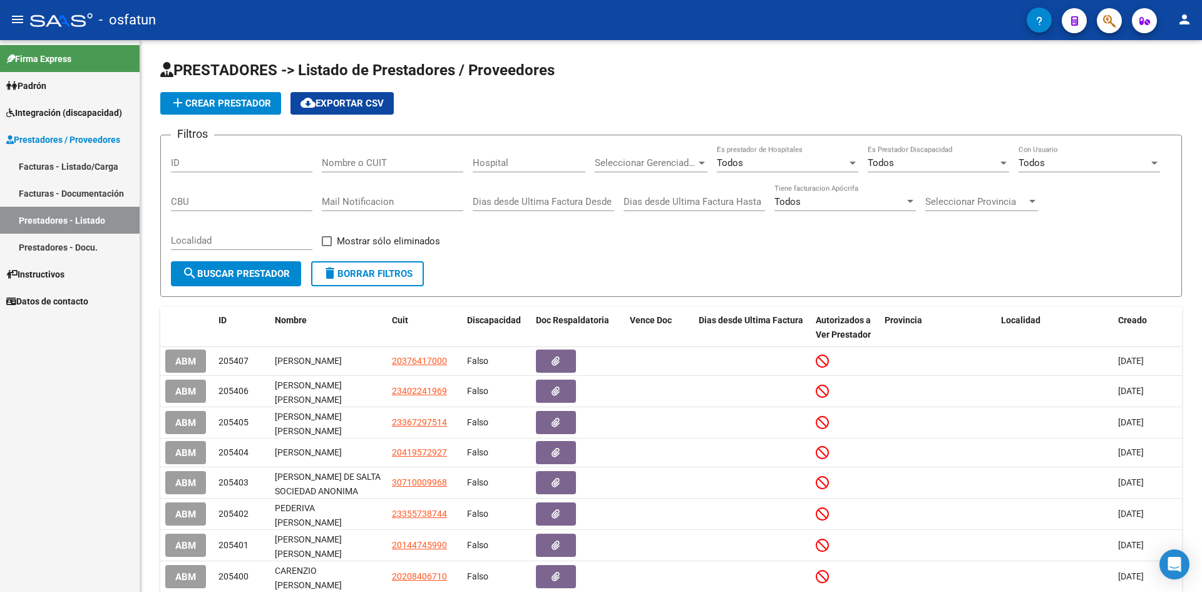
click at [80, 249] on link "Prestadores - Docu." at bounding box center [70, 247] width 140 height 27
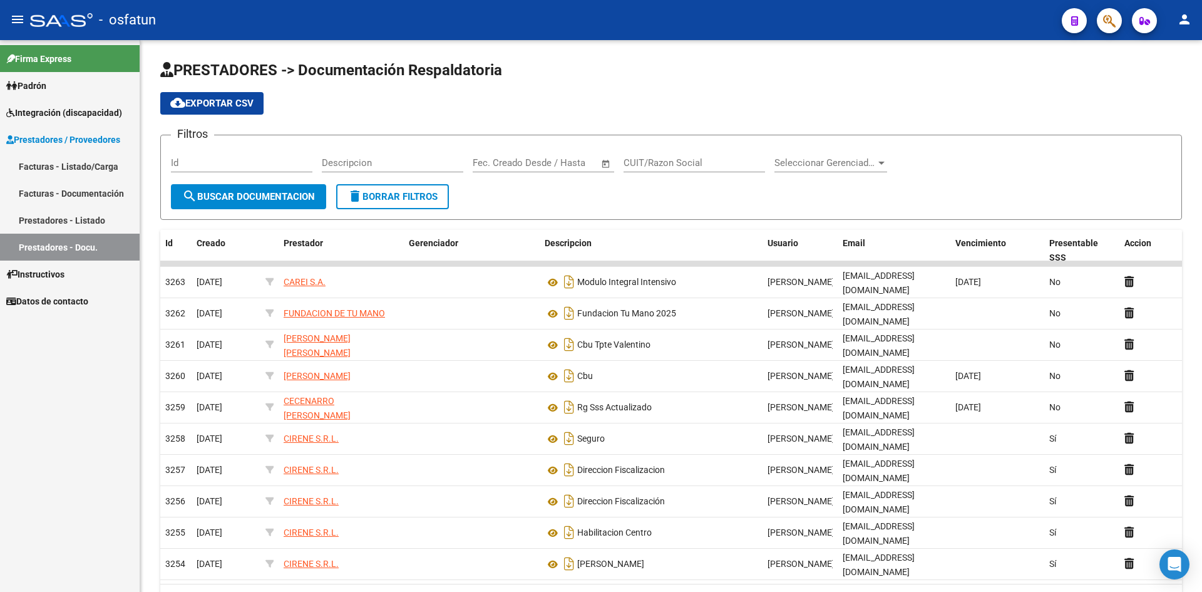
click at [80, 225] on link "Prestadores - Listado" at bounding box center [70, 220] width 140 height 27
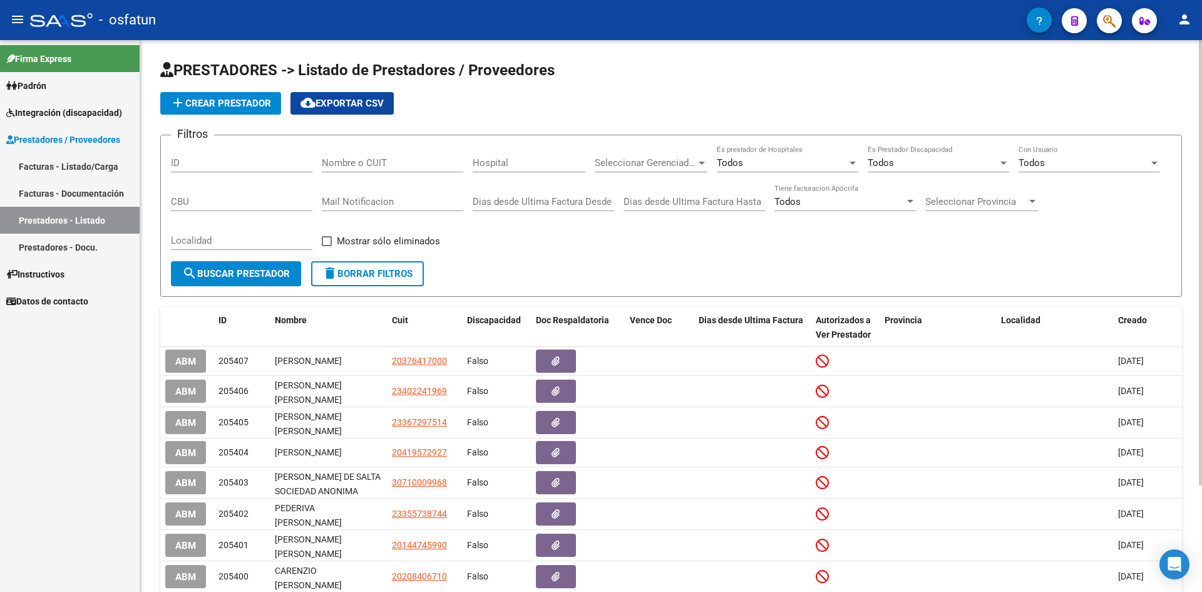
drag, startPoint x: 696, startPoint y: 87, endPoint x: 798, endPoint y: 263, distance: 203.7
click at [703, 96] on app-list-header "PRESTADORES -> Listado de Prestadores / Proveedores add Crear Prestador cloud_d…" at bounding box center [671, 178] width 1022 height 237
